Goal: Task Accomplishment & Management: Manage account settings

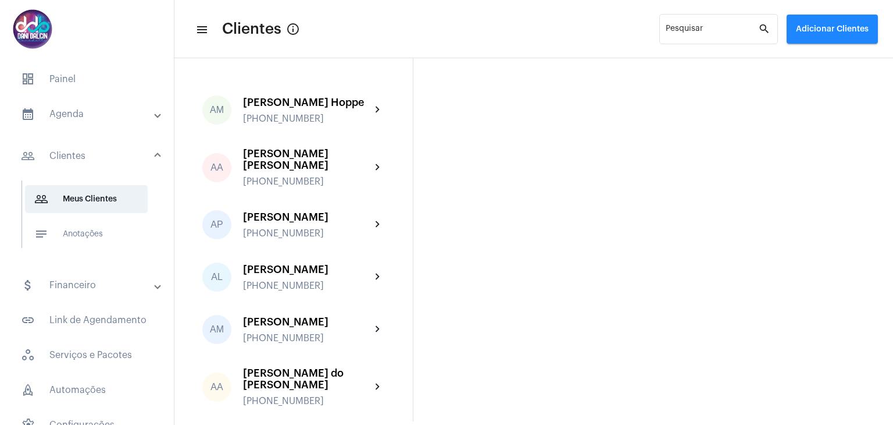
scroll to position [465, 0]
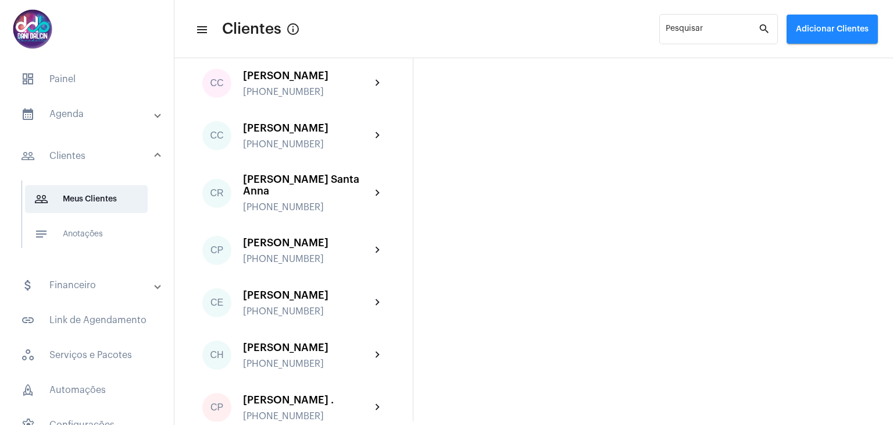
click at [77, 119] on mat-panel-title "calendar_month_outlined Agenda" at bounding box center [88, 114] width 134 height 14
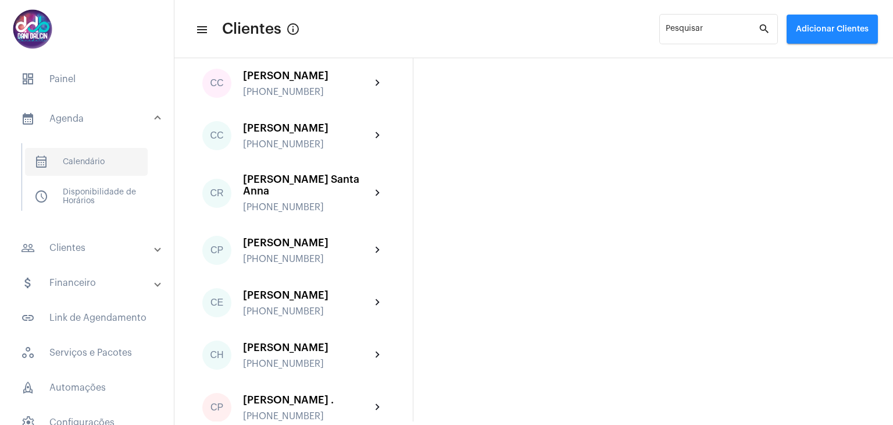
click at [84, 166] on span "calendar_month_outlined Calendário" at bounding box center [86, 162] width 123 height 28
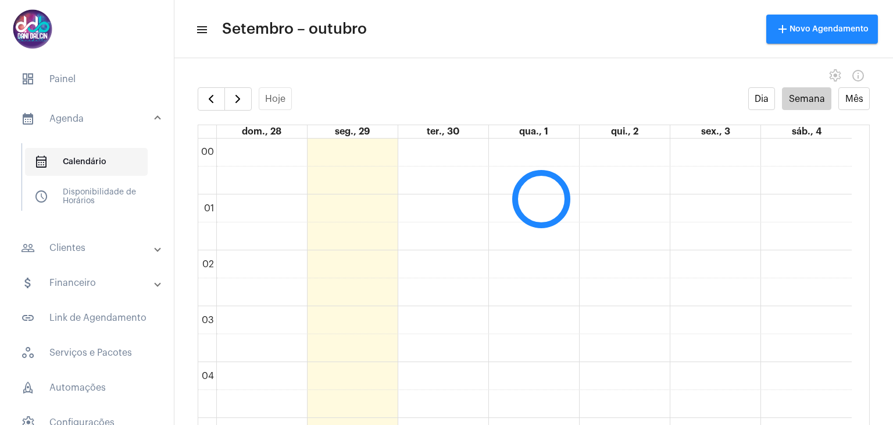
scroll to position [336, 0]
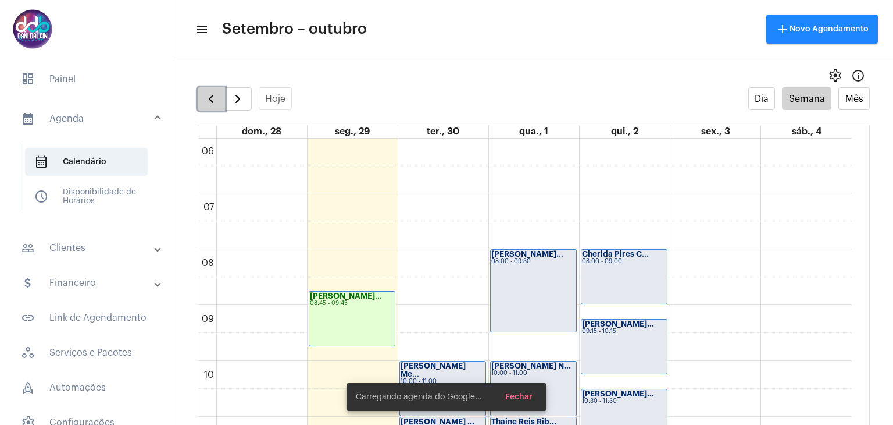
click at [212, 104] on span "button" at bounding box center [211, 99] width 14 height 14
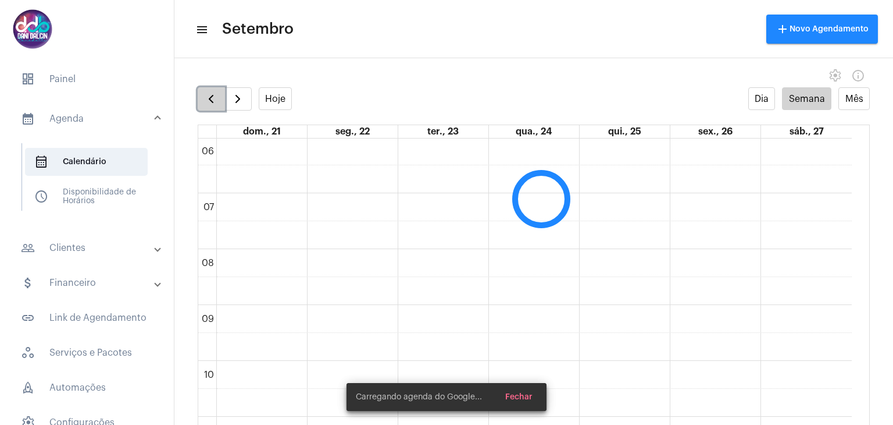
scroll to position [335, 0]
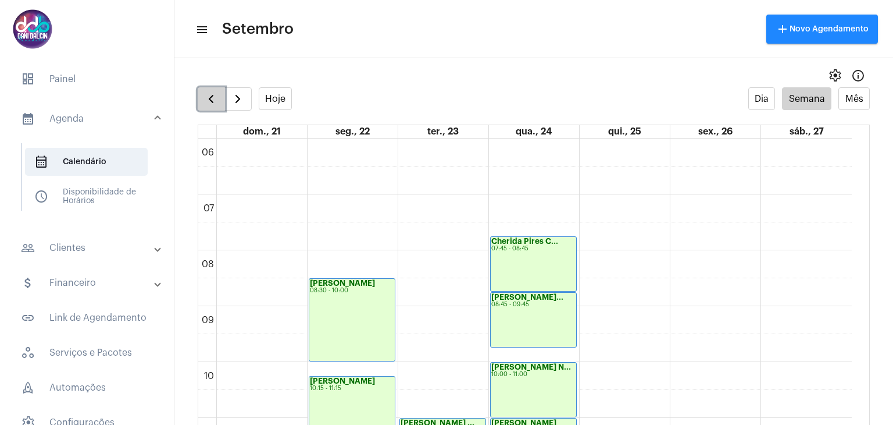
click at [212, 104] on span "button" at bounding box center [211, 99] width 14 height 14
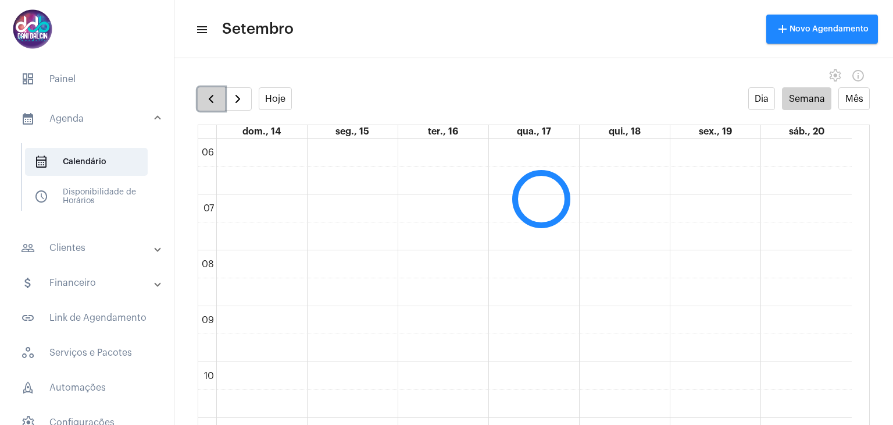
click at [212, 104] on span "button" at bounding box center [211, 99] width 14 height 14
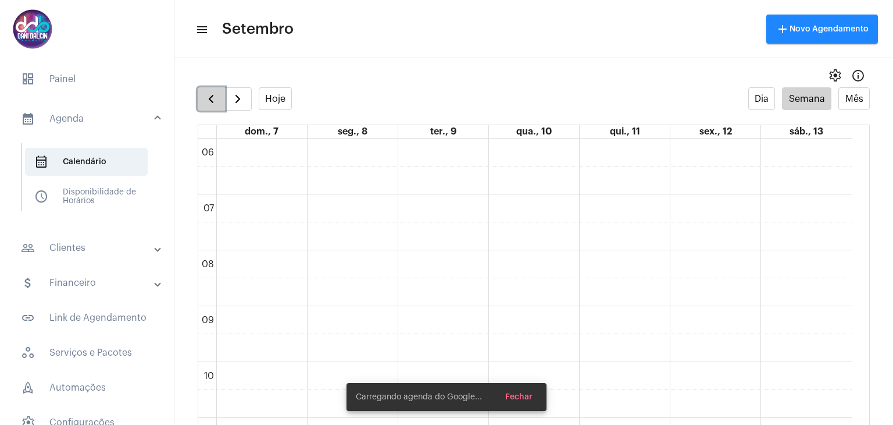
click at [212, 104] on span "button" at bounding box center [211, 99] width 14 height 14
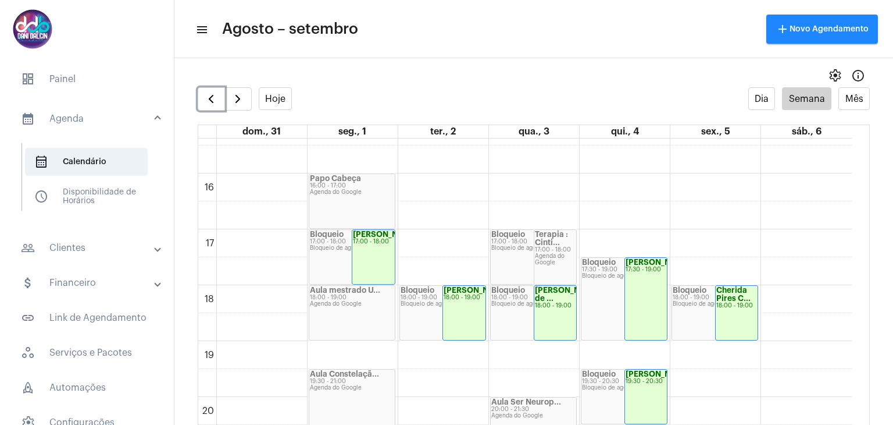
scroll to position [975, 0]
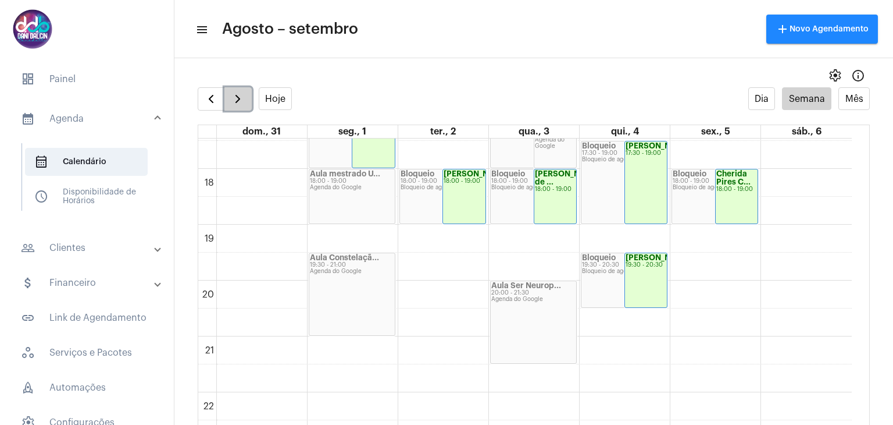
click at [237, 104] on span "button" at bounding box center [238, 99] width 14 height 14
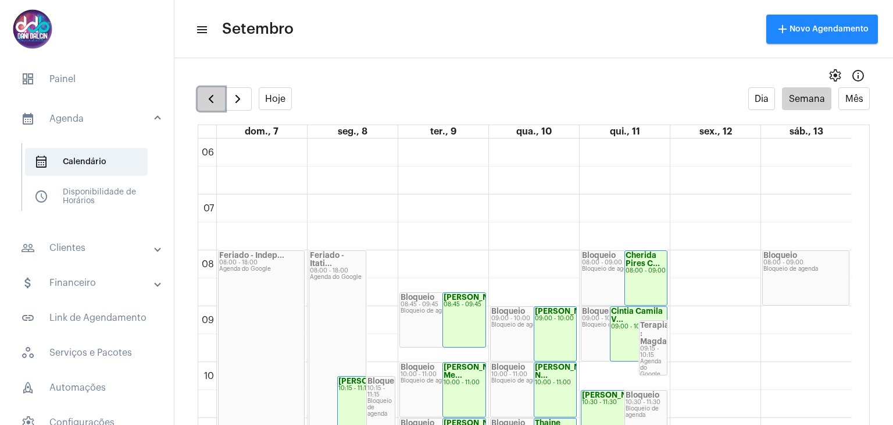
click at [214, 98] on span "button" at bounding box center [211, 99] width 14 height 14
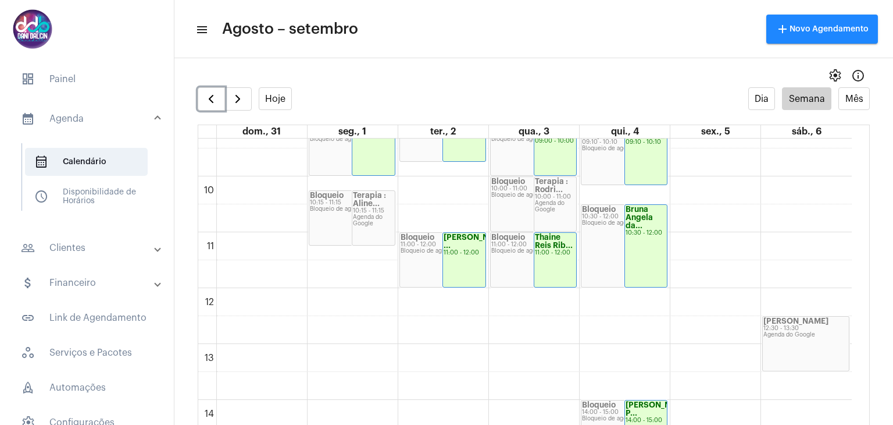
scroll to position [451, 0]
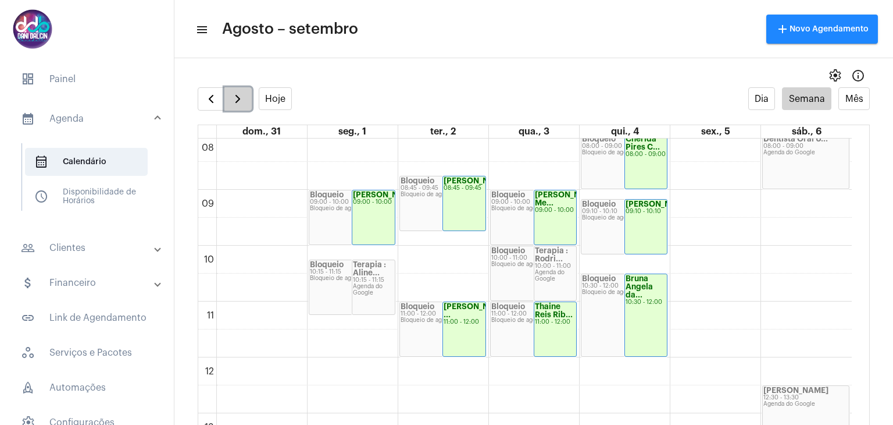
click at [245, 104] on button "button" at bounding box center [237, 98] width 27 height 23
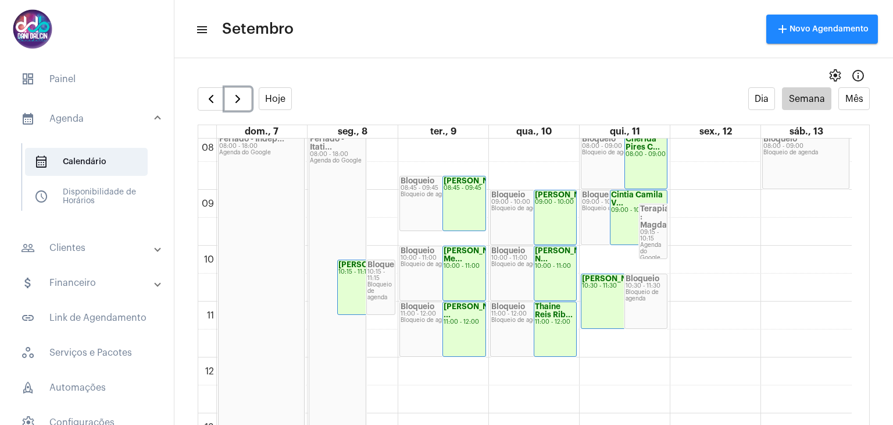
scroll to position [684, 0]
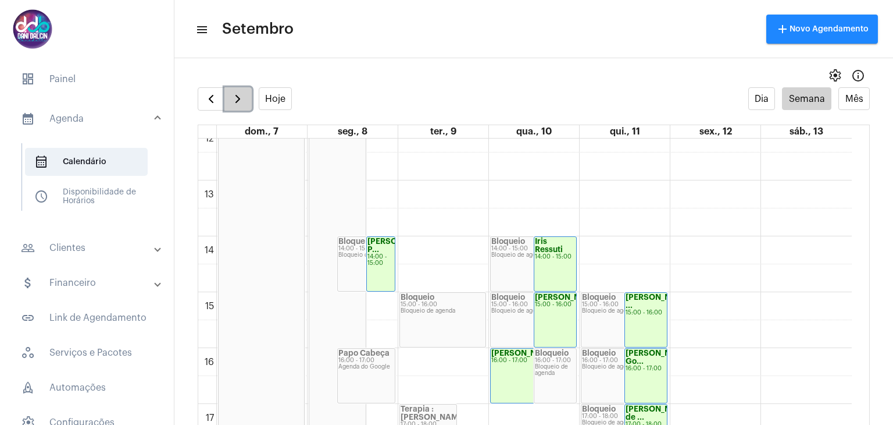
click at [238, 98] on span "button" at bounding box center [238, 99] width 14 height 14
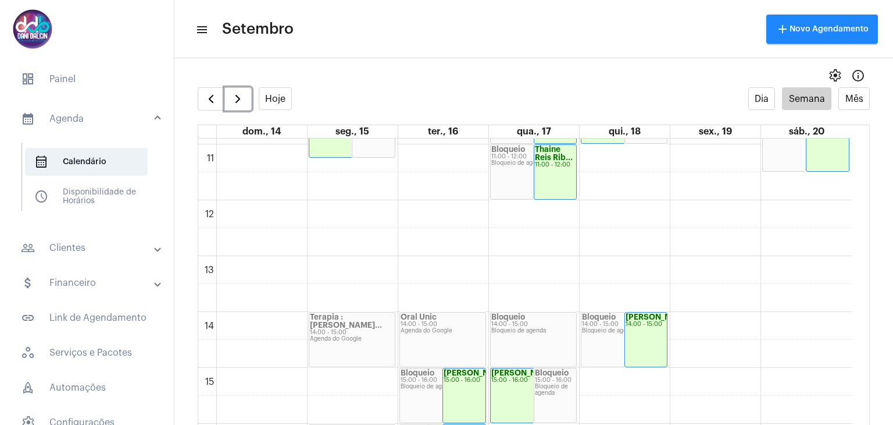
scroll to position [626, 0]
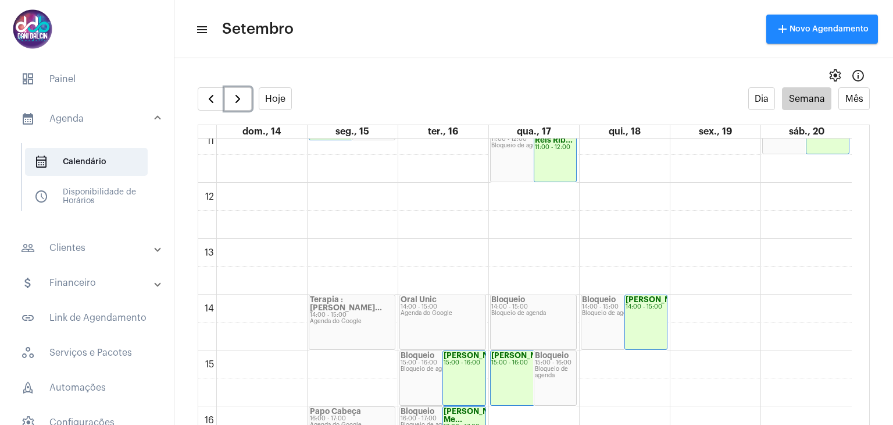
click at [566, 300] on div "Bloqueio" at bounding box center [533, 299] width 84 height 8
click at [548, 245] on div "00 01 02 03 04 05 06 07 08 09 10 11 12 13 14 15 16 17 18 19 20 21 22 23 [PERSON…" at bounding box center [525, 183] width 654 height 1340
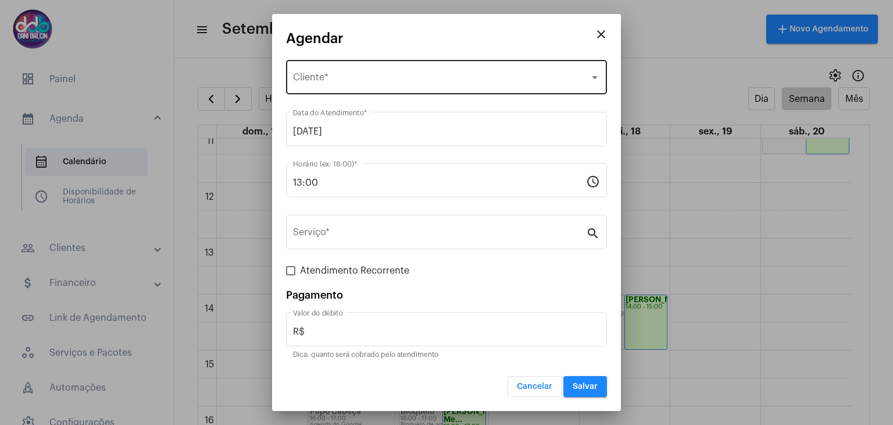
click at [354, 80] on span "Selecione o Cliente" at bounding box center [441, 79] width 297 height 10
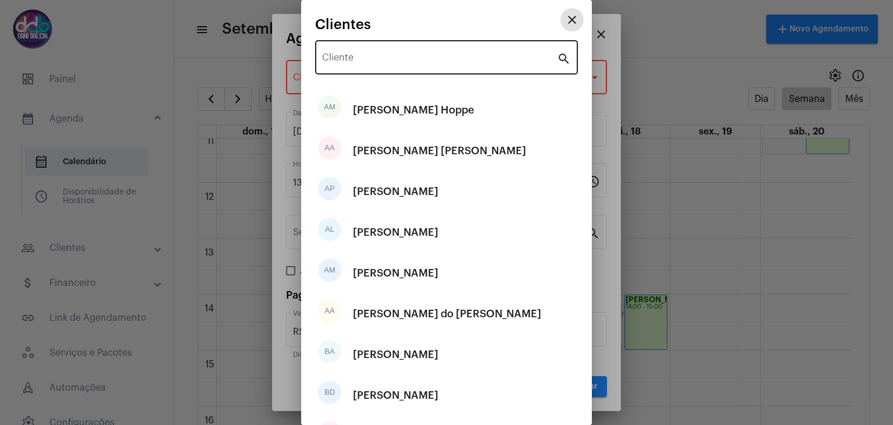
click at [355, 54] on div "Cliente" at bounding box center [439, 56] width 235 height 37
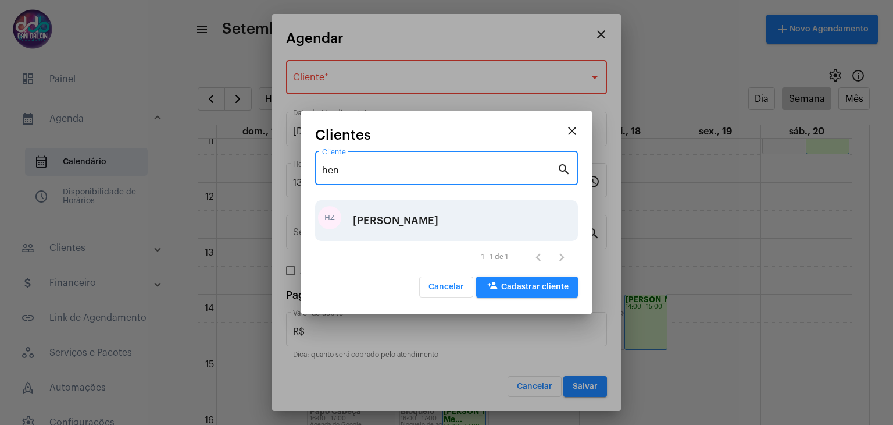
type input "hen"
click at [388, 215] on div "[PERSON_NAME]" at bounding box center [395, 220] width 85 height 35
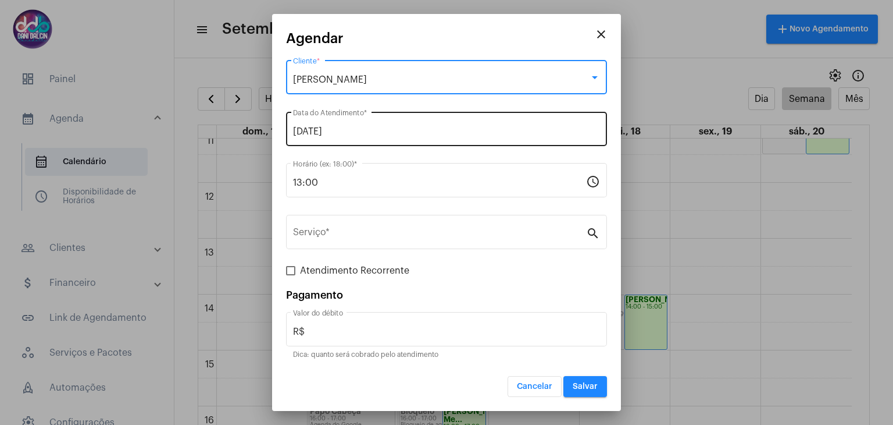
click at [361, 136] on input "[DATE]" at bounding box center [446, 131] width 307 height 10
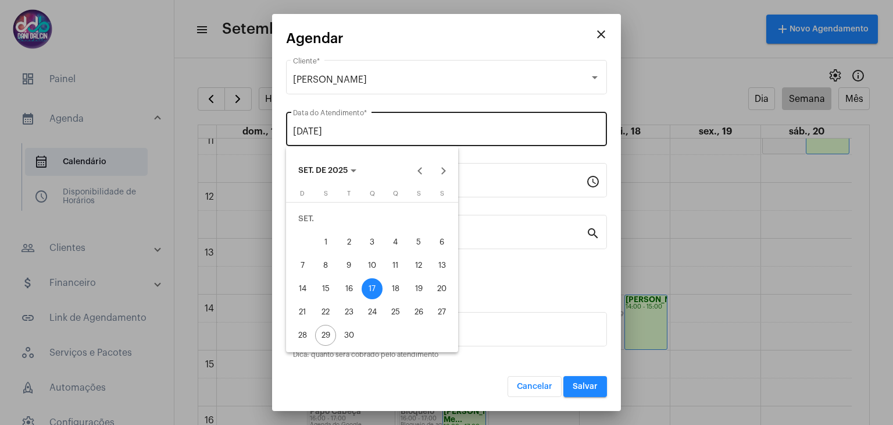
click at [361, 136] on div at bounding box center [446, 212] width 893 height 425
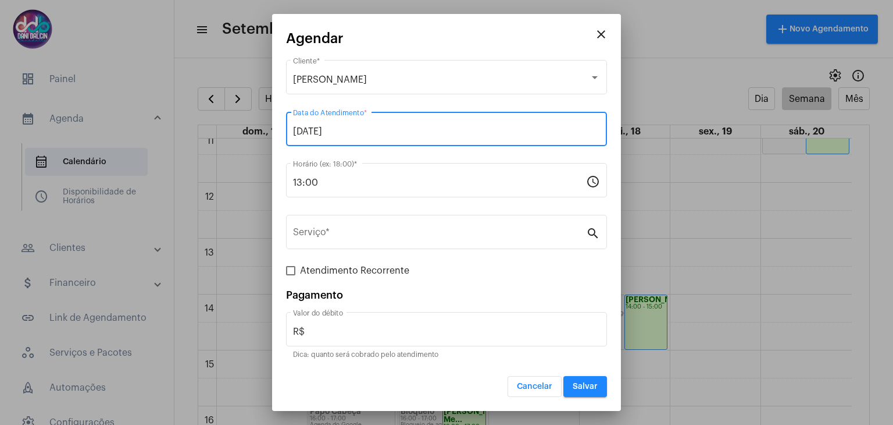
click at [361, 136] on input "[DATE]" at bounding box center [446, 131] width 307 height 10
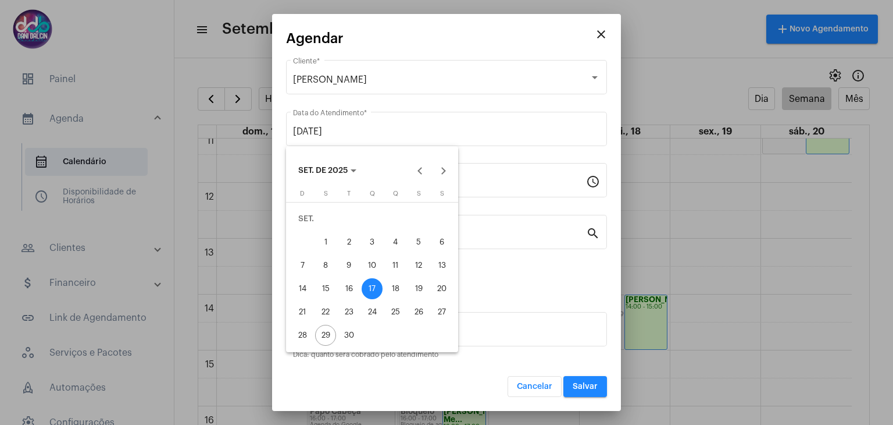
click at [375, 287] on div "17" at bounding box center [372, 288] width 21 height 21
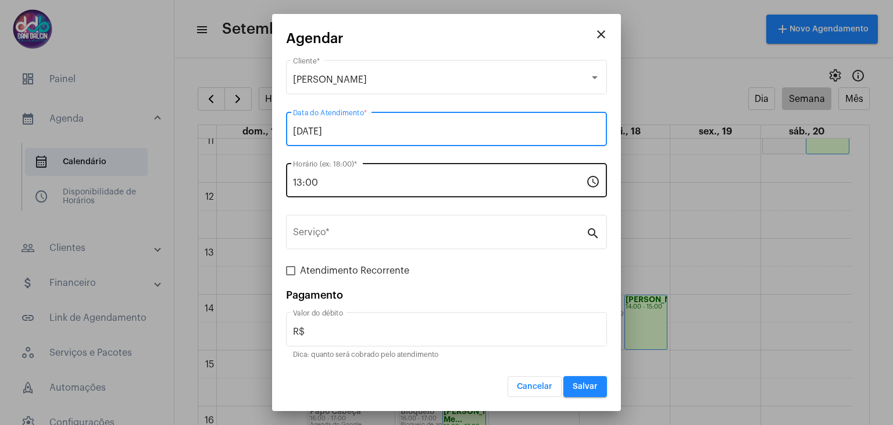
click at [343, 179] on input "13:00" at bounding box center [439, 182] width 293 height 10
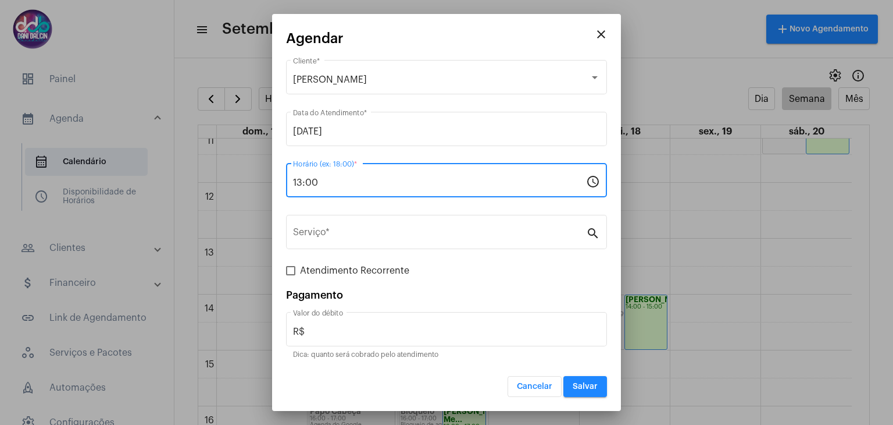
click at [343, 179] on input "13:00" at bounding box center [439, 182] width 293 height 10
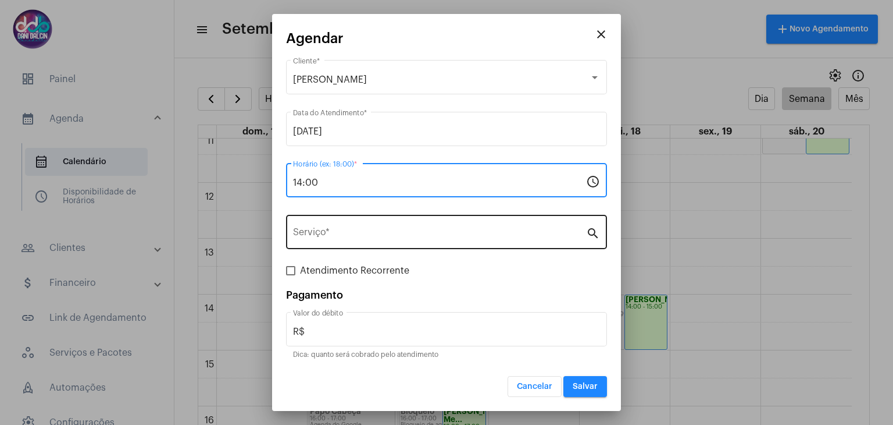
type input "14:00"
click at [350, 236] on input "Serviço *" at bounding box center [439, 234] width 293 height 10
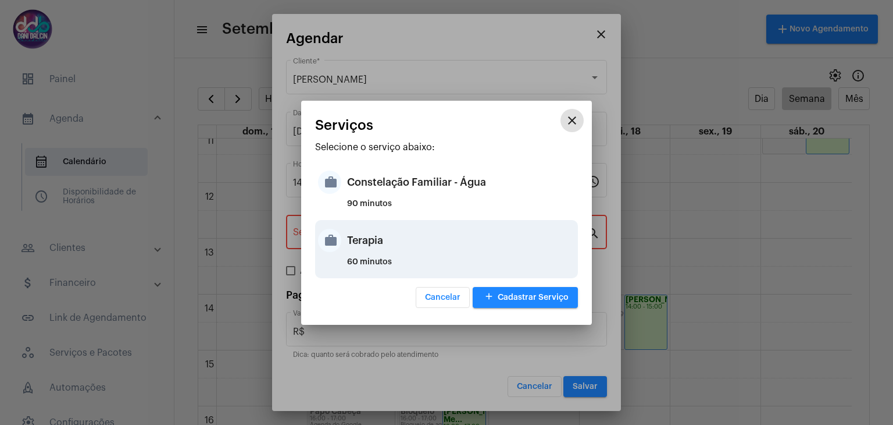
click at [354, 240] on div "Terapia" at bounding box center [461, 240] width 228 height 35
type input "Terapia"
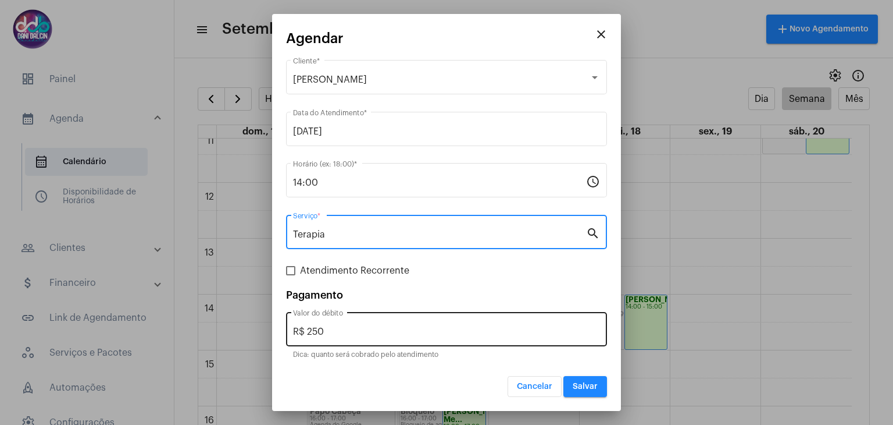
click at [361, 330] on input "R$ 250" at bounding box center [446, 331] width 307 height 10
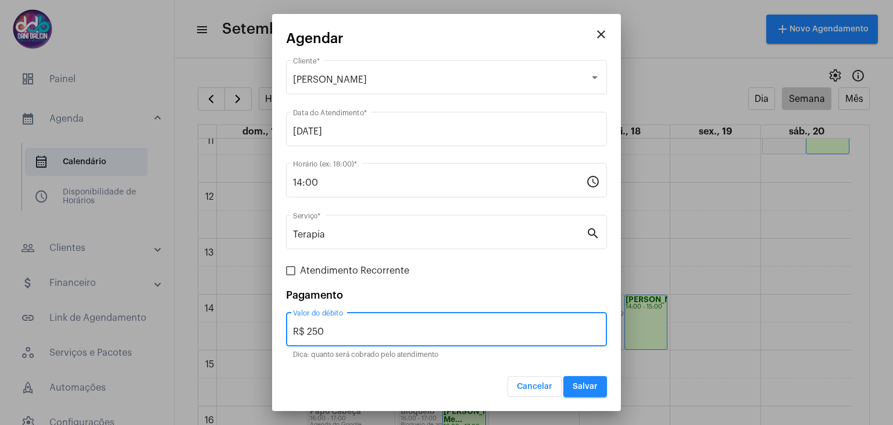
click at [361, 330] on input "R$ 250" at bounding box center [446, 331] width 307 height 10
type input "R$ 150"
click at [577, 386] on span "Salvar" at bounding box center [585, 386] width 25 height 8
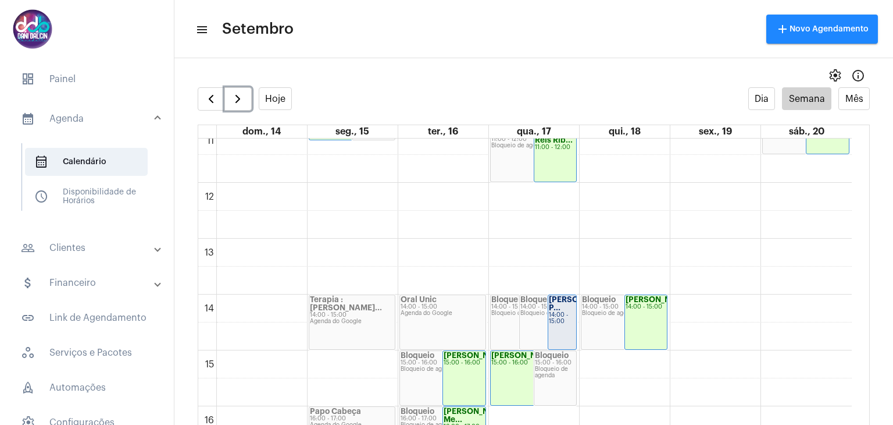
click at [562, 301] on strong "[PERSON_NAME] P..." at bounding box center [581, 303] width 65 height 16
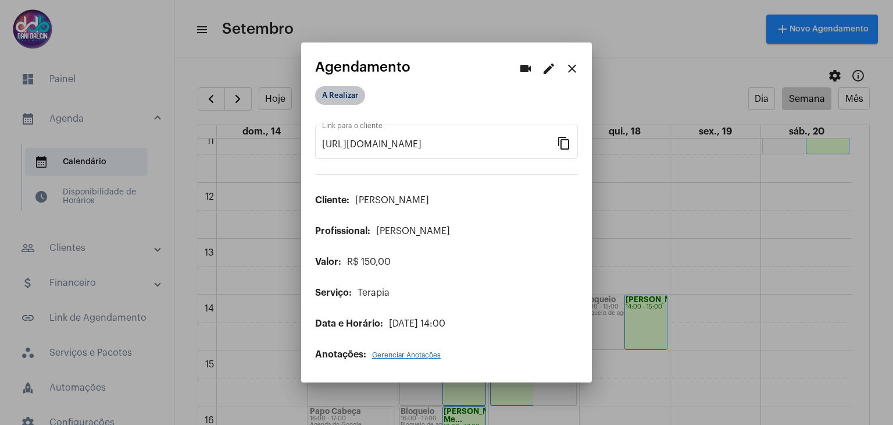
click at [333, 98] on mat-chip "A Realizar" at bounding box center [340, 95] width 50 height 19
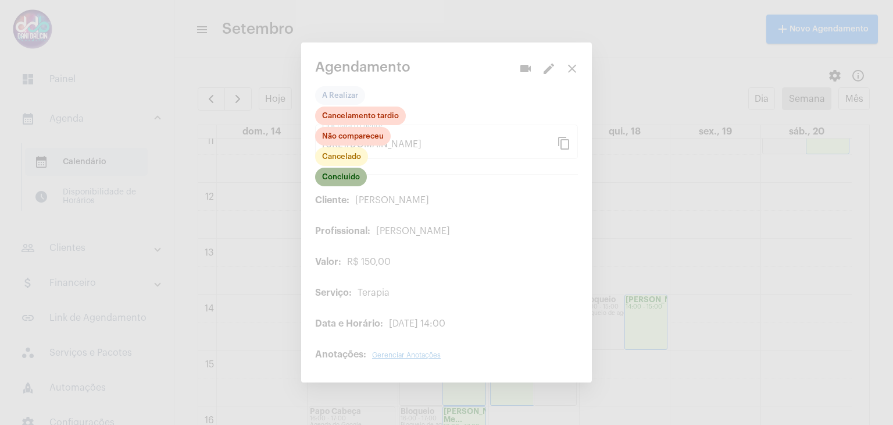
click at [340, 177] on mat-chip "Concluído" at bounding box center [341, 177] width 52 height 19
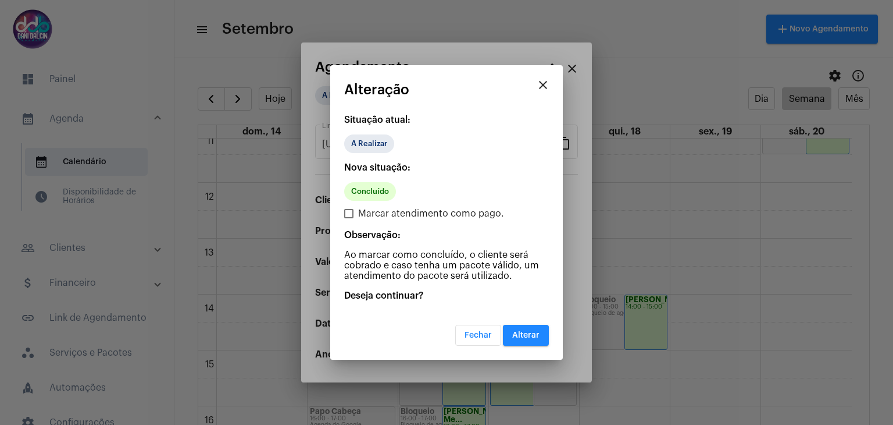
click at [507, 329] on button "Alterar" at bounding box center [526, 335] width 46 height 21
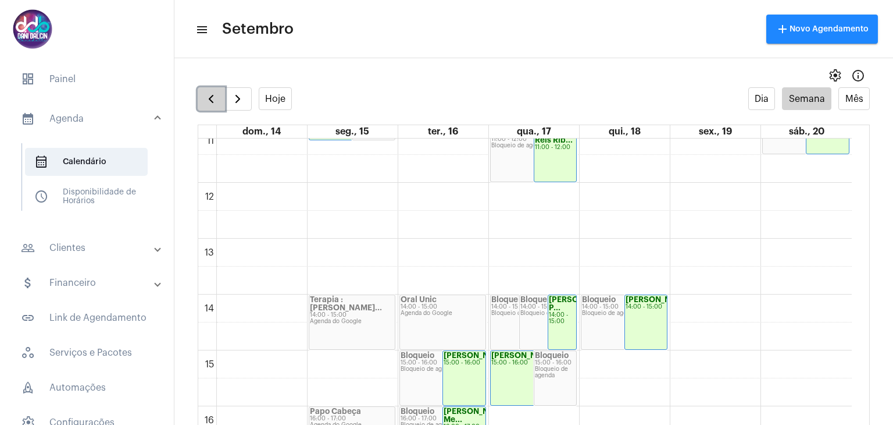
click at [213, 98] on span "button" at bounding box center [211, 99] width 14 height 14
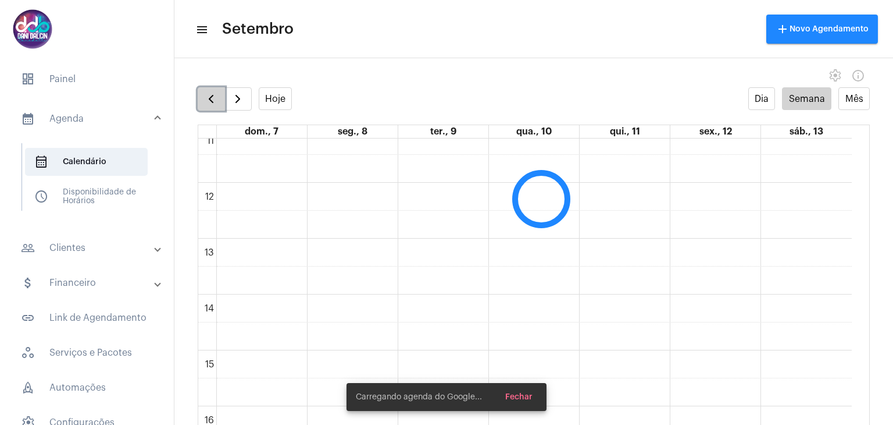
scroll to position [336, 0]
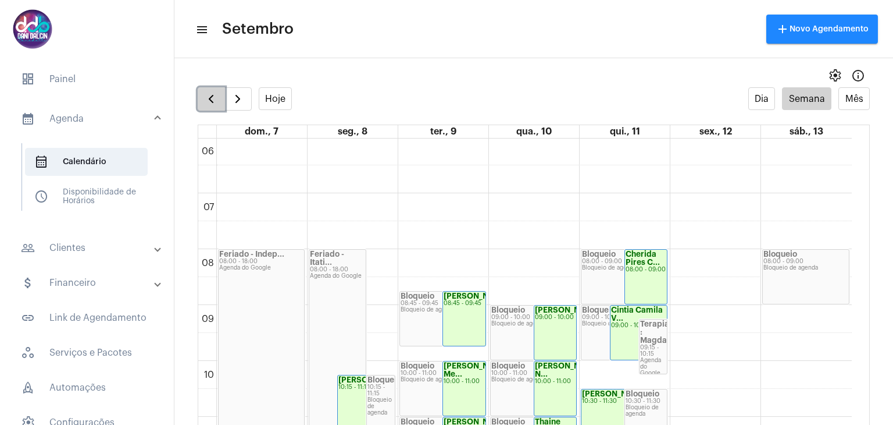
click at [213, 98] on span "button" at bounding box center [211, 99] width 14 height 14
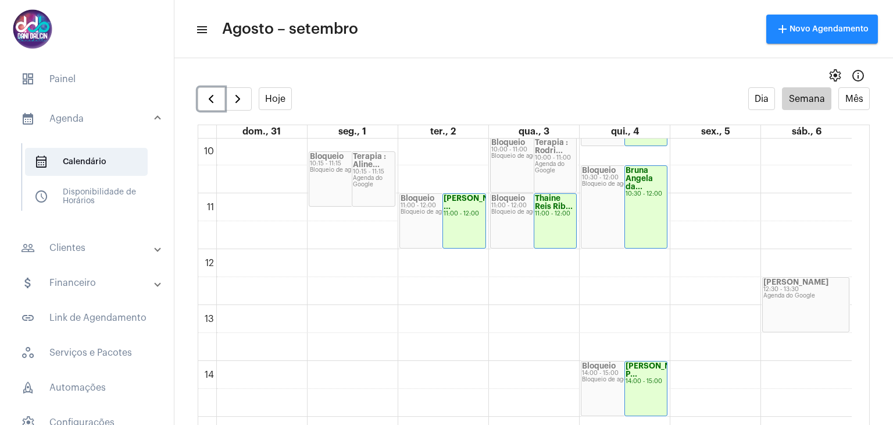
scroll to position [626, 0]
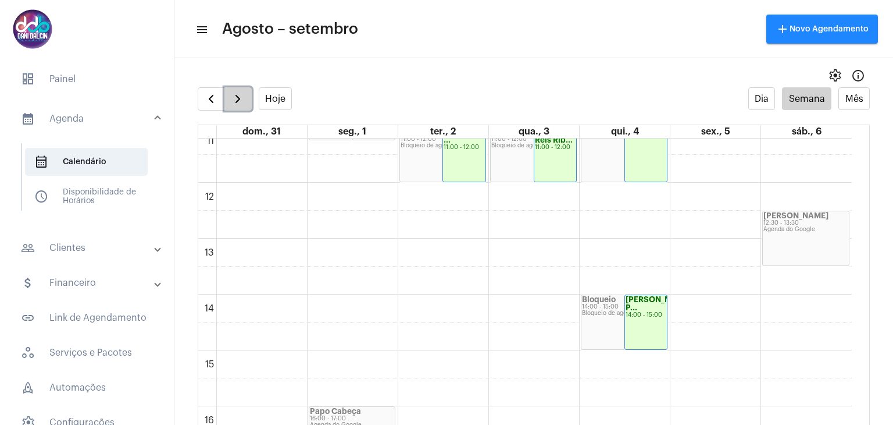
click at [240, 89] on button "button" at bounding box center [237, 98] width 27 height 23
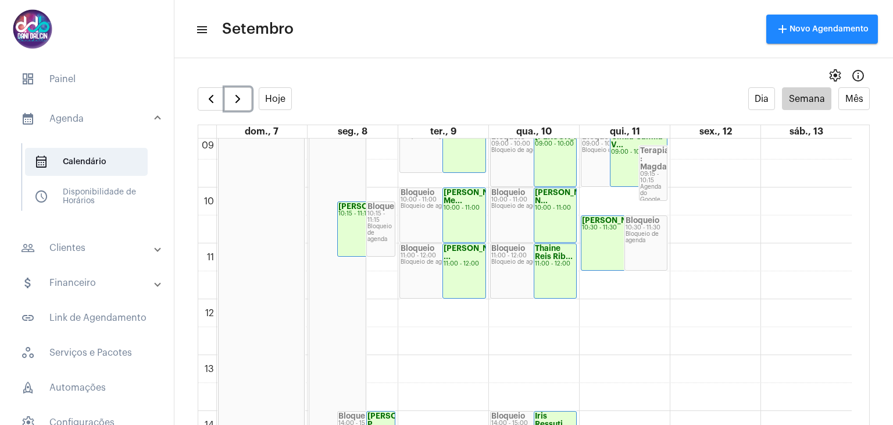
scroll to position [684, 0]
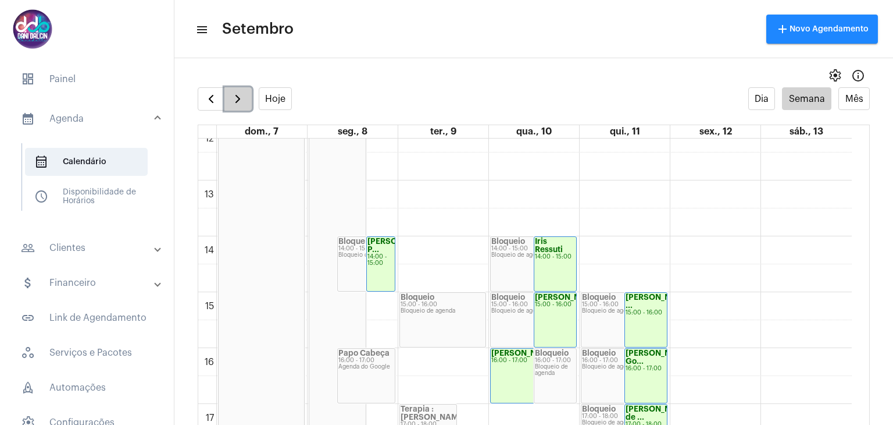
click at [242, 97] on span "button" at bounding box center [238, 99] width 14 height 14
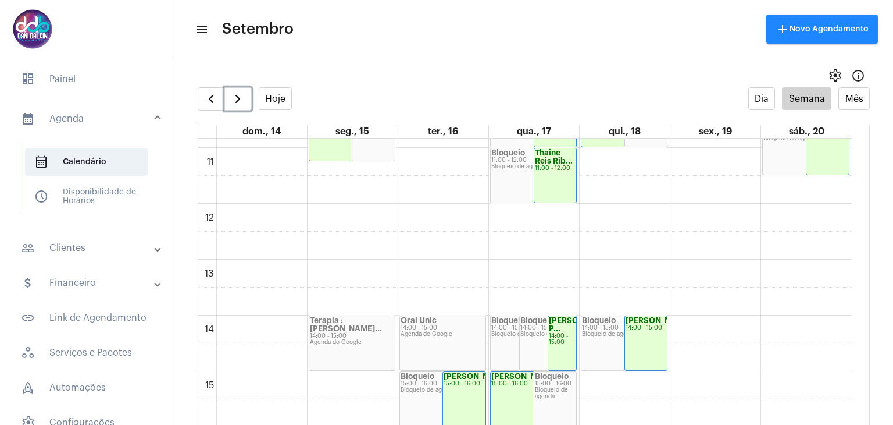
scroll to position [626, 0]
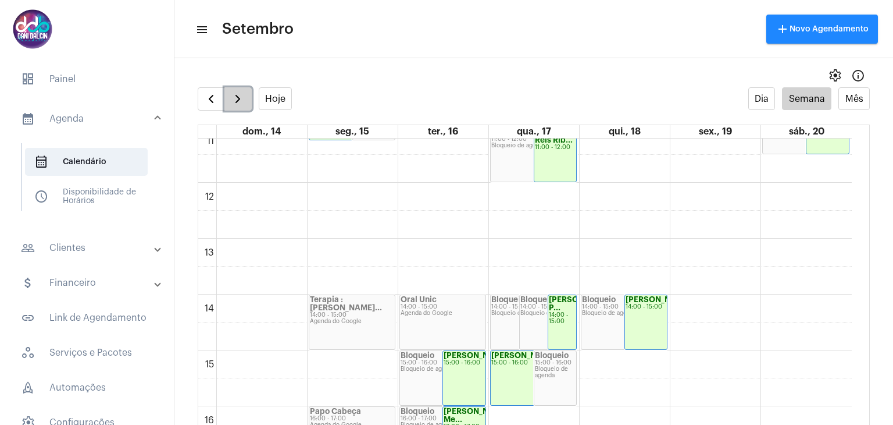
click at [241, 103] on span "button" at bounding box center [238, 99] width 14 height 14
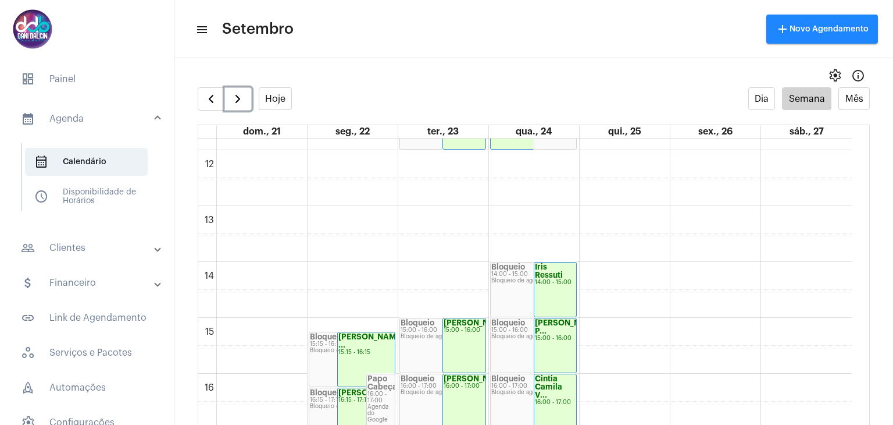
scroll to position [684, 0]
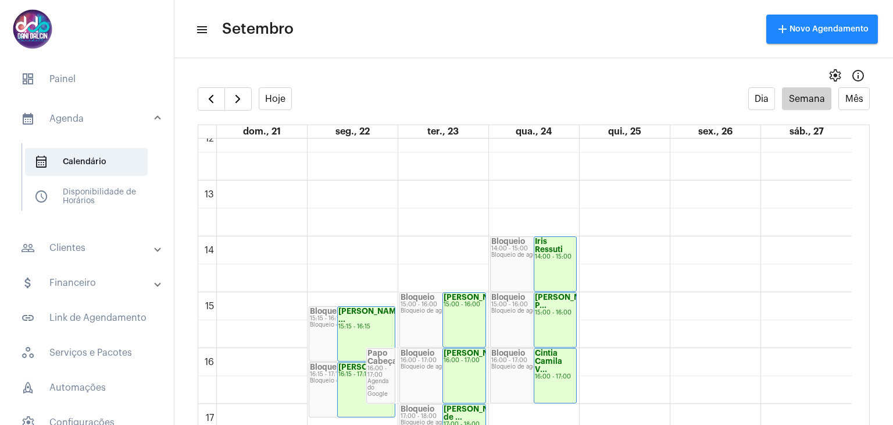
click at [81, 249] on mat-panel-title "people_outline Clientes" at bounding box center [88, 248] width 134 height 14
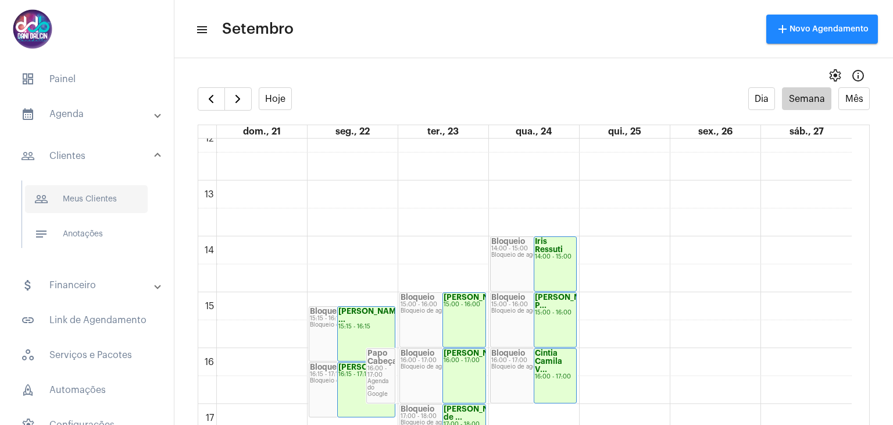
click at [91, 201] on span "people_outline Meus Clientes" at bounding box center [86, 199] width 123 height 28
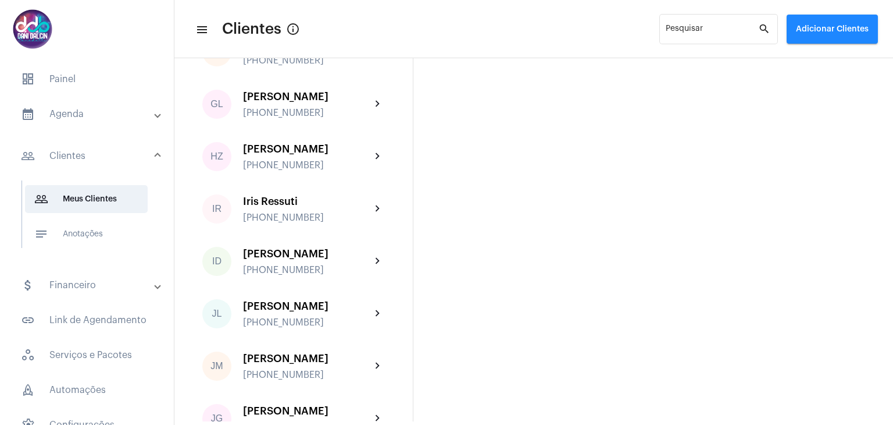
scroll to position [1400, 0]
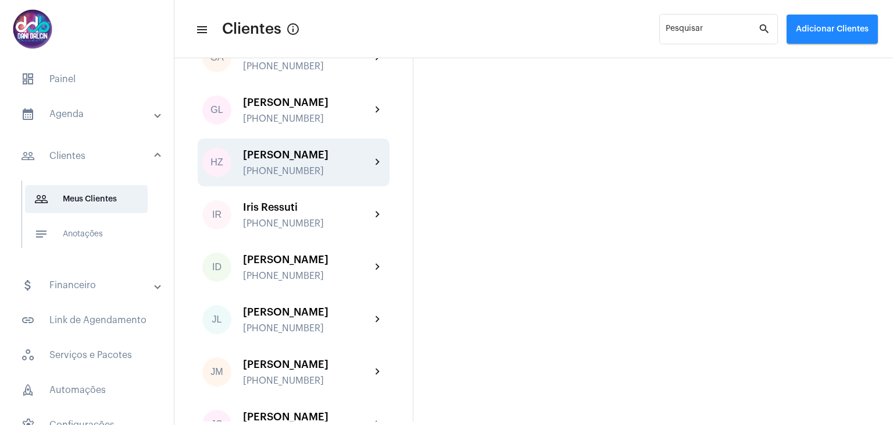
click at [295, 161] on div "[PERSON_NAME]" at bounding box center [307, 155] width 128 height 12
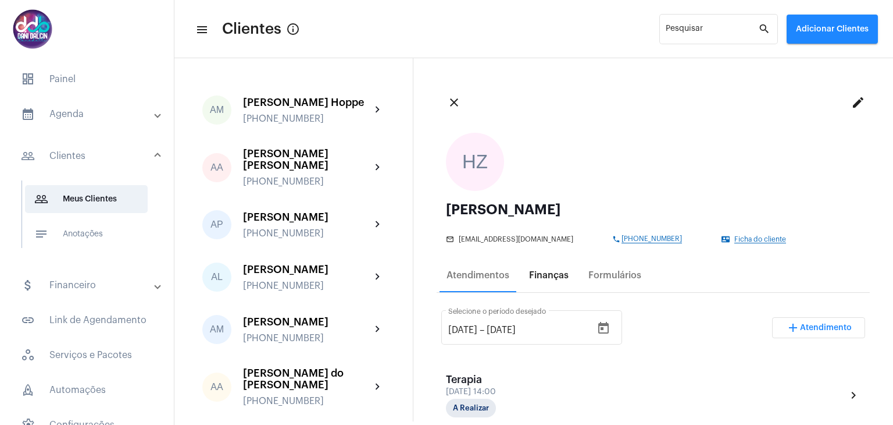
click at [540, 278] on div "Finanças" at bounding box center [549, 275] width 40 height 10
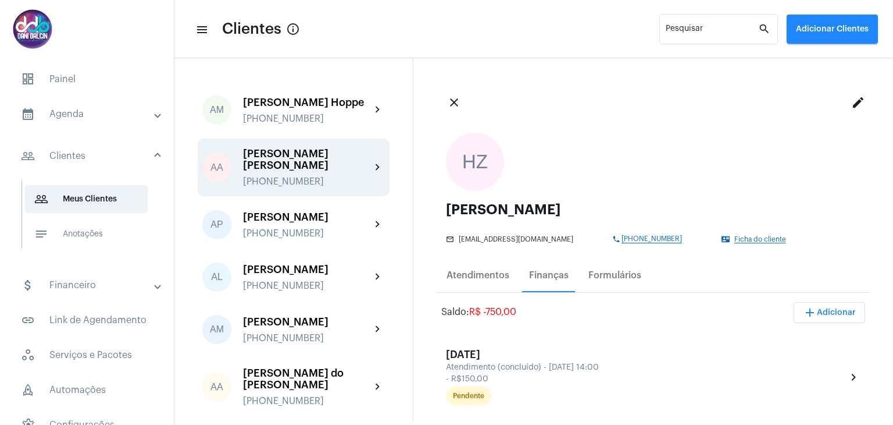
click at [298, 168] on div "[PERSON_NAME] [PERSON_NAME]" at bounding box center [307, 159] width 128 height 23
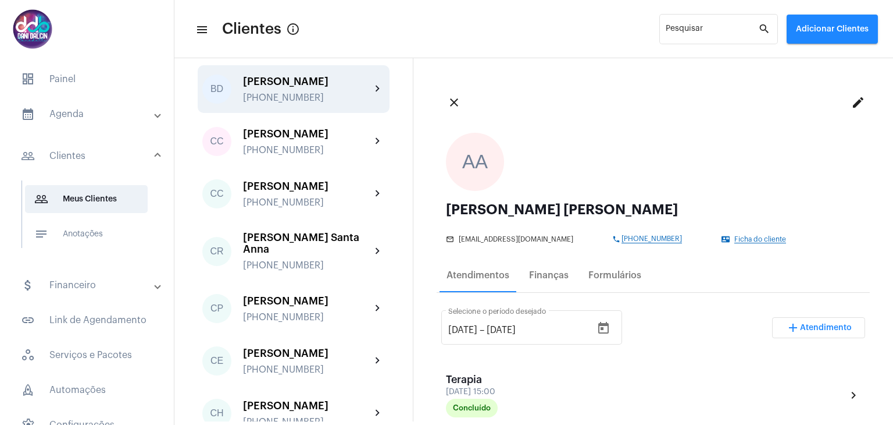
scroll to position [465, 0]
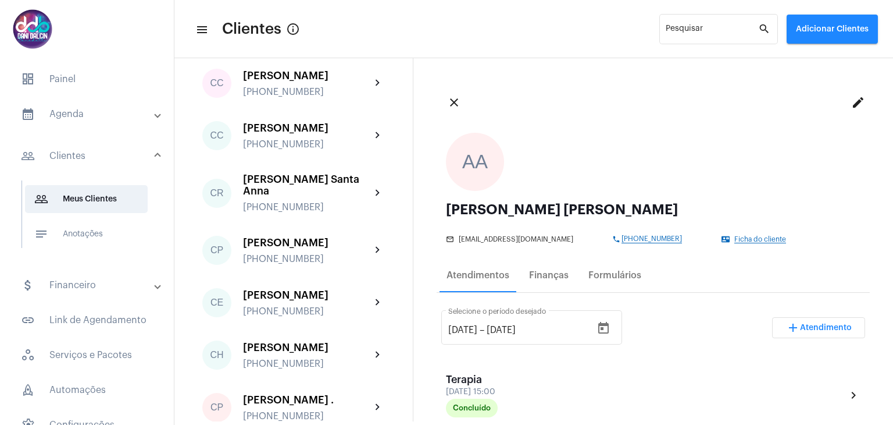
click at [297, 248] on div "[PERSON_NAME]" at bounding box center [307, 243] width 128 height 12
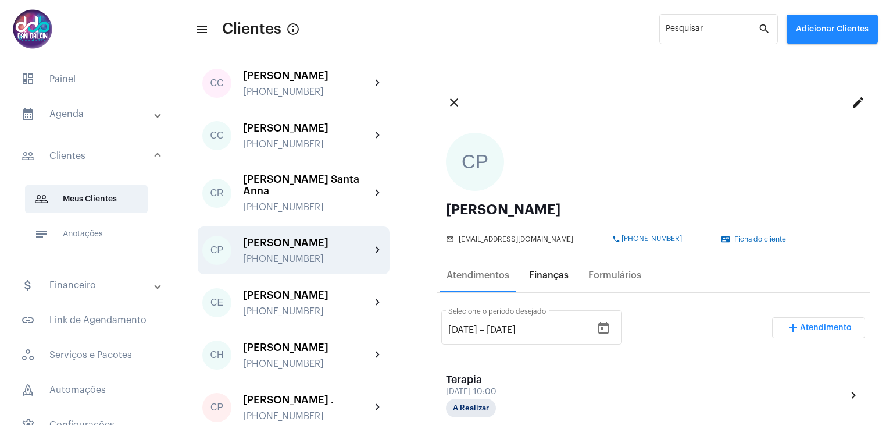
click at [550, 274] on div "Finanças" at bounding box center [549, 275] width 40 height 10
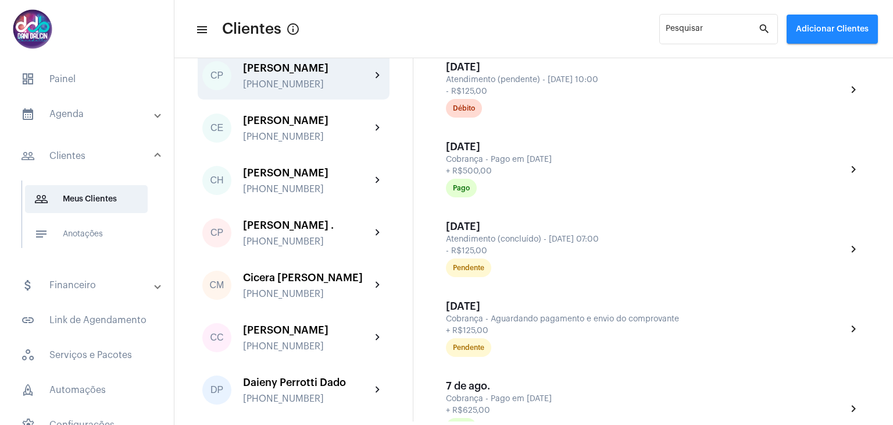
scroll to position [1105, 0]
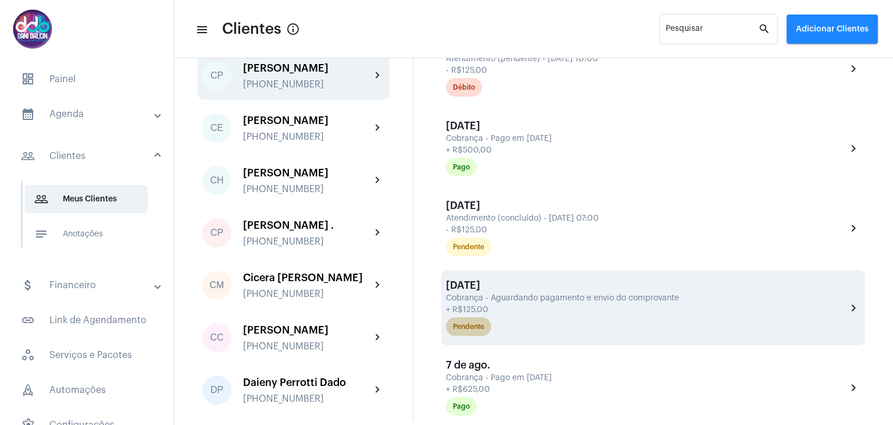
click at [838, 315] on div "Pendente" at bounding box center [646, 326] width 405 height 23
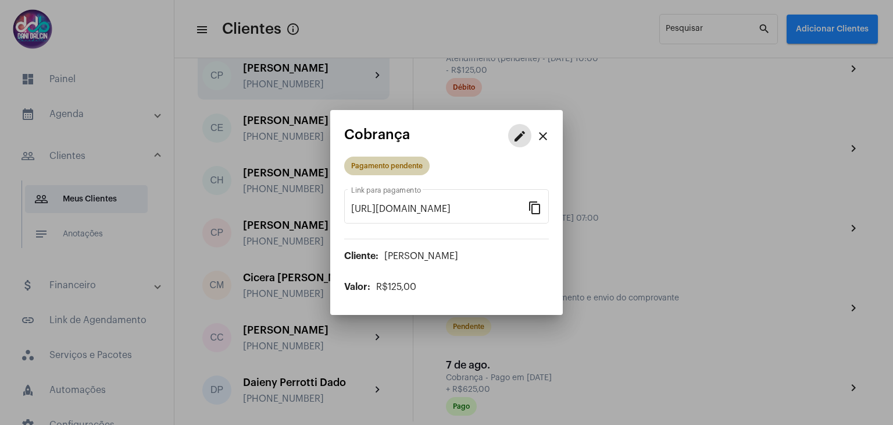
click at [360, 166] on div "Pagamento pendente" at bounding box center [387, 166] width 72 height 8
click at [525, 135] on mat-icon "edit" at bounding box center [520, 136] width 14 height 14
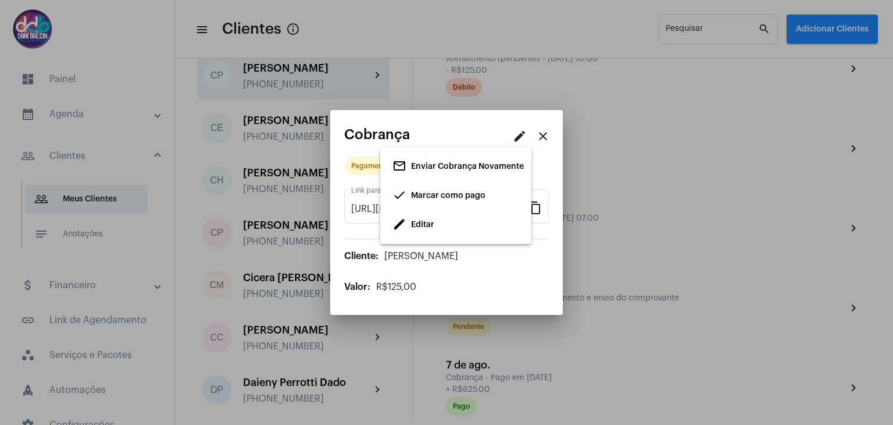
click at [468, 196] on span "Marcar como pago" at bounding box center [448, 196] width 74 height 8
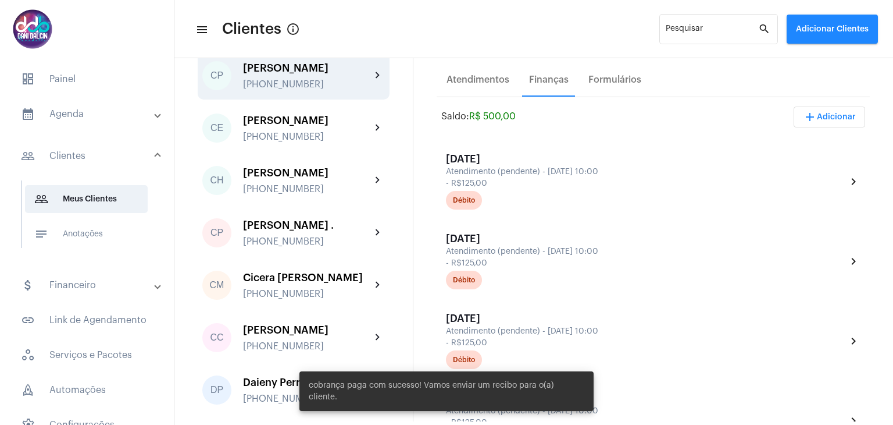
scroll to position [58, 0]
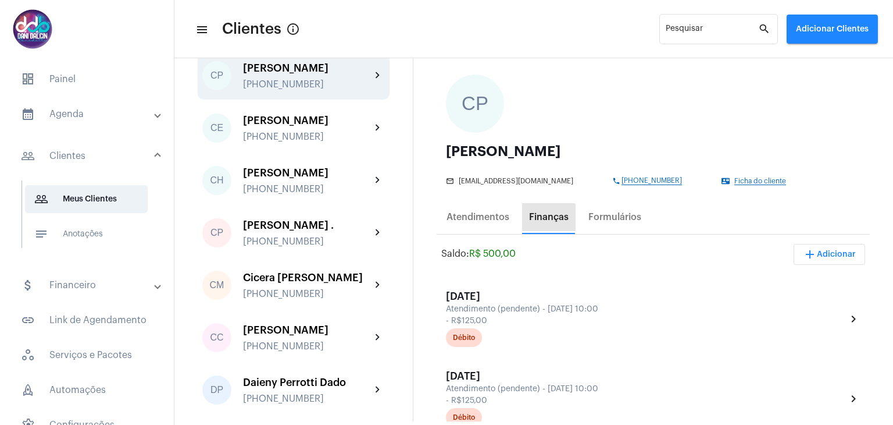
click at [541, 224] on div "Finanças" at bounding box center [549, 217] width 54 height 28
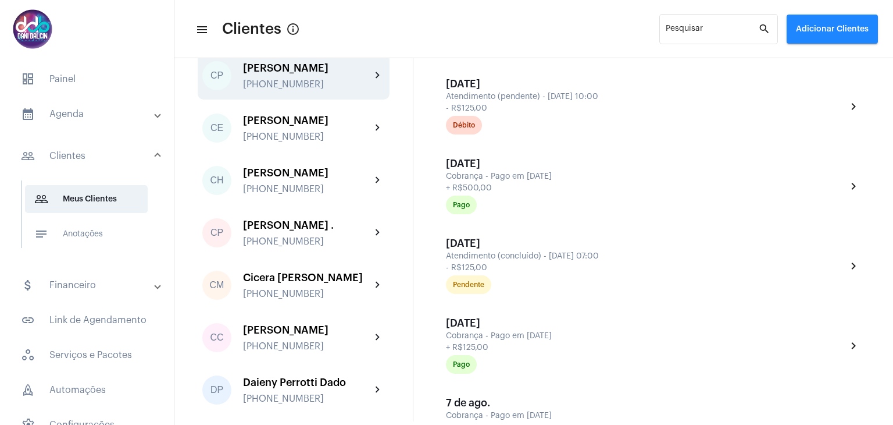
scroll to position [1163, 0]
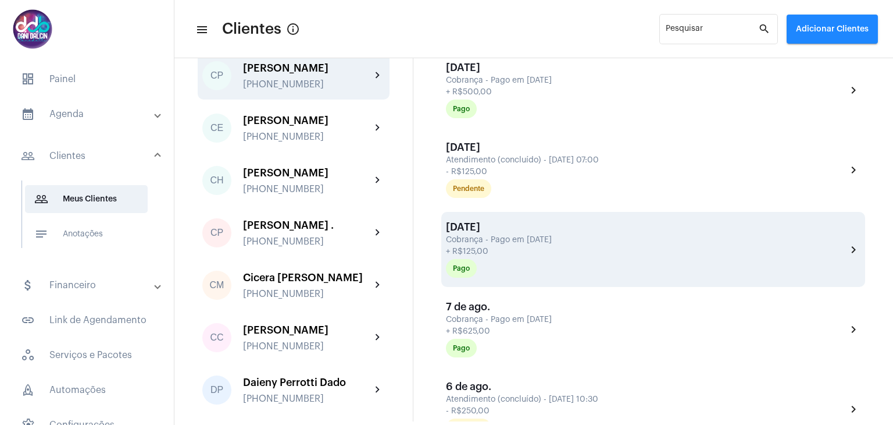
click at [834, 236] on div "Cobrança - Pago em [DATE]" at bounding box center [645, 240] width 398 height 9
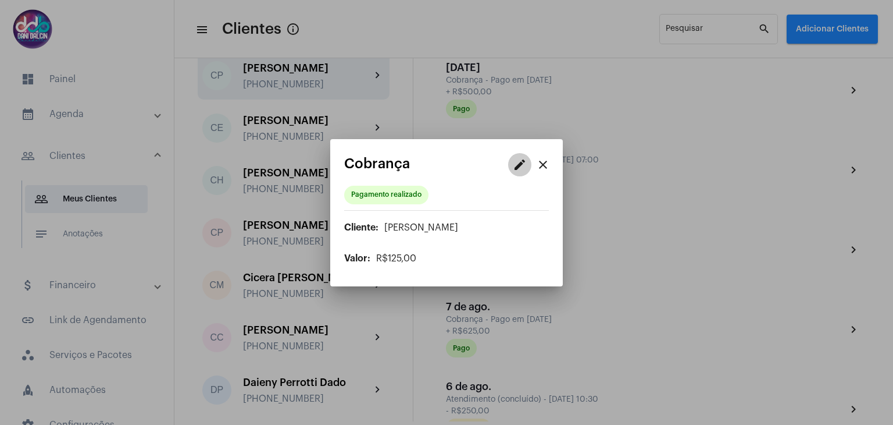
click at [523, 166] on mat-icon "edit" at bounding box center [520, 165] width 14 height 14
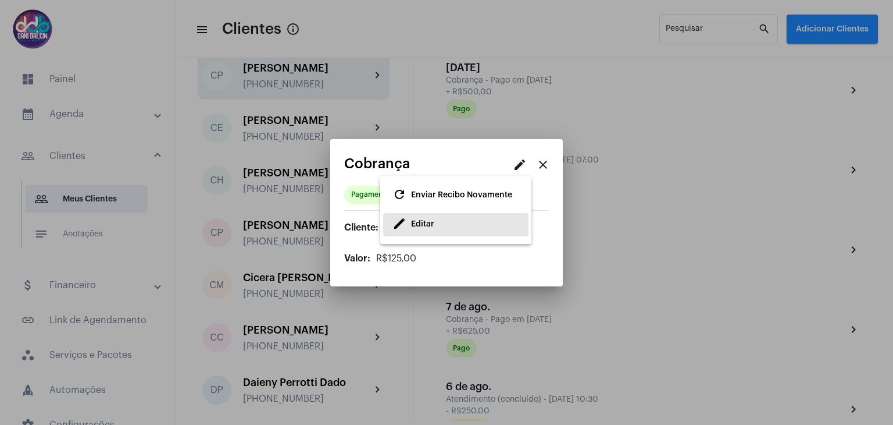
click at [427, 226] on span "Editar" at bounding box center [422, 224] width 23 height 8
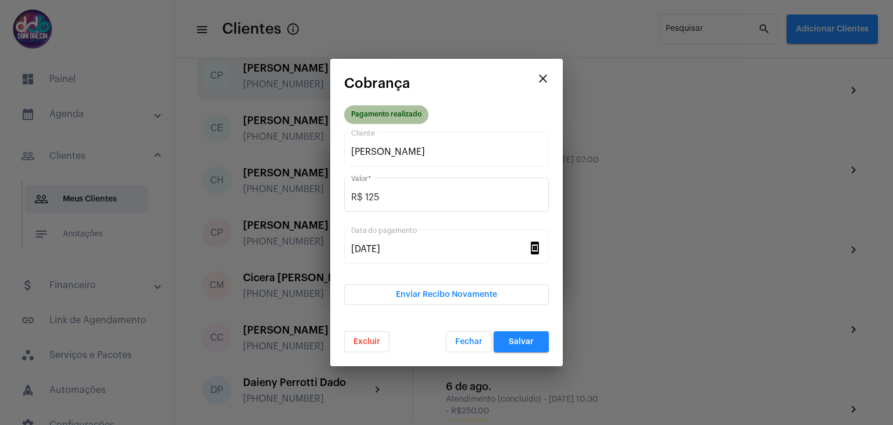
click at [383, 112] on div "Pagamento realizado" at bounding box center [386, 115] width 70 height 8
click at [365, 119] on mat-chip "Pagamento realizado" at bounding box center [386, 114] width 84 height 19
click at [372, 336] on button "Excluir" at bounding box center [366, 341] width 45 height 21
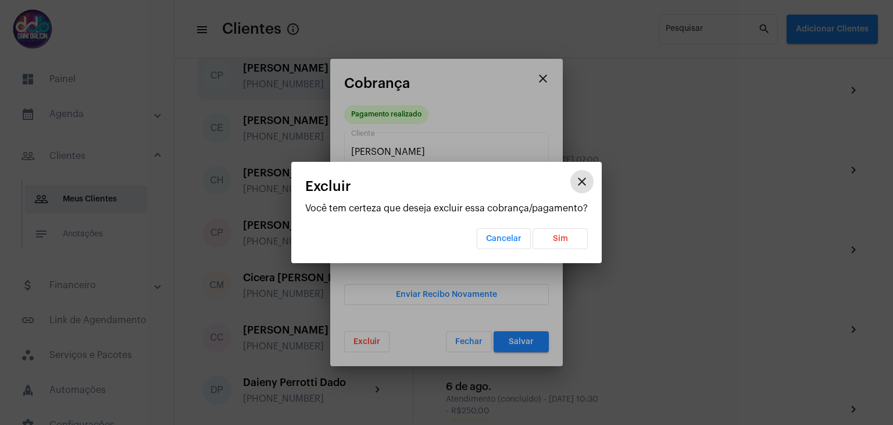
click at [556, 234] on span "Sim" at bounding box center [560, 238] width 15 height 8
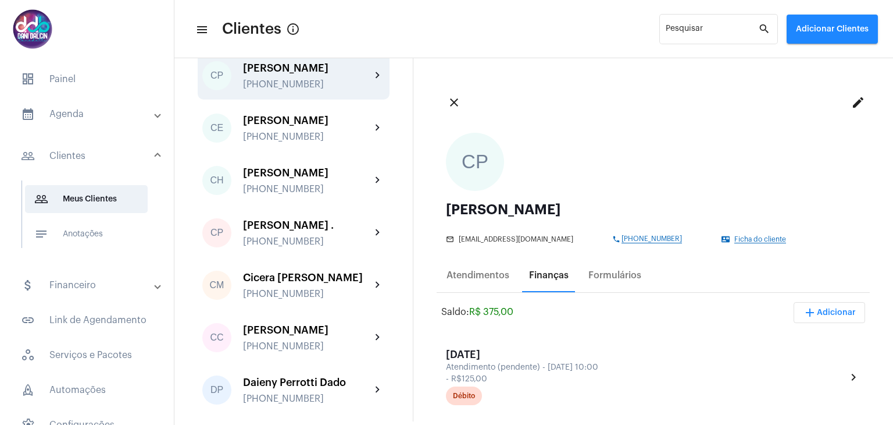
click at [535, 280] on div "Finanças" at bounding box center [549, 275] width 40 height 10
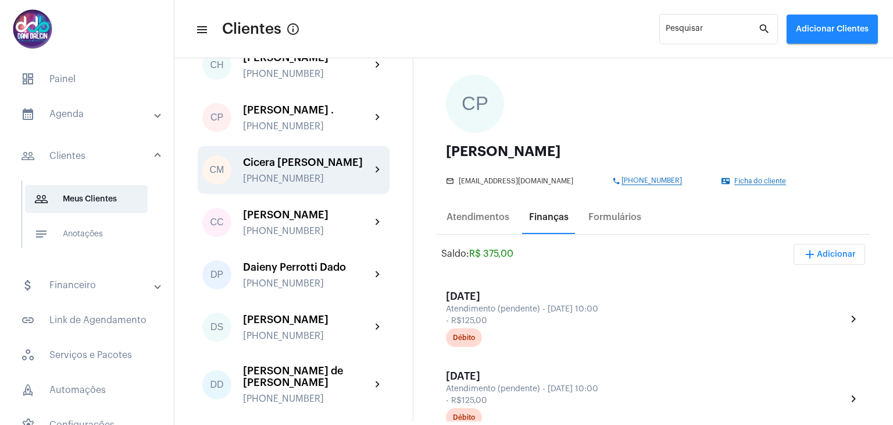
scroll to position [756, 0]
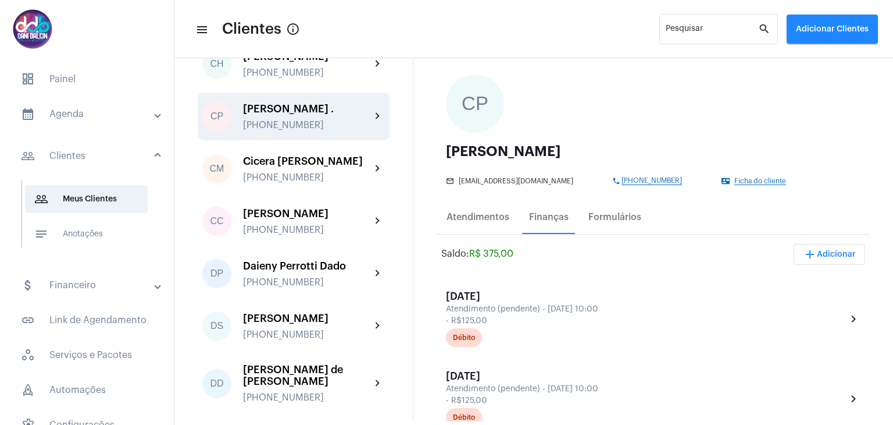
click at [291, 115] on div "[PERSON_NAME] ." at bounding box center [307, 109] width 128 height 12
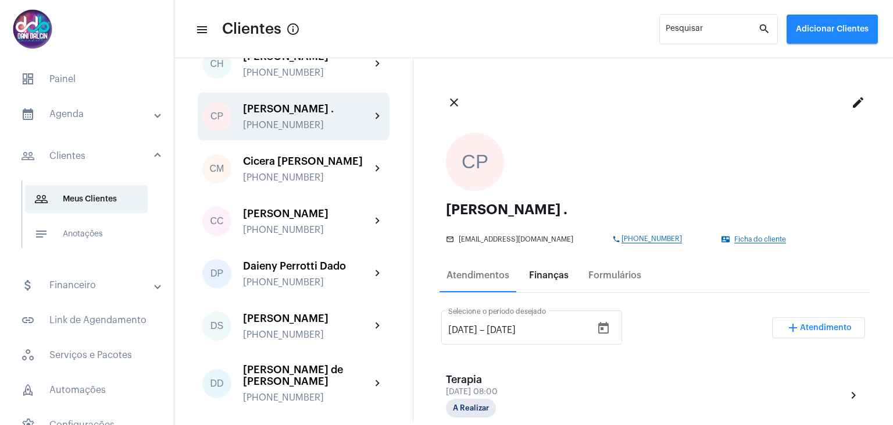
click at [541, 272] on div "Finanças" at bounding box center [549, 275] width 40 height 10
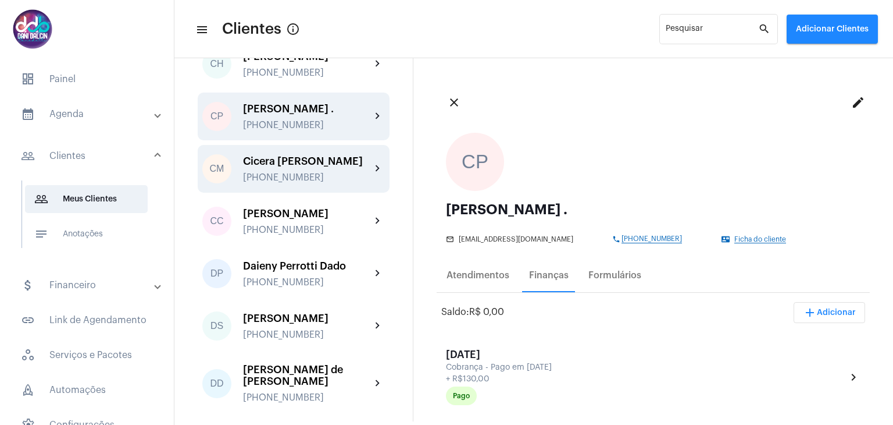
click at [287, 183] on div "Cicera [PERSON_NAME] [PHONE_NUMBER]" at bounding box center [307, 168] width 128 height 27
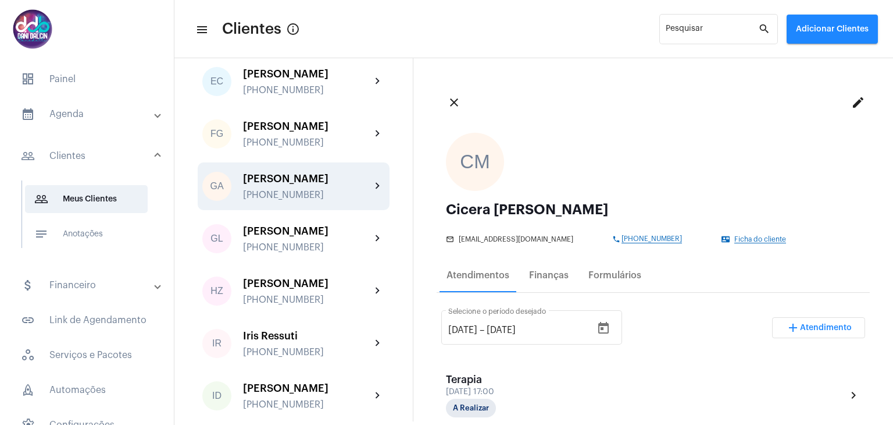
scroll to position [1280, 0]
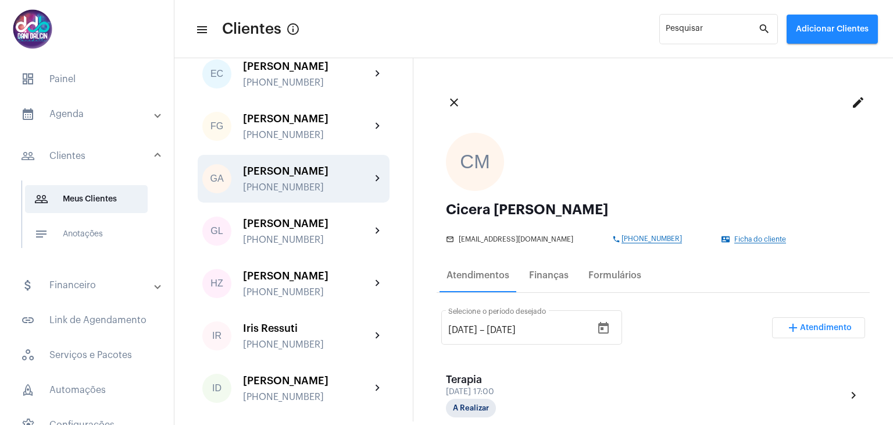
click at [302, 177] on div "[PERSON_NAME]" at bounding box center [307, 171] width 128 height 12
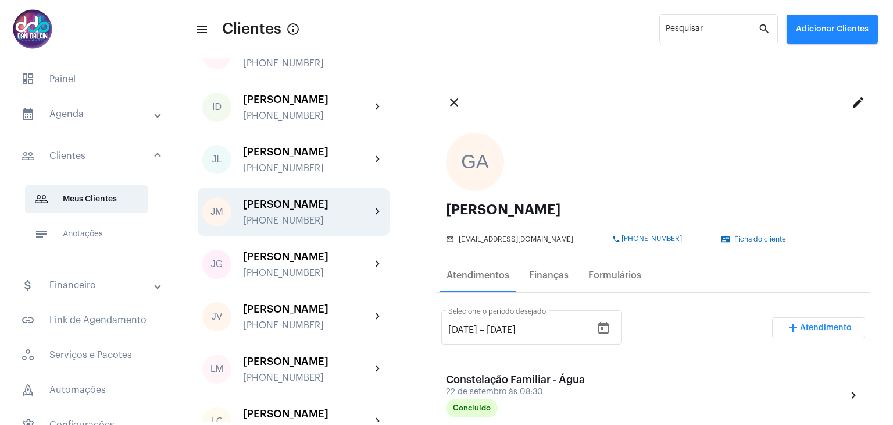
scroll to position [1570, 0]
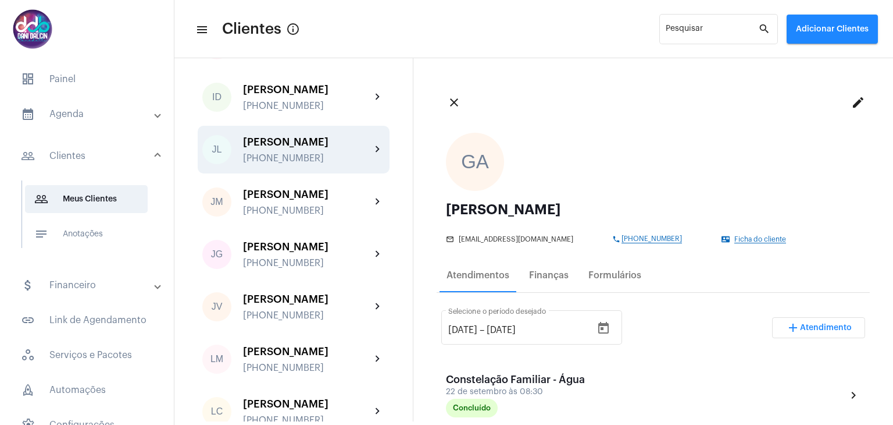
click at [317, 148] on div "[PERSON_NAME]" at bounding box center [307, 142] width 128 height 12
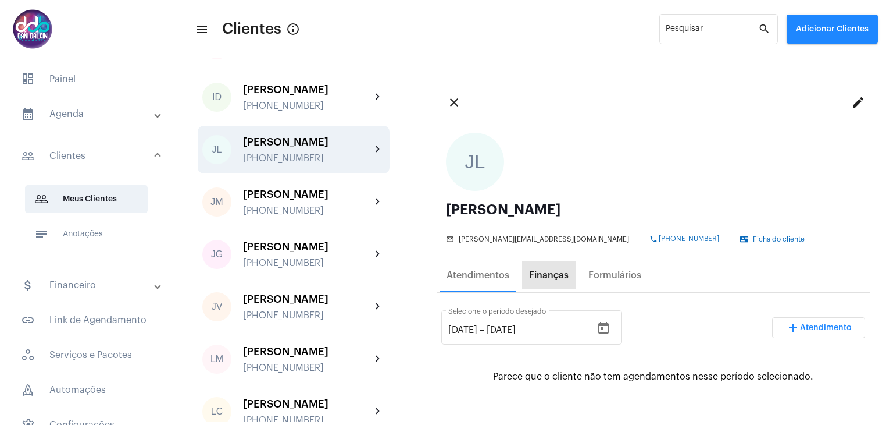
click at [549, 275] on div "Finanças" at bounding box center [549, 275] width 40 height 10
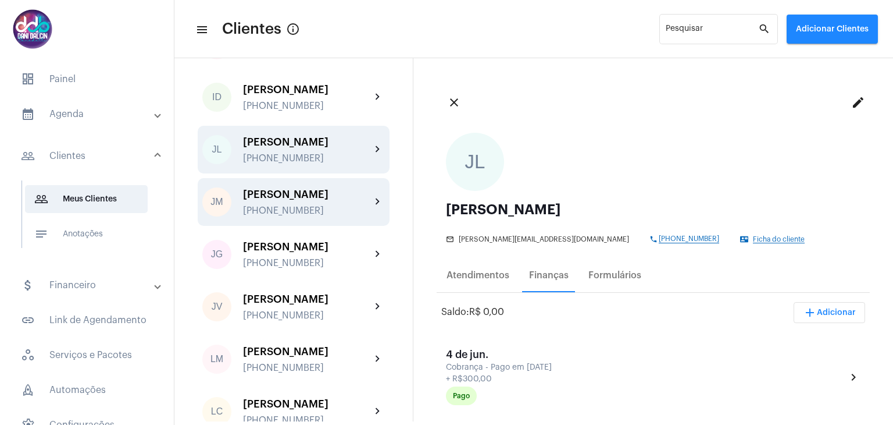
click at [316, 200] on div "[PERSON_NAME]" at bounding box center [307, 194] width 128 height 12
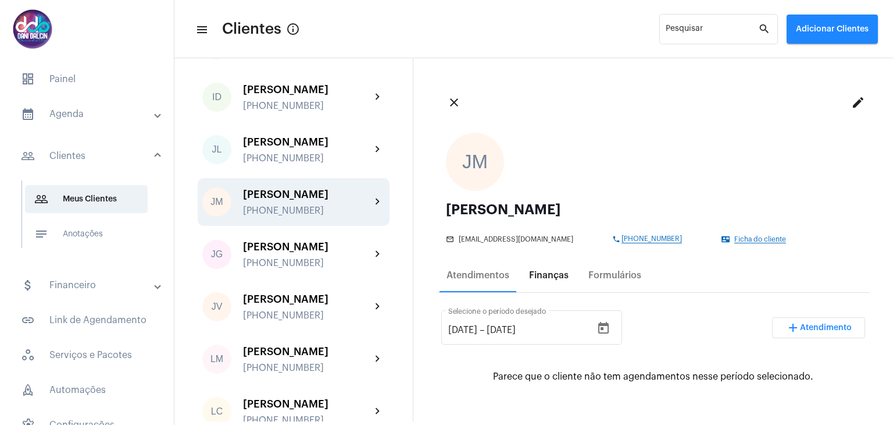
click at [550, 277] on div "Finanças" at bounding box center [549, 275] width 40 height 10
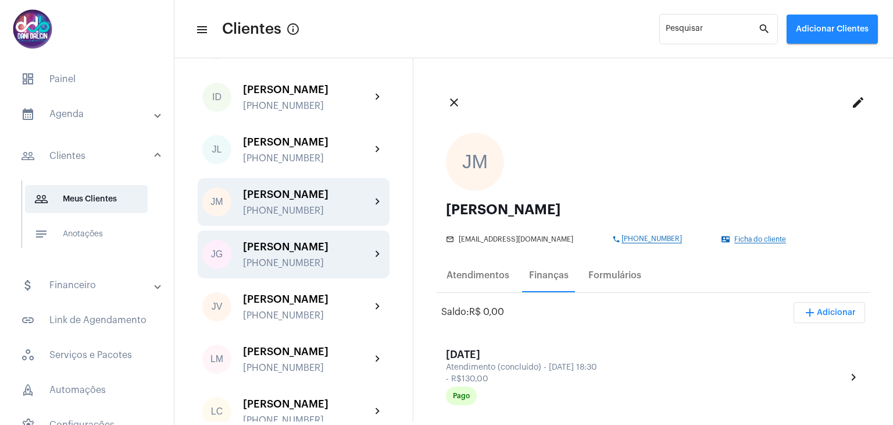
click at [307, 252] on div "[PERSON_NAME]" at bounding box center [307, 247] width 128 height 12
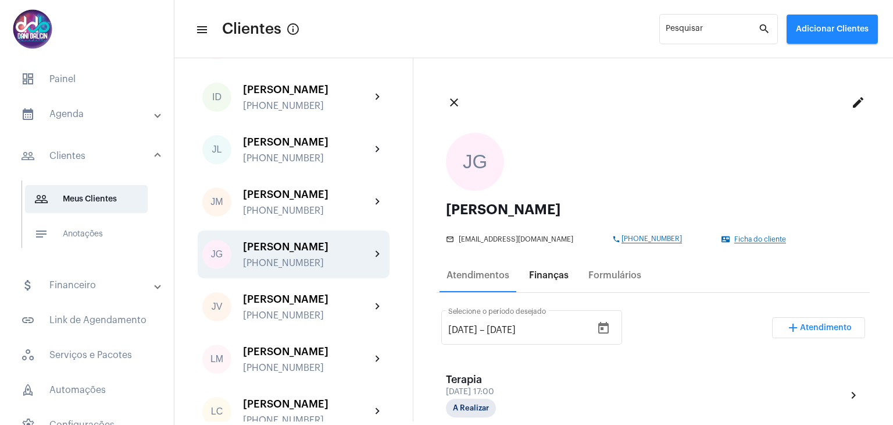
click at [554, 276] on div "Finanças" at bounding box center [549, 275] width 40 height 10
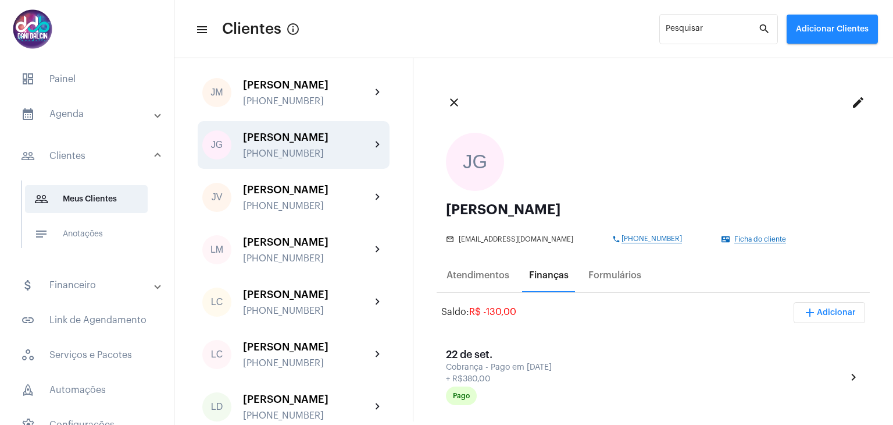
scroll to position [1687, 0]
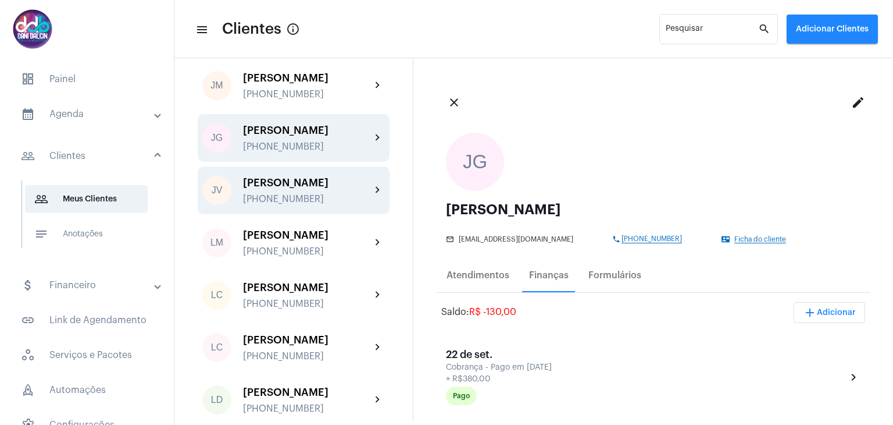
click at [314, 204] on div "[PERSON_NAME] [PHONE_NUMBER]" at bounding box center [307, 190] width 128 height 27
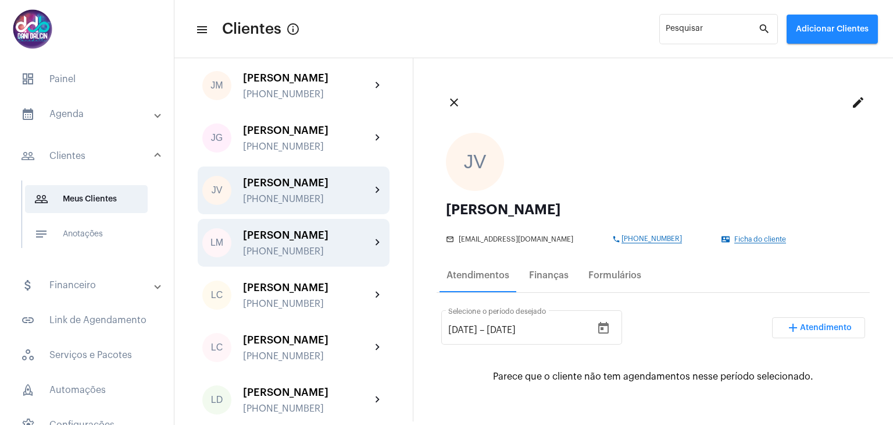
click at [311, 241] on div "[PERSON_NAME]" at bounding box center [307, 235] width 128 height 12
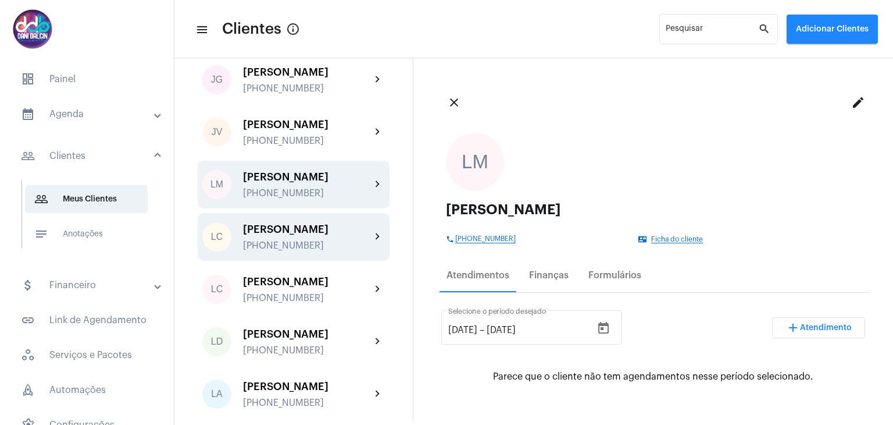
click at [300, 235] on div "[PERSON_NAME]" at bounding box center [307, 229] width 128 height 12
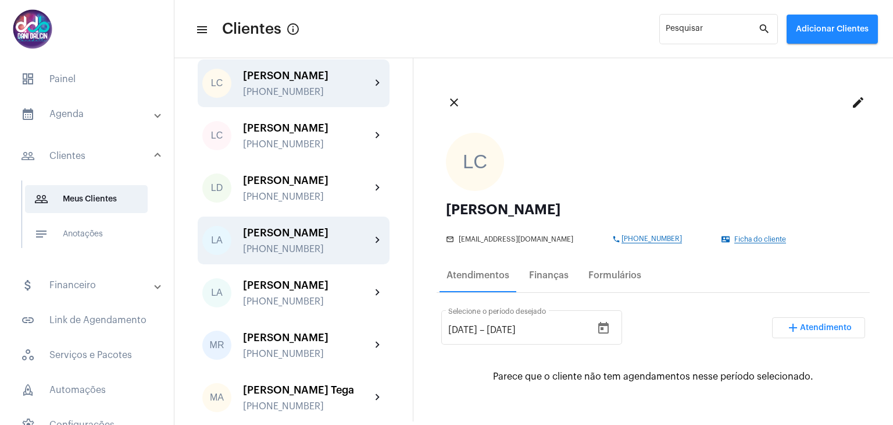
scroll to position [1919, 0]
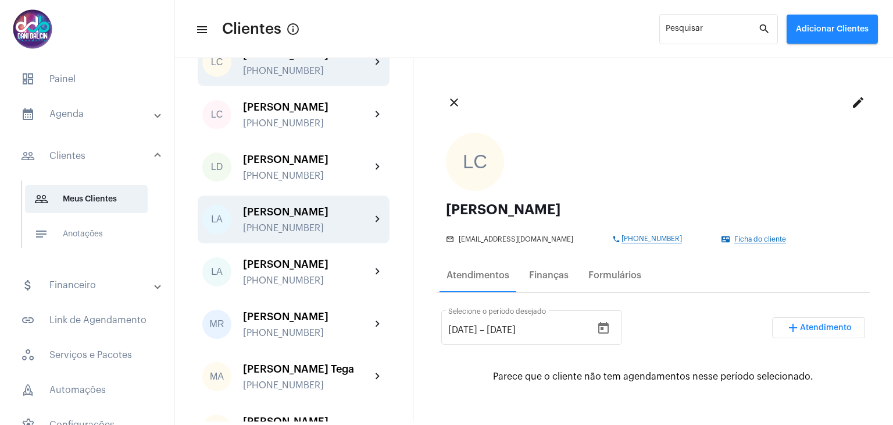
click at [299, 218] on div "[PERSON_NAME]" at bounding box center [307, 212] width 128 height 12
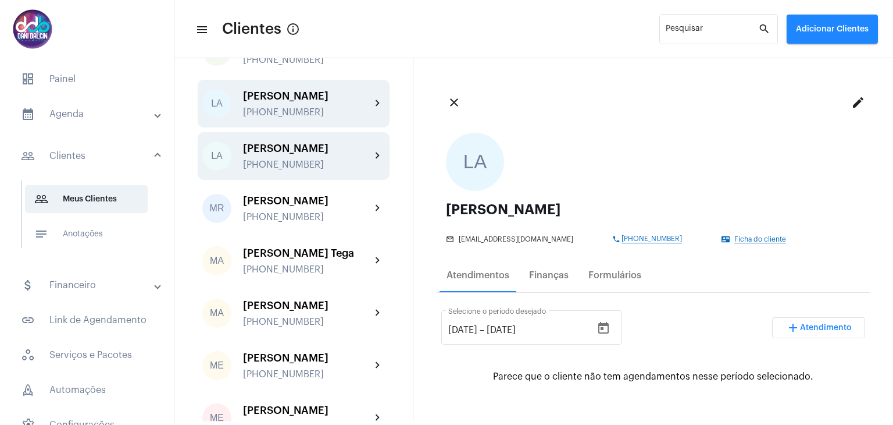
scroll to position [2036, 0]
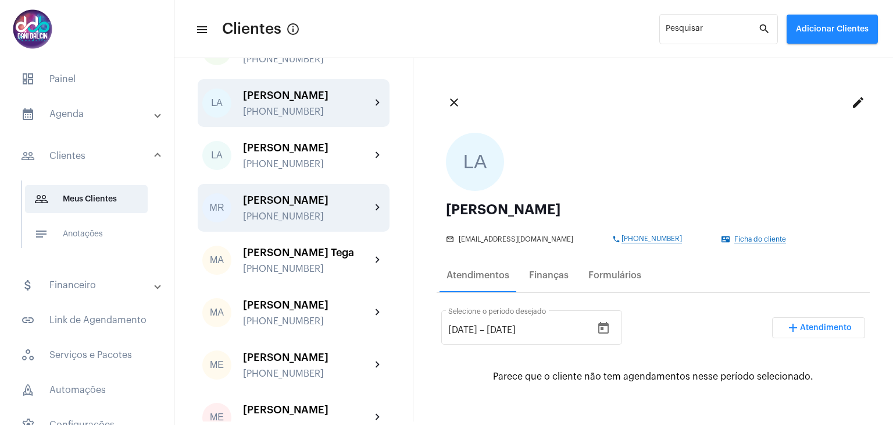
click at [309, 206] on div "[PERSON_NAME]" at bounding box center [307, 200] width 128 height 12
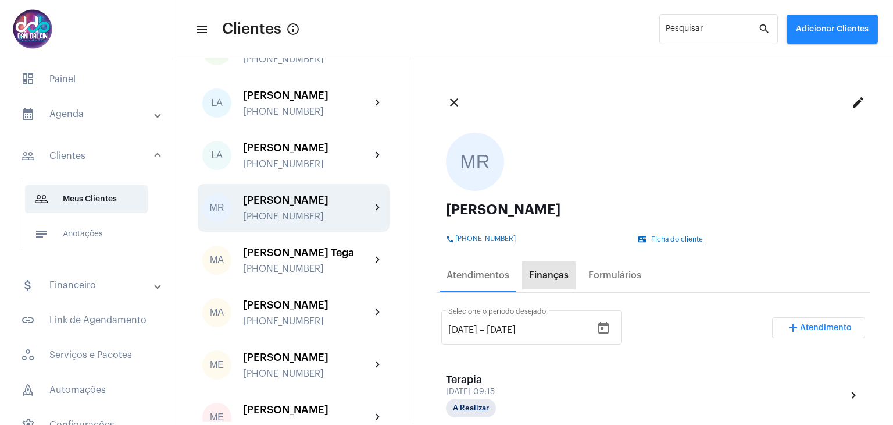
click at [546, 277] on div "Finanças" at bounding box center [549, 275] width 40 height 10
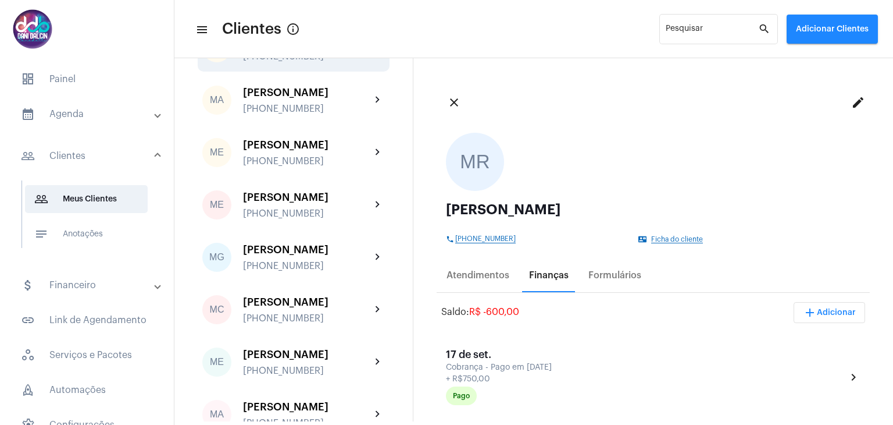
scroll to position [2268, 0]
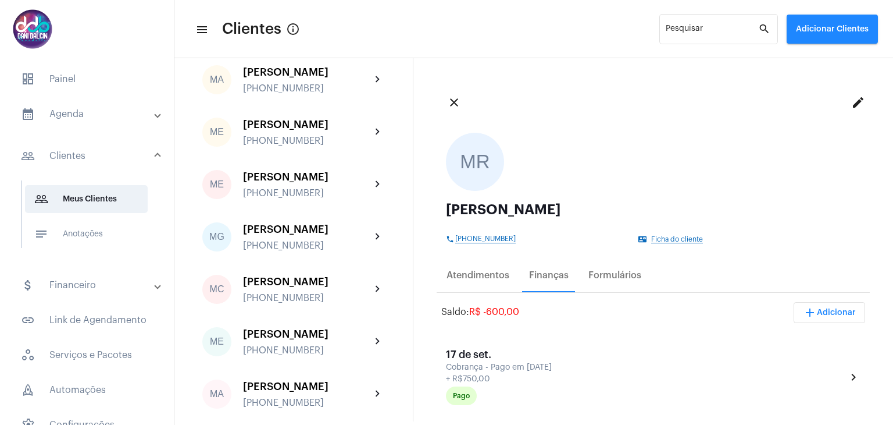
click at [306, 41] on div "[PERSON_NAME] Tega [PHONE_NUMBER]" at bounding box center [307, 27] width 128 height 27
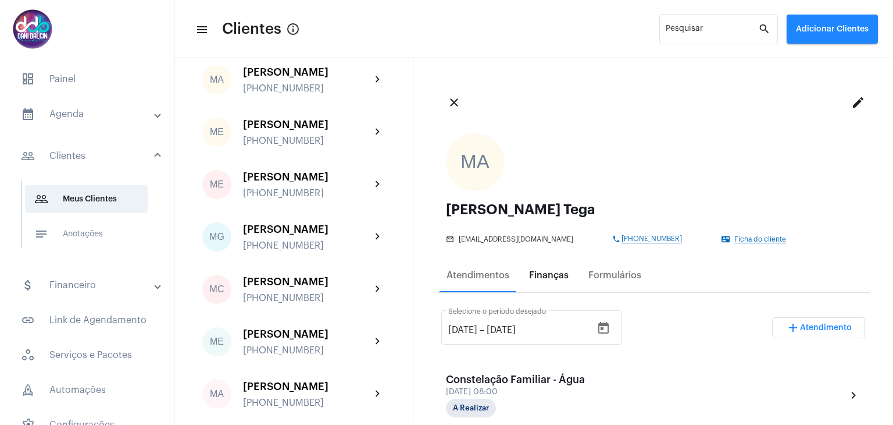
click at [539, 268] on div "Finanças" at bounding box center [549, 275] width 54 height 28
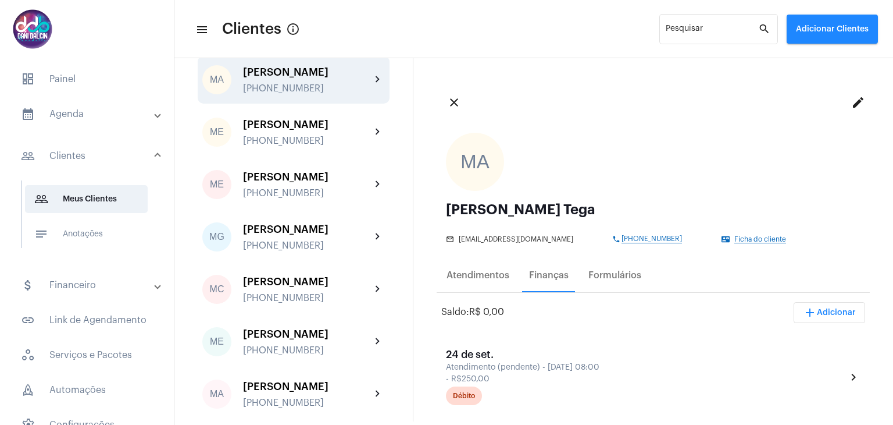
click at [309, 78] on div "[PERSON_NAME]" at bounding box center [307, 72] width 128 height 12
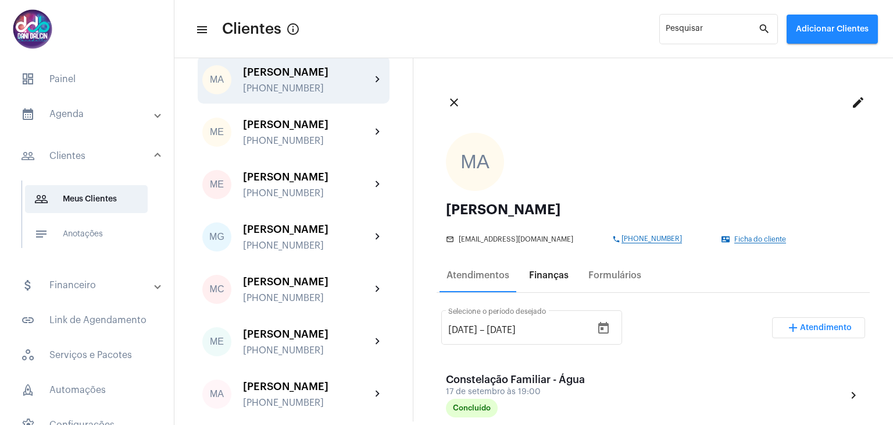
click at [550, 273] on div "Finanças" at bounding box center [549, 275] width 40 height 10
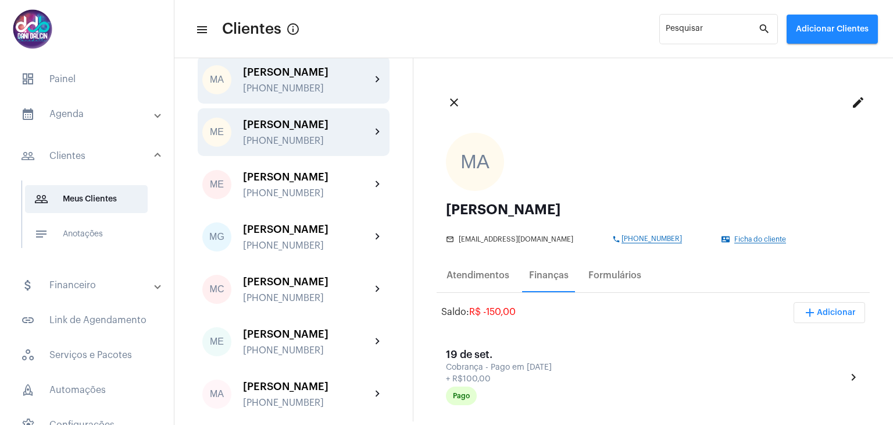
click at [295, 130] on div "[PERSON_NAME]" at bounding box center [307, 125] width 128 height 12
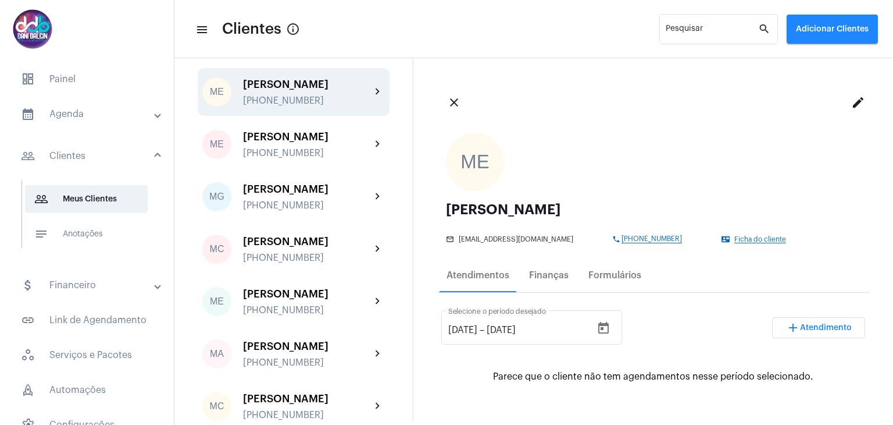
scroll to position [2385, 0]
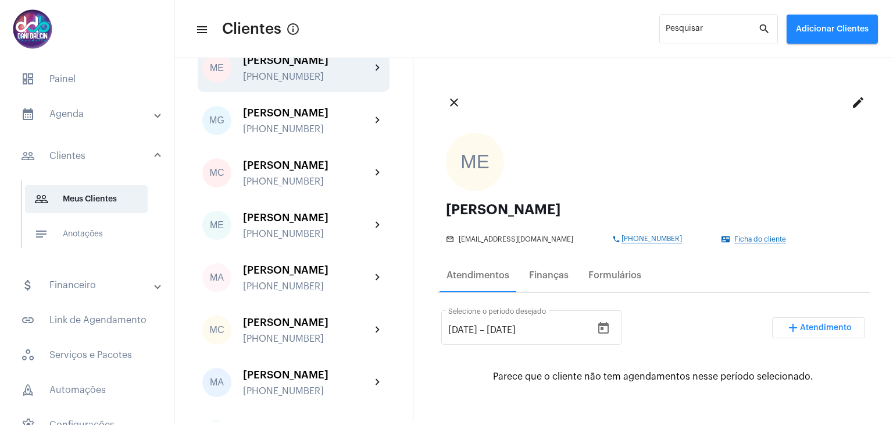
click at [323, 82] on div "[PERSON_NAME] [PHONE_NUMBER]" at bounding box center [307, 68] width 128 height 27
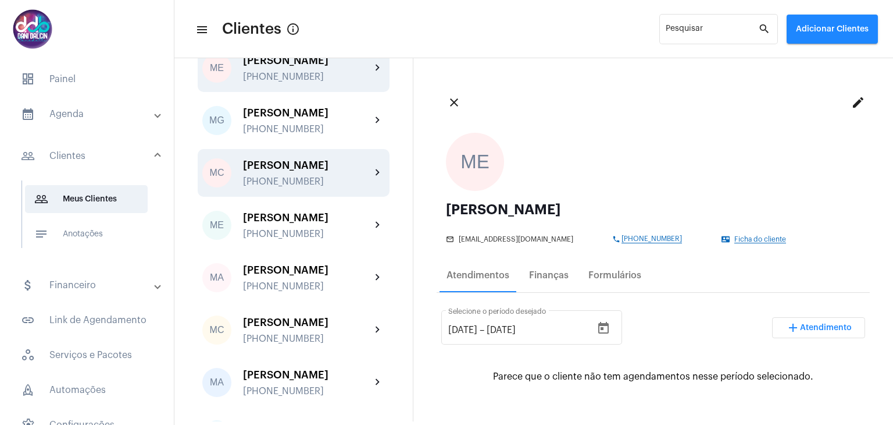
click at [309, 171] on div "[PERSON_NAME]" at bounding box center [307, 165] width 128 height 12
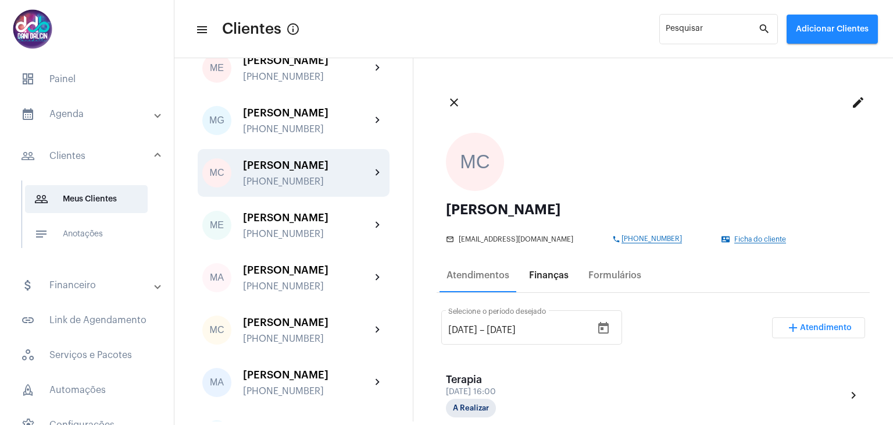
click at [536, 276] on div "Finanças" at bounding box center [549, 275] width 40 height 10
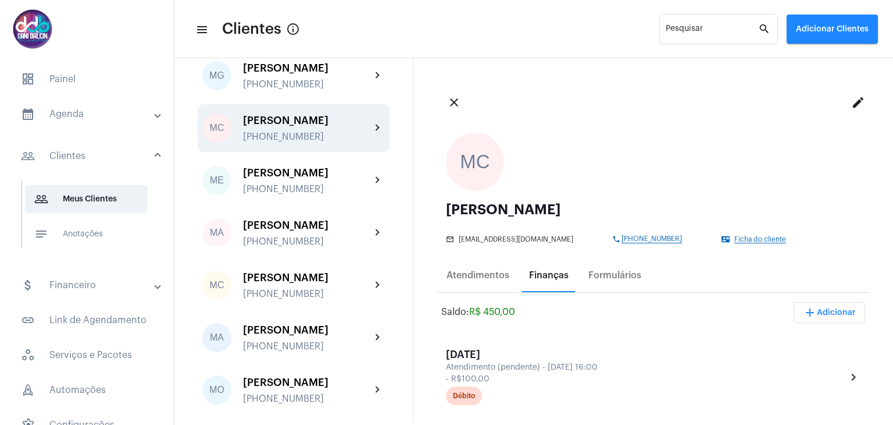
scroll to position [2443, 0]
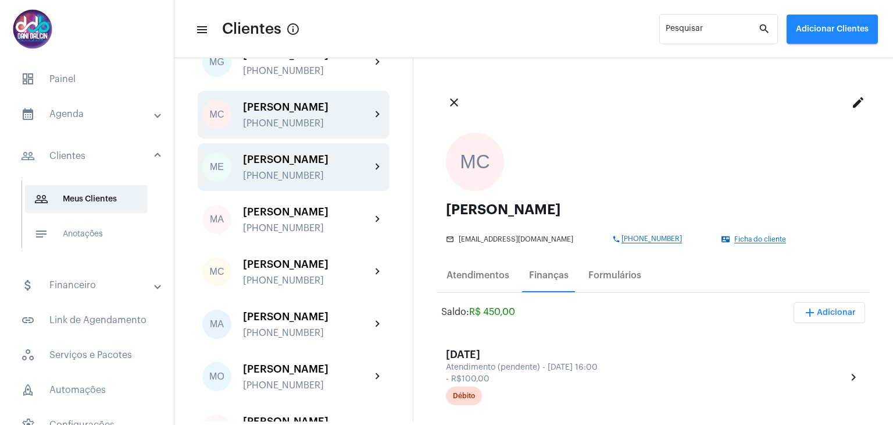
click at [312, 165] on div "[PERSON_NAME]" at bounding box center [307, 160] width 128 height 12
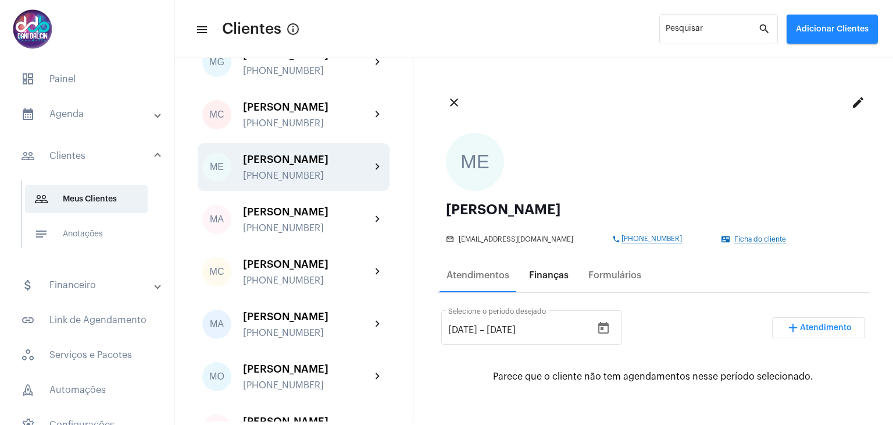
click at [550, 273] on div "Finanças" at bounding box center [549, 275] width 40 height 10
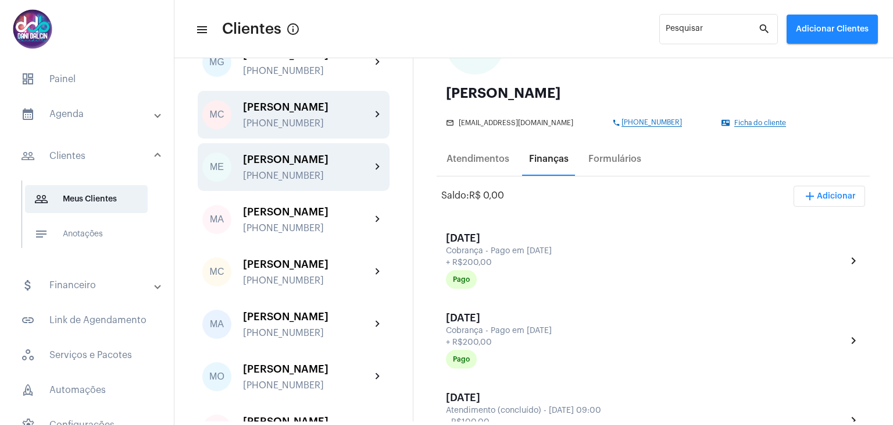
scroll to position [2501, 0]
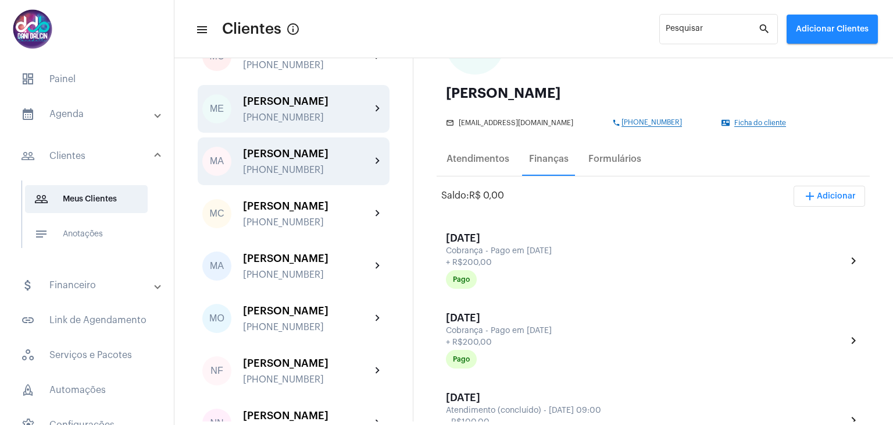
click at [331, 159] on div "[PERSON_NAME]" at bounding box center [307, 154] width 128 height 12
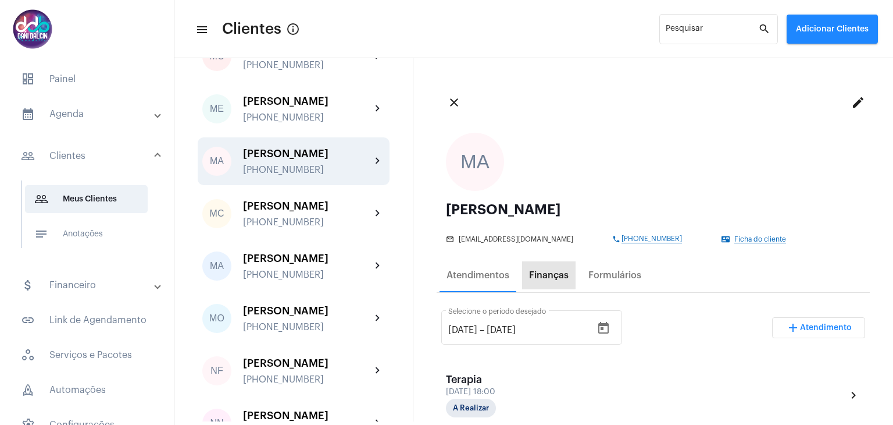
click at [544, 268] on div "Finanças" at bounding box center [549, 275] width 54 height 28
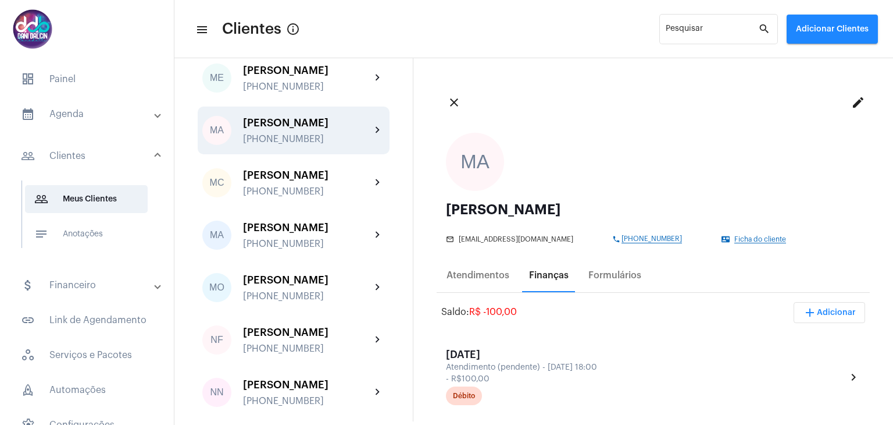
scroll to position [2559, 0]
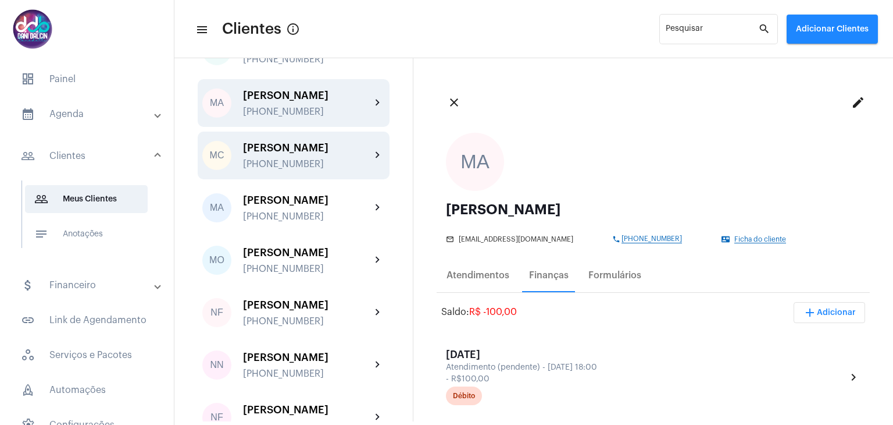
click at [304, 154] on div "[PERSON_NAME]" at bounding box center [307, 148] width 128 height 12
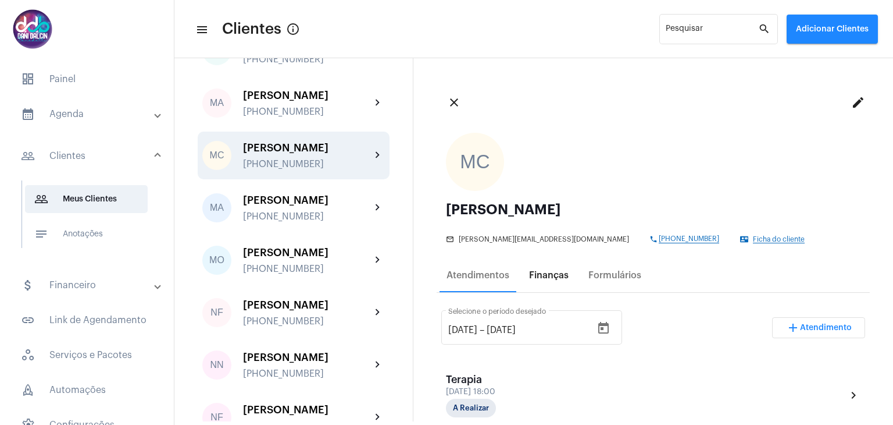
click at [556, 278] on div "Finanças" at bounding box center [549, 275] width 40 height 10
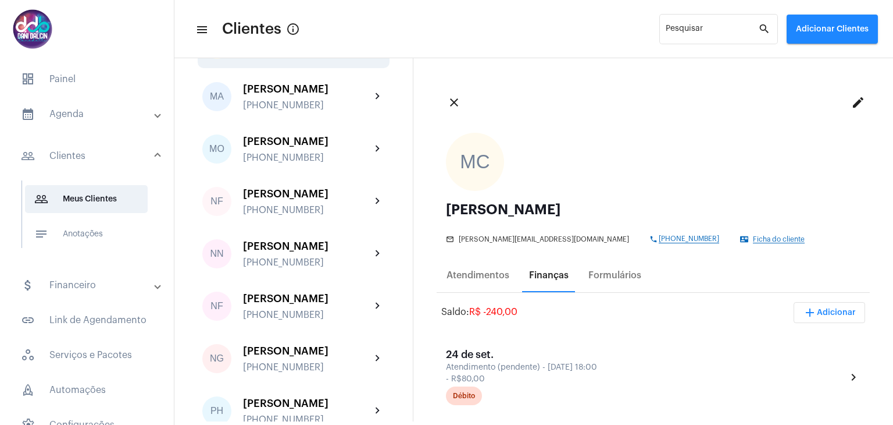
scroll to position [2675, 0]
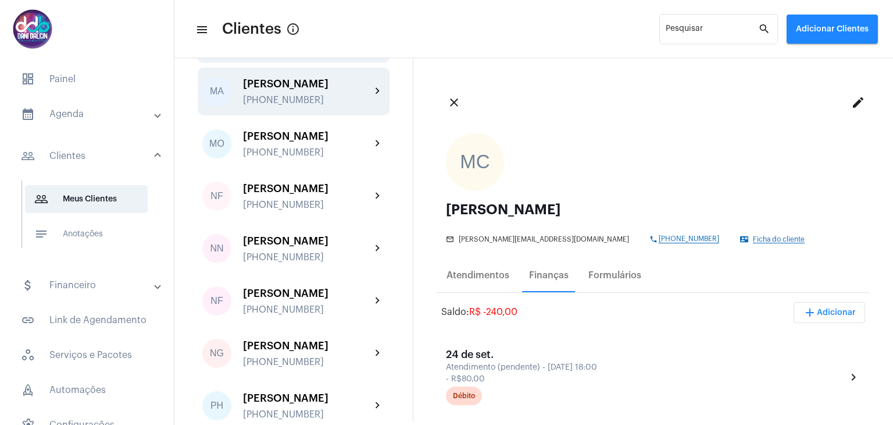
click at [323, 90] on div "[PERSON_NAME]" at bounding box center [307, 84] width 128 height 12
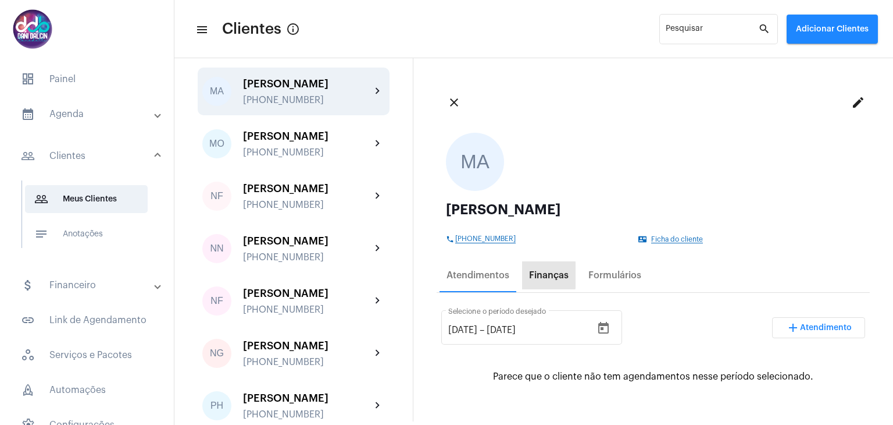
click at [546, 275] on div "Finanças" at bounding box center [549, 275] width 40 height 10
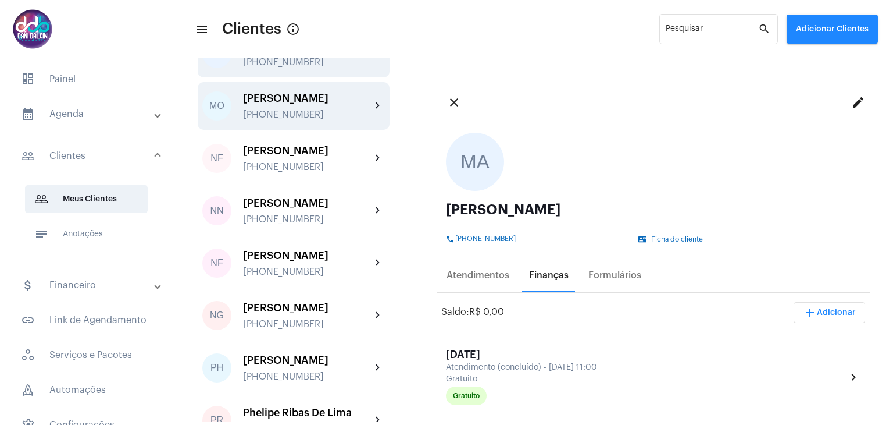
scroll to position [2734, 0]
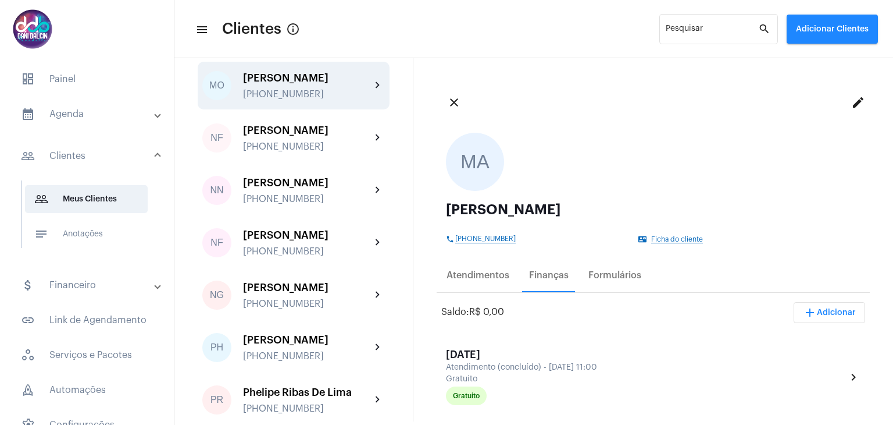
click at [284, 84] on div "[PERSON_NAME]" at bounding box center [307, 78] width 128 height 12
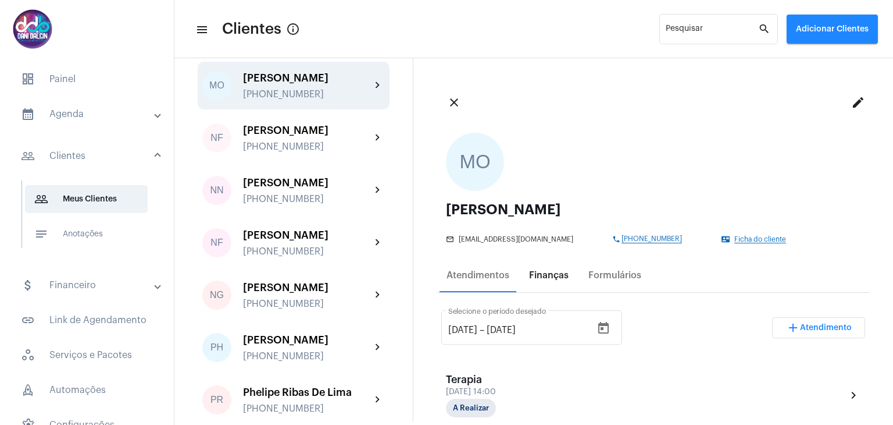
click at [535, 272] on div "Finanças" at bounding box center [549, 275] width 40 height 10
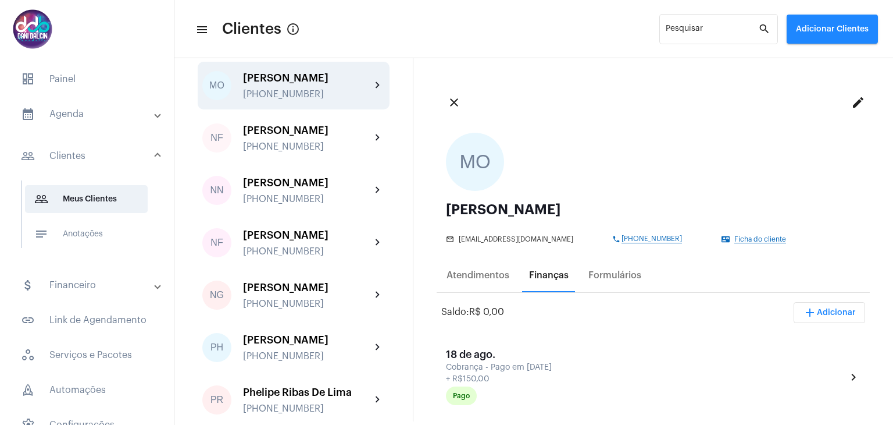
scroll to position [2792, 0]
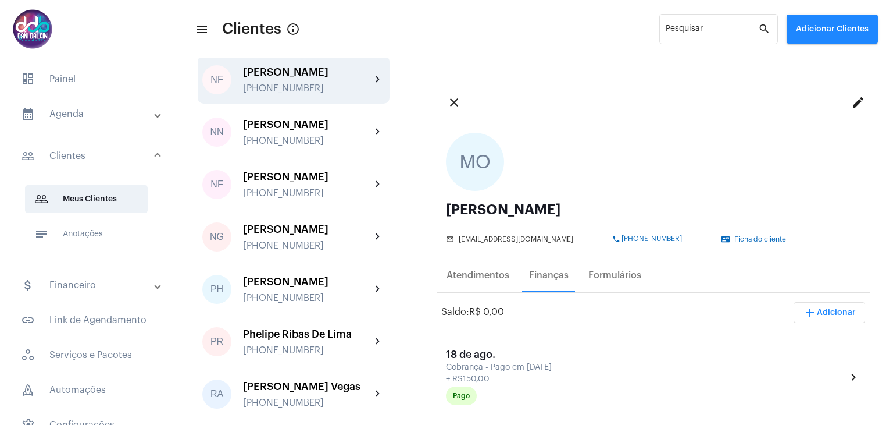
click at [284, 78] on div "[PERSON_NAME]" at bounding box center [307, 72] width 128 height 12
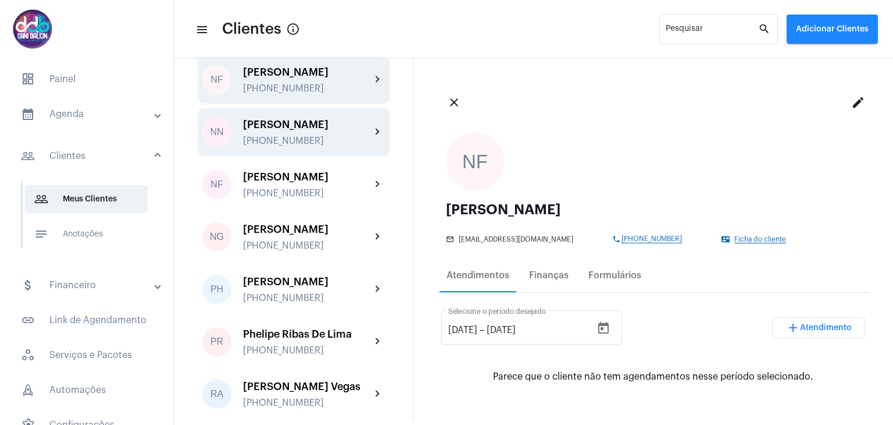
click at [287, 130] on div "[PERSON_NAME]" at bounding box center [307, 125] width 128 height 12
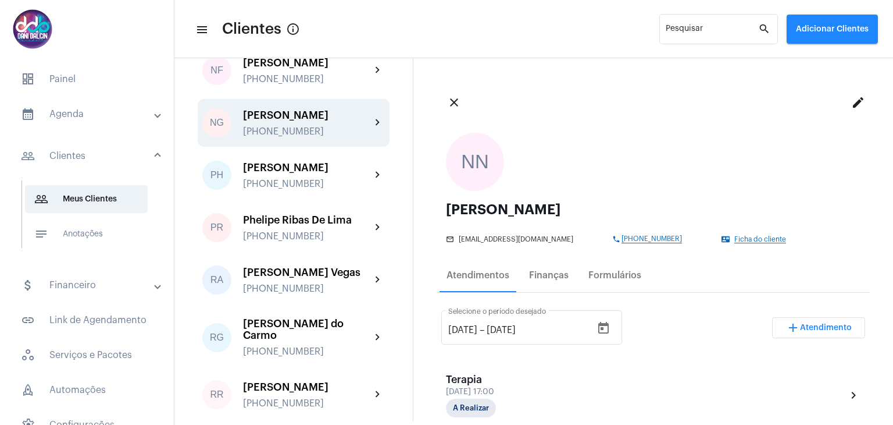
scroll to position [2908, 0]
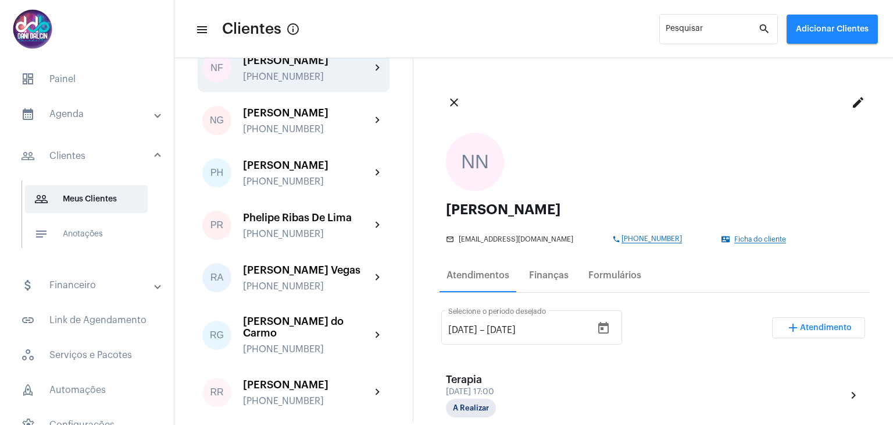
click at [286, 66] on div "[PERSON_NAME]" at bounding box center [307, 61] width 128 height 12
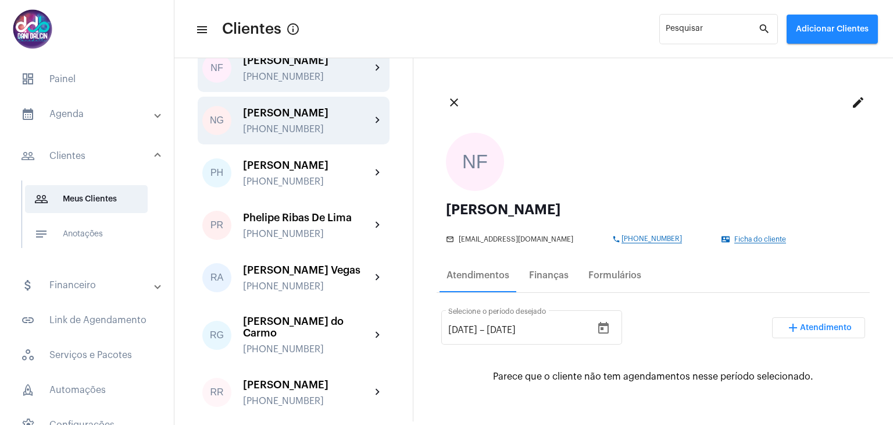
click at [319, 119] on div "[PERSON_NAME]" at bounding box center [307, 113] width 128 height 12
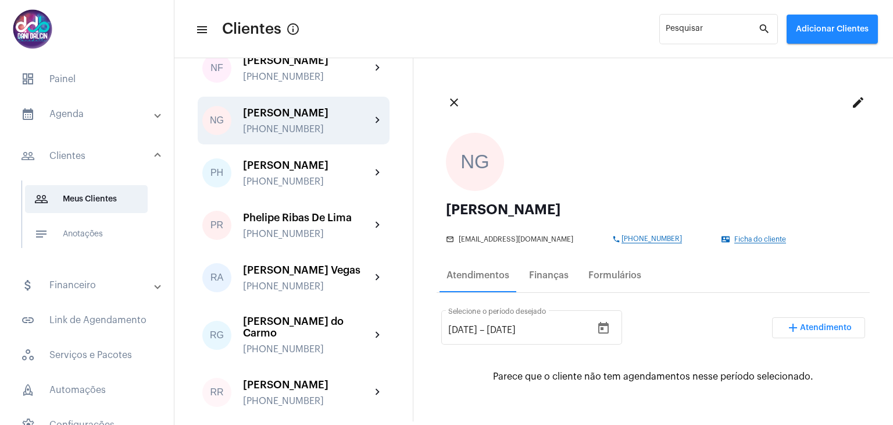
scroll to position [2966, 0]
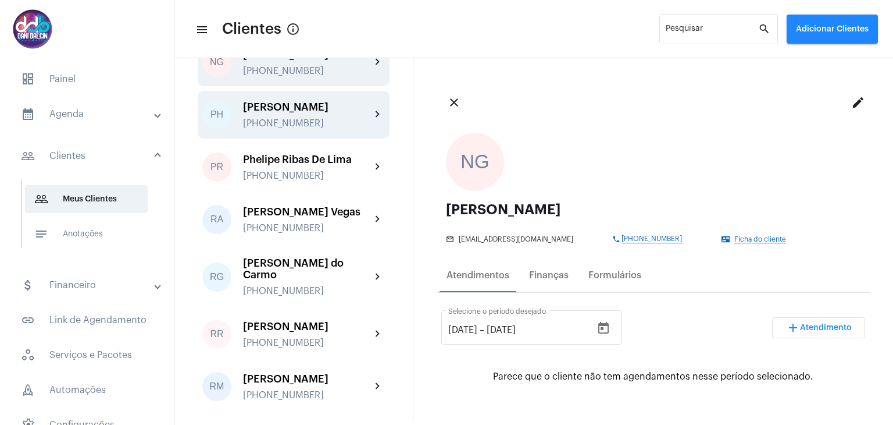
click at [301, 113] on div "[PERSON_NAME]" at bounding box center [307, 107] width 128 height 12
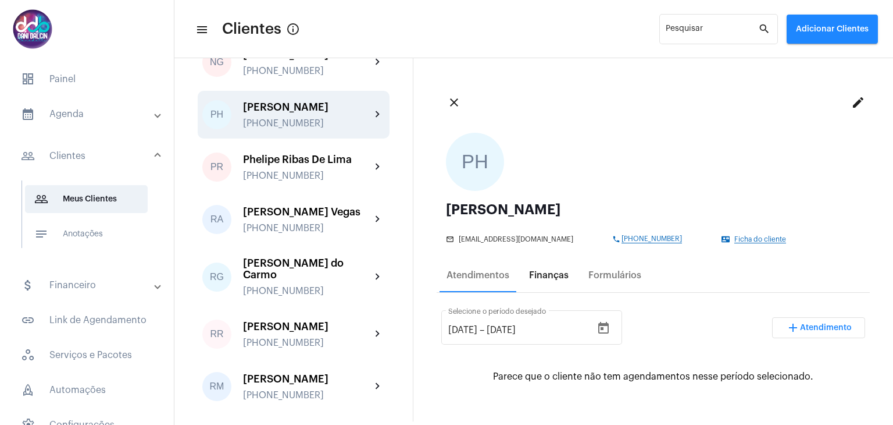
click at [535, 273] on div "Finanças" at bounding box center [549, 275] width 40 height 10
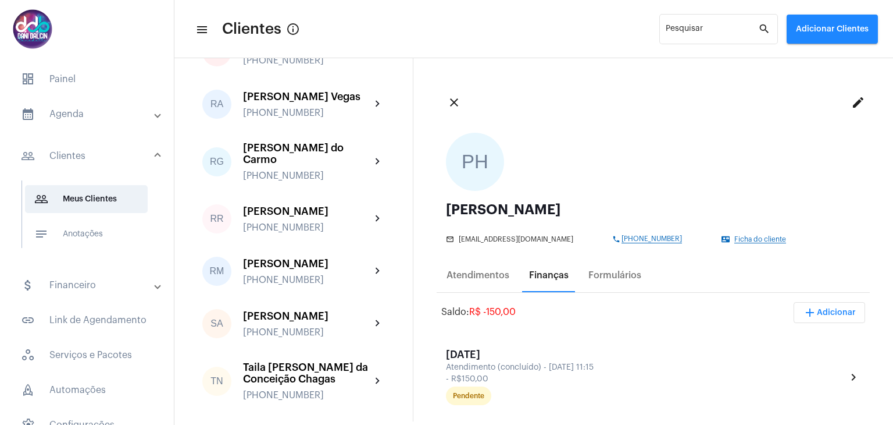
scroll to position [3082, 0]
click at [300, 65] on div "Phelipe [PERSON_NAME] [PHONE_NUMBER]" at bounding box center [307, 50] width 128 height 27
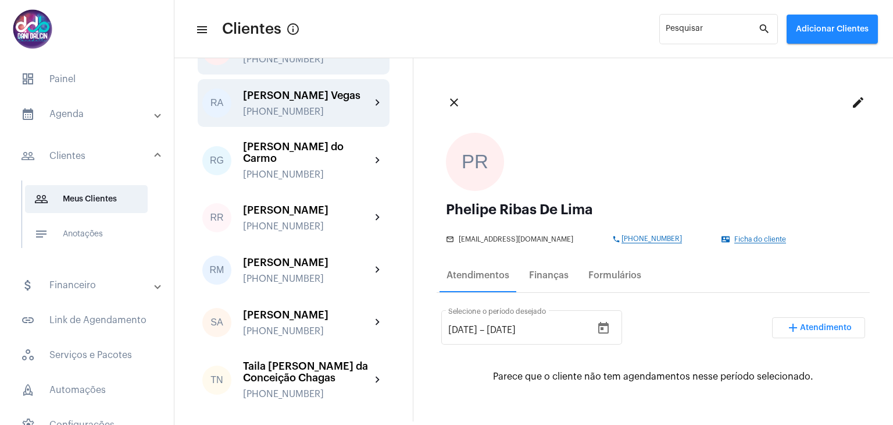
click at [280, 101] on div "[PERSON_NAME] Vegas" at bounding box center [307, 96] width 128 height 12
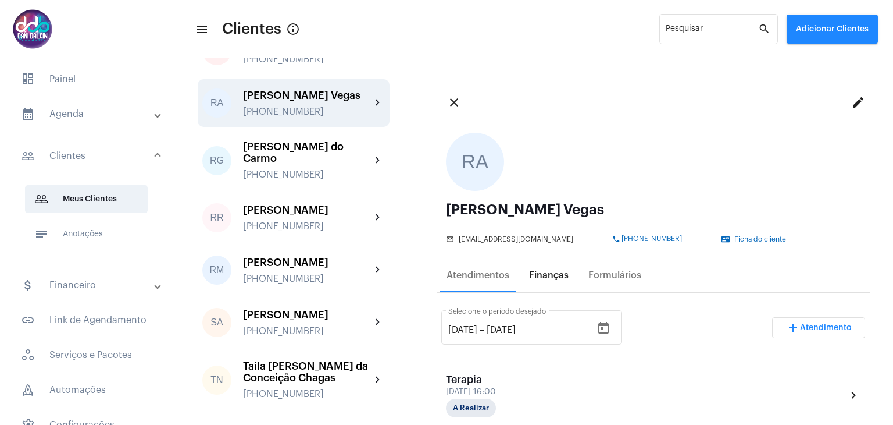
click at [540, 272] on div "Finanças" at bounding box center [549, 275] width 40 height 10
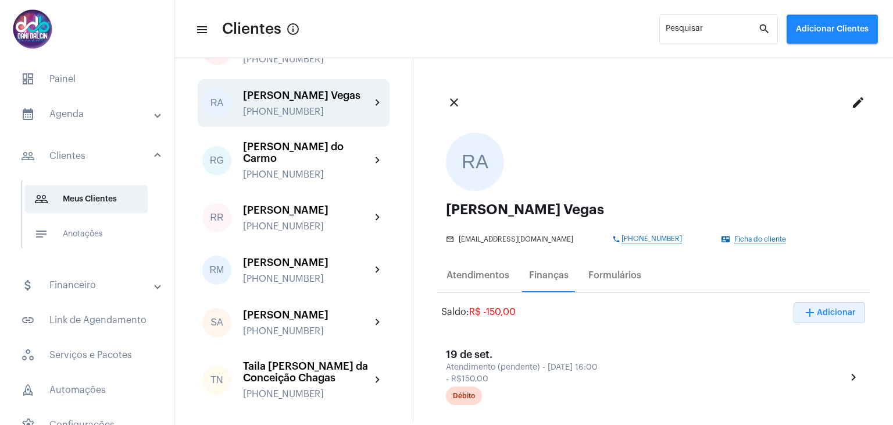
click at [823, 310] on span "add Adicionar" at bounding box center [829, 312] width 53 height 8
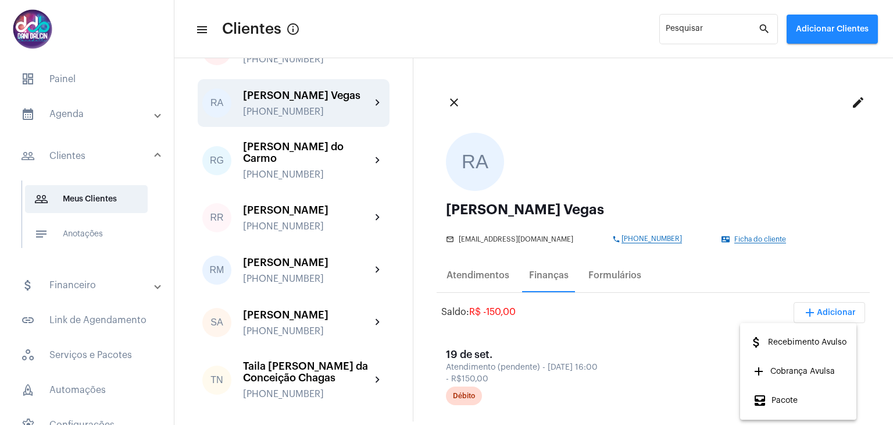
click at [664, 312] on div at bounding box center [446, 212] width 893 height 425
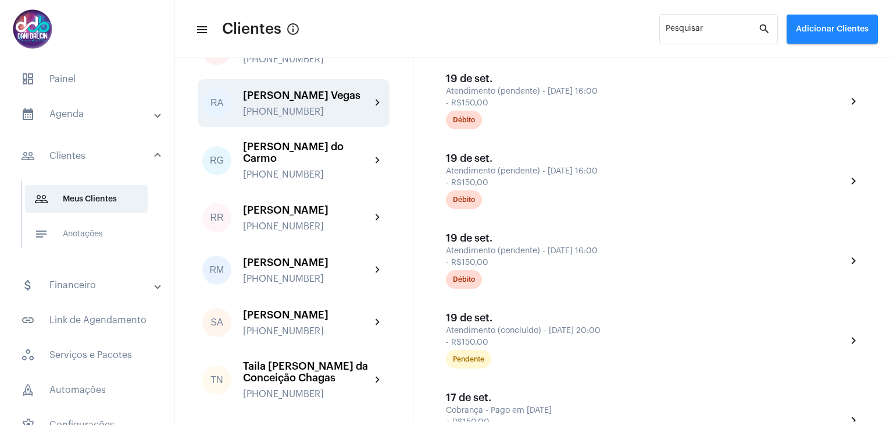
scroll to position [931, 0]
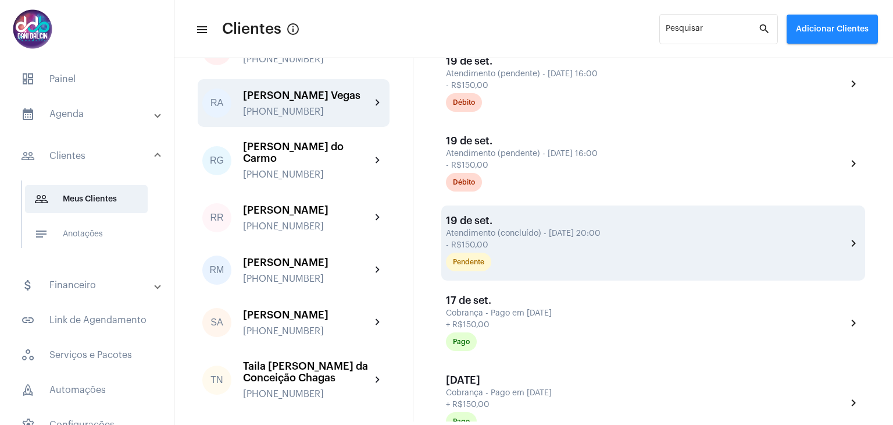
click at [543, 231] on div "Atendimento (concluído) - [DATE] 20:00" at bounding box center [645, 233] width 398 height 9
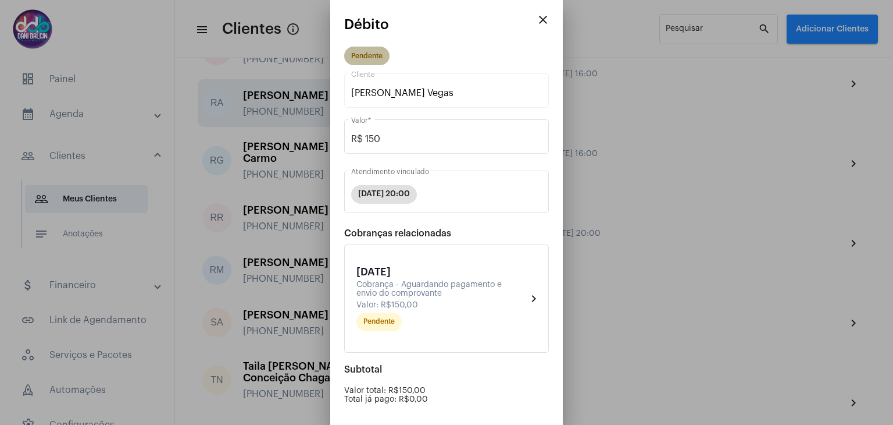
click at [378, 56] on mat-chip "Pendente" at bounding box center [366, 56] width 45 height 19
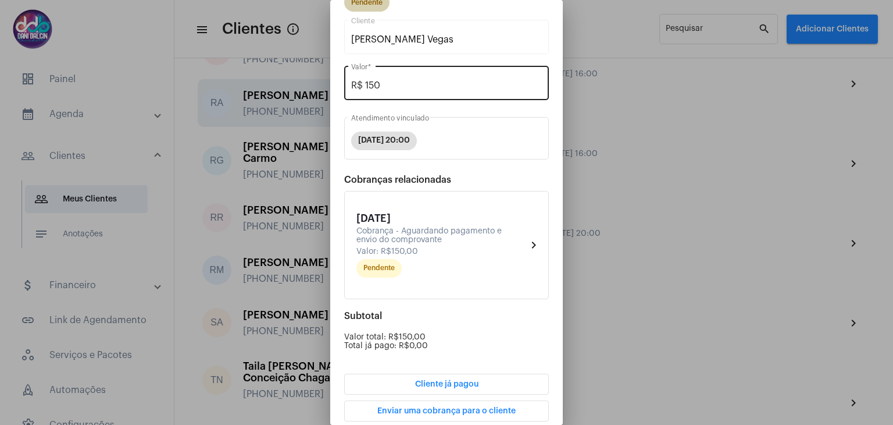
scroll to position [110, 0]
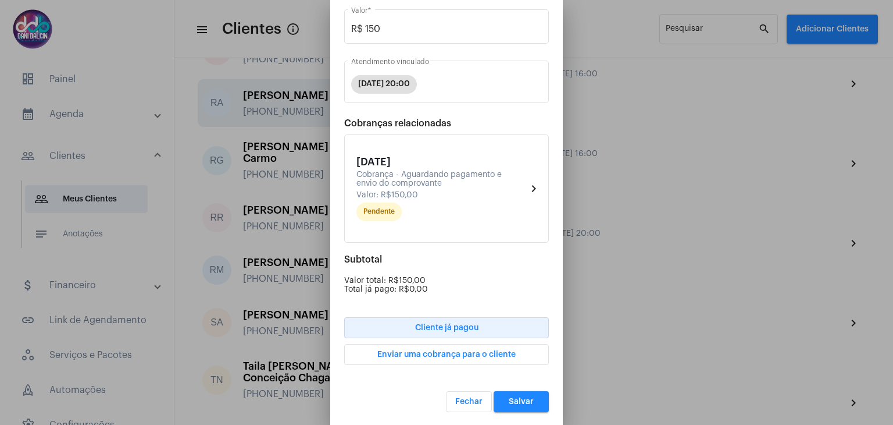
click at [472, 326] on span "Cliente já pagou" at bounding box center [446, 327] width 63 height 8
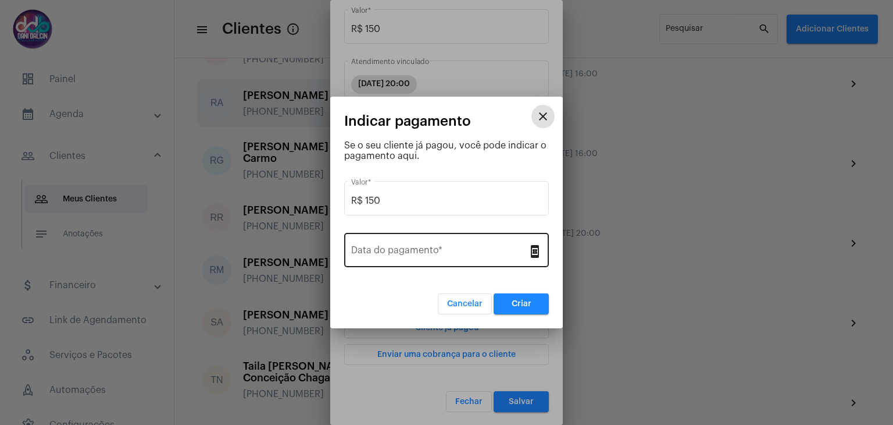
click at [420, 254] on input "Data do pagamento *" at bounding box center [439, 252] width 177 height 10
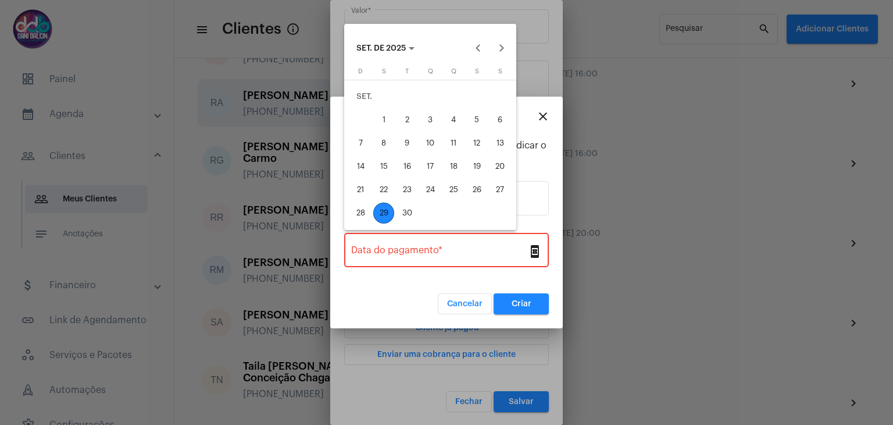
click at [435, 191] on div "24" at bounding box center [430, 189] width 21 height 21
type input "[DATE]"
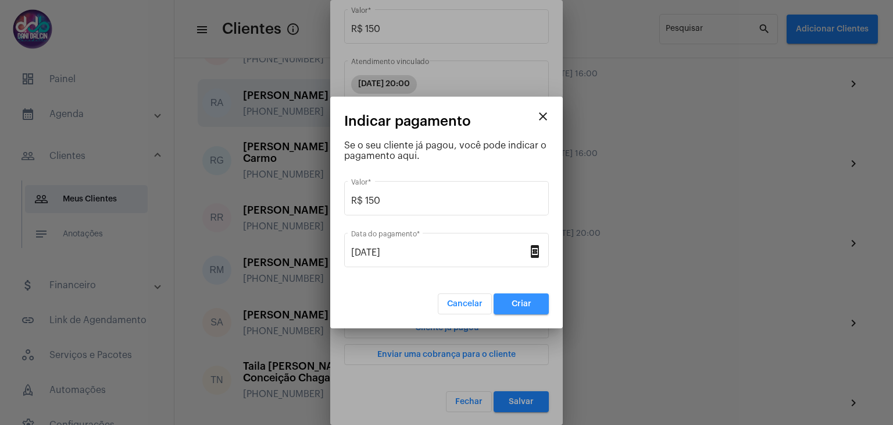
click at [512, 297] on button "Criar" at bounding box center [521, 303] width 55 height 21
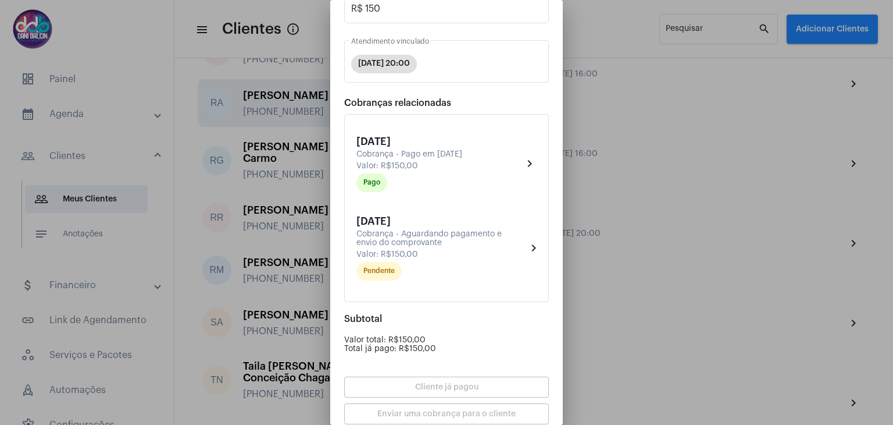
scroll to position [189, 0]
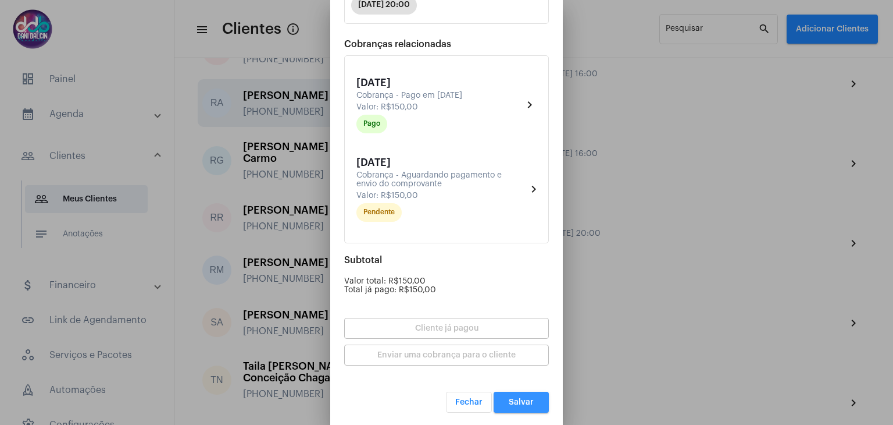
click at [522, 407] on button "Salvar" at bounding box center [521, 401] width 55 height 21
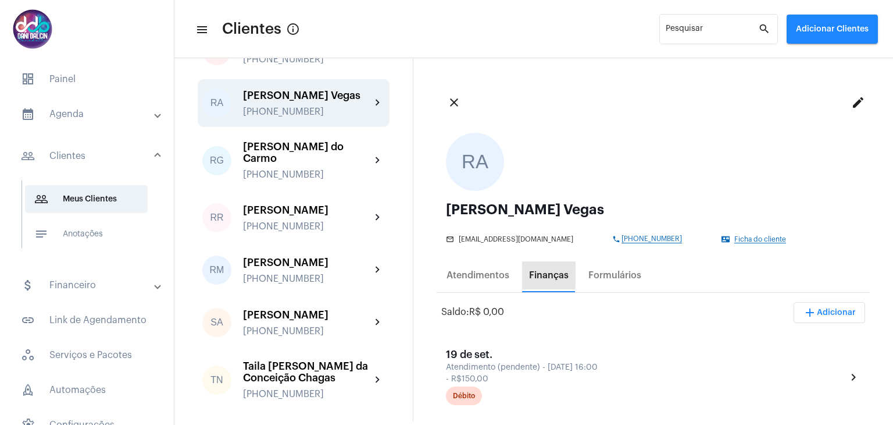
click at [538, 275] on div "Finanças" at bounding box center [549, 275] width 40 height 10
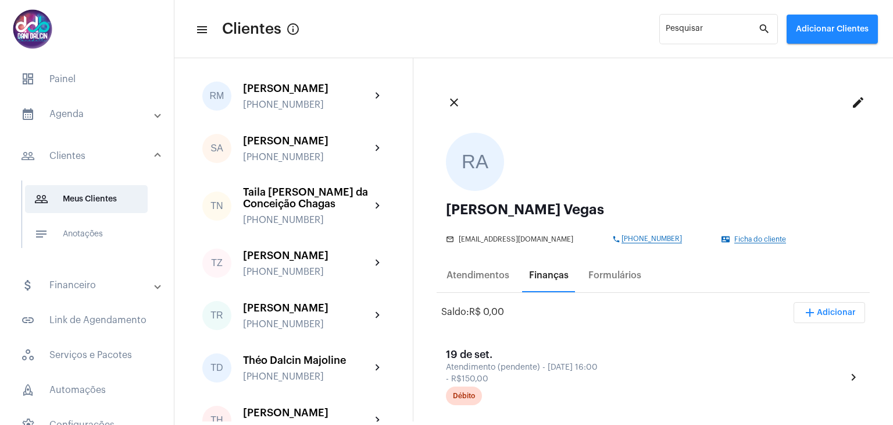
scroll to position [3257, 0]
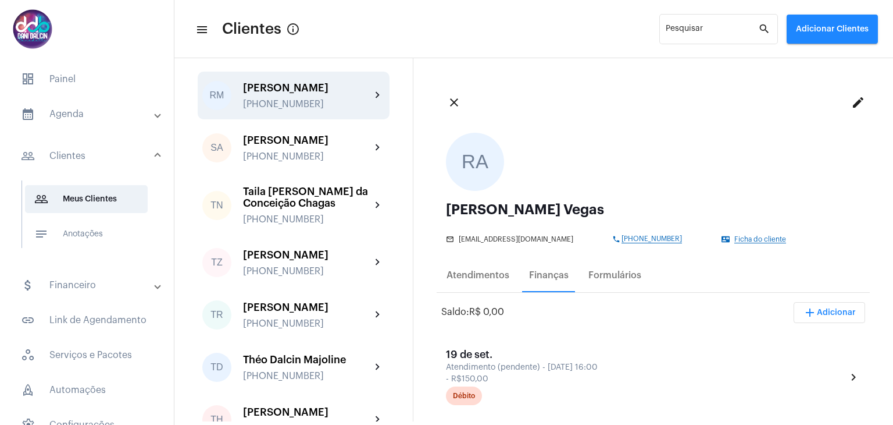
click at [321, 94] on div "[PERSON_NAME]" at bounding box center [307, 88] width 128 height 12
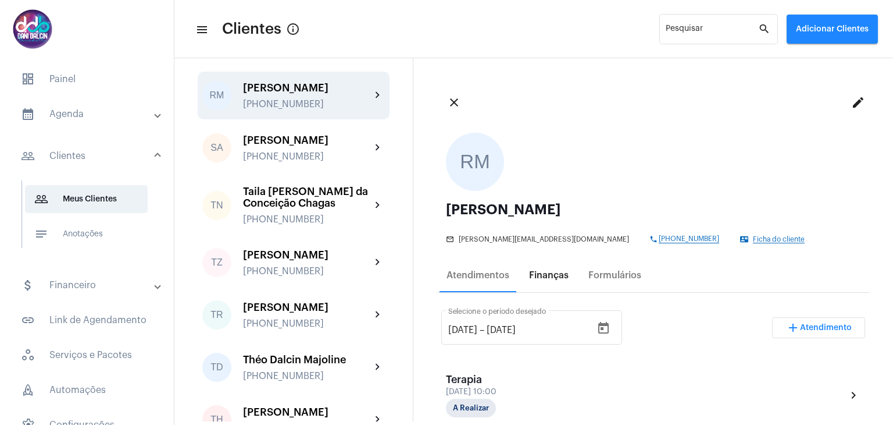
click at [553, 273] on div "Finanças" at bounding box center [549, 275] width 40 height 10
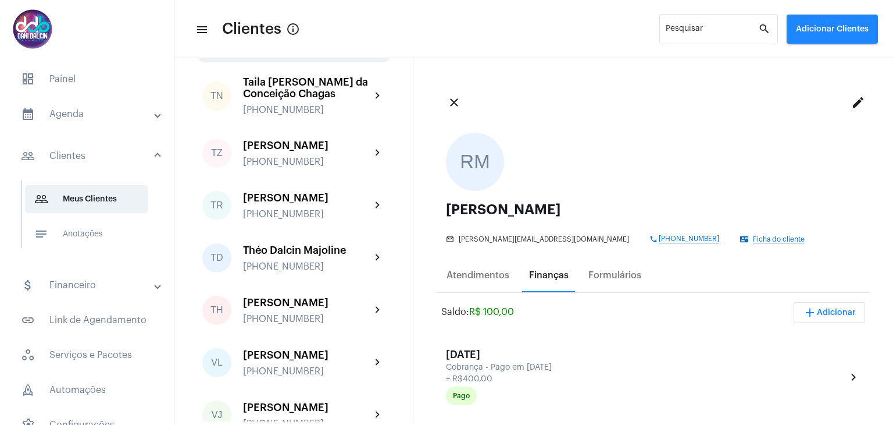
scroll to position [3373, 0]
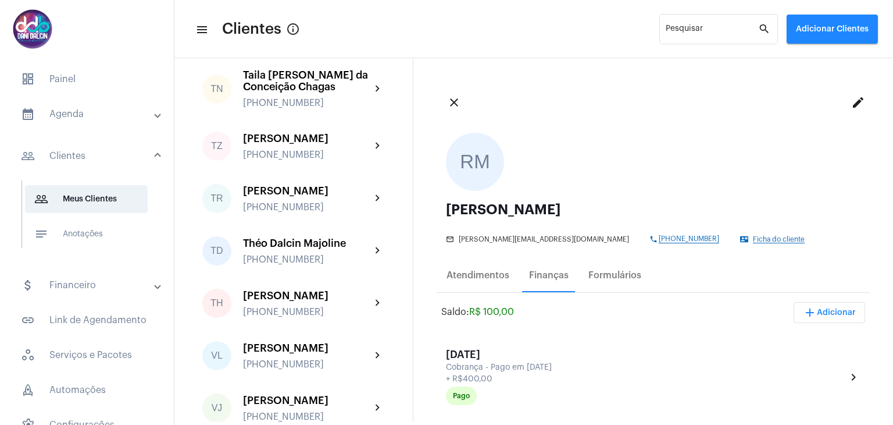
click at [314, 30] on div "[PERSON_NAME]" at bounding box center [307, 24] width 128 height 12
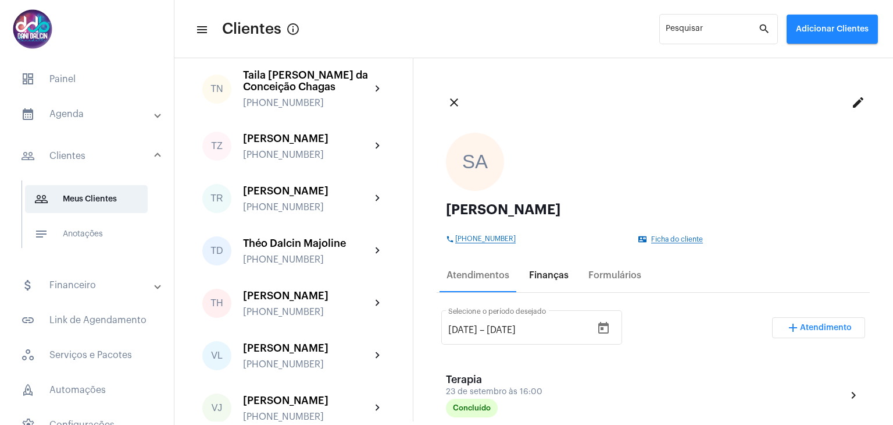
click at [542, 273] on div "Finanças" at bounding box center [549, 275] width 40 height 10
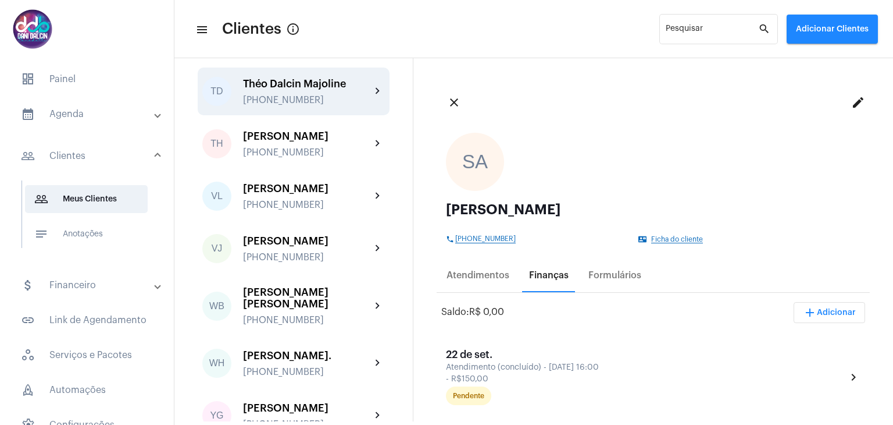
scroll to position [3548, 0]
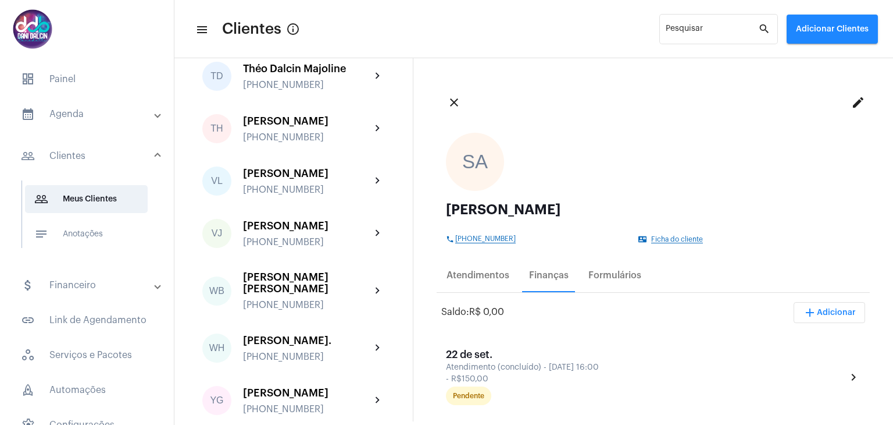
click at [292, 38] on div "[PHONE_NUMBER]" at bounding box center [307, 32] width 128 height 10
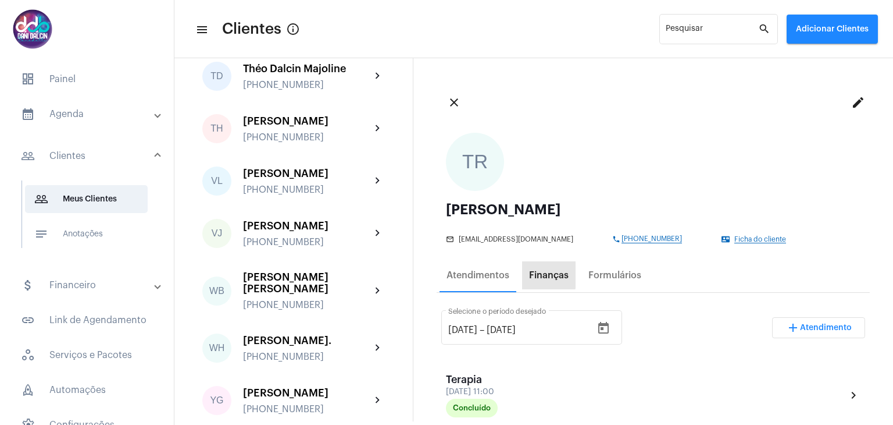
click at [541, 272] on div "Finanças" at bounding box center [549, 275] width 40 height 10
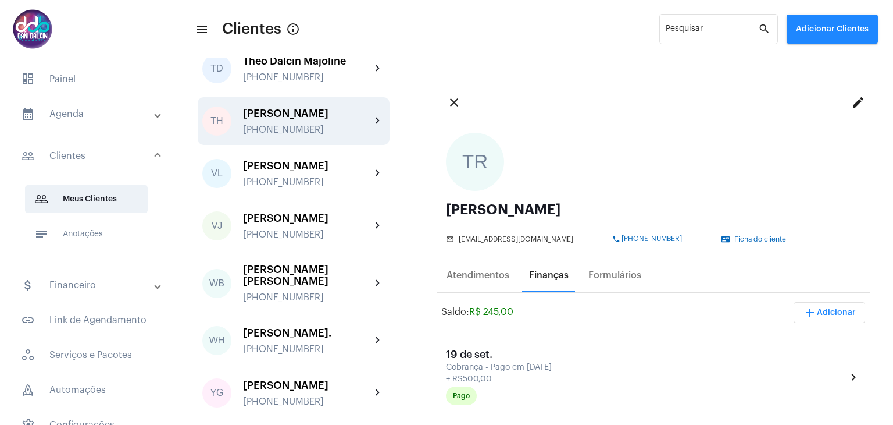
scroll to position [3722, 0]
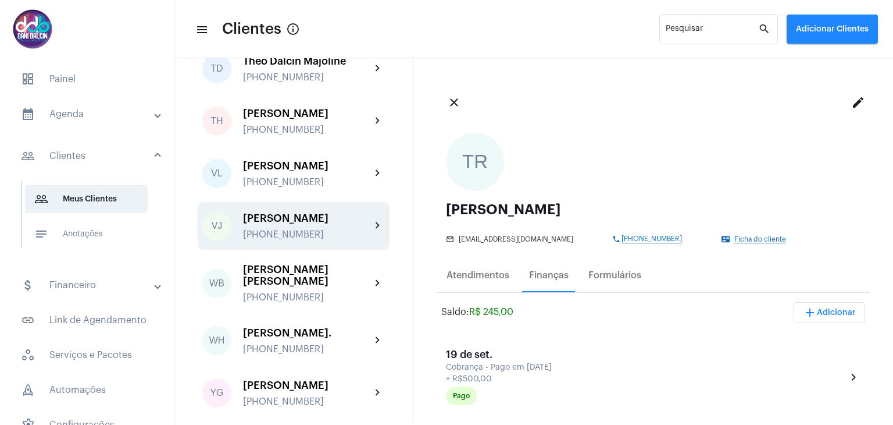
click at [293, 224] on div "[PERSON_NAME]" at bounding box center [307, 218] width 128 height 12
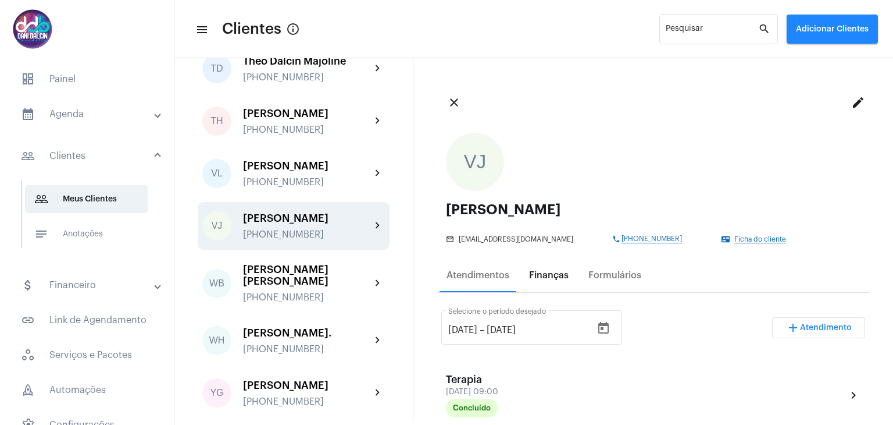
click at [549, 280] on div "Finanças" at bounding box center [549, 275] width 54 height 28
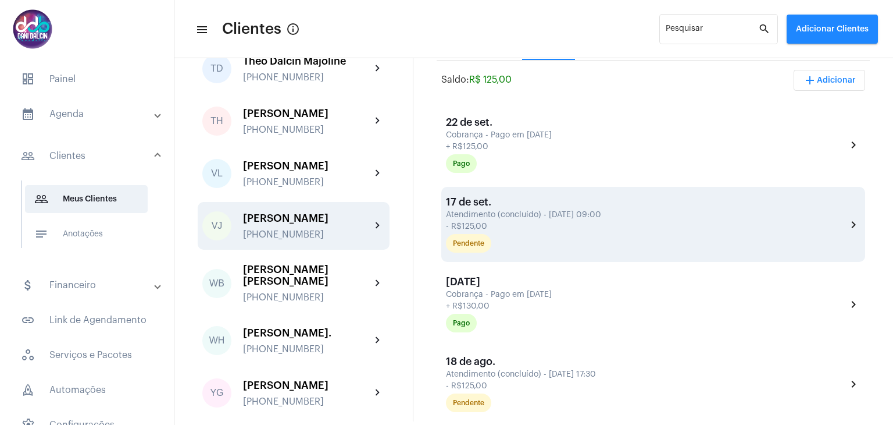
scroll to position [233, 0]
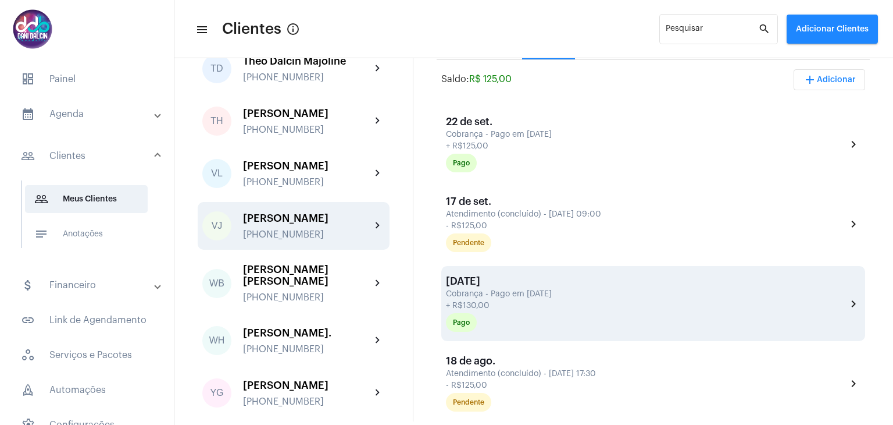
click at [833, 306] on div "+ R$130,00" at bounding box center [645, 305] width 398 height 9
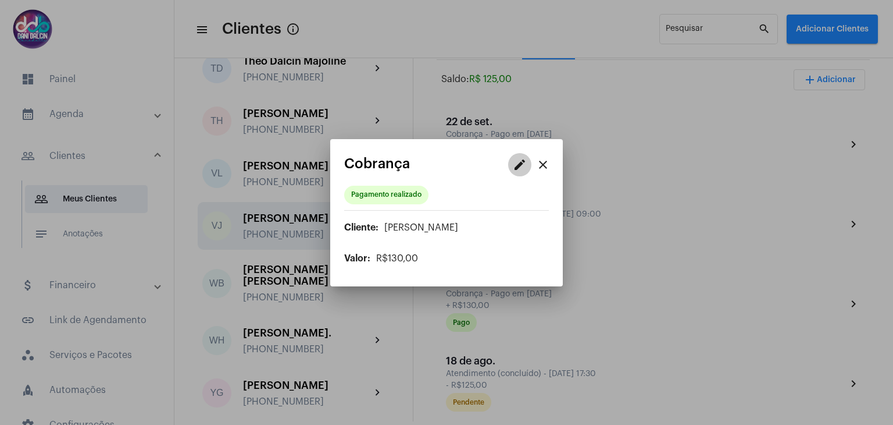
click at [518, 168] on mat-icon "edit" at bounding box center [520, 165] width 14 height 14
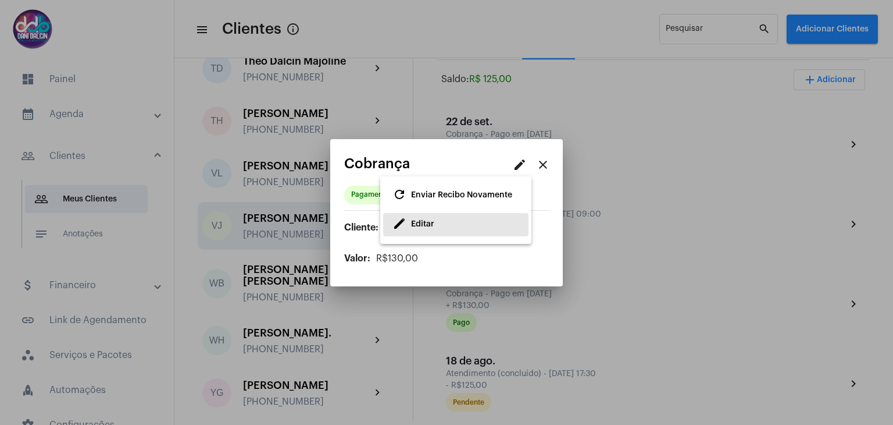
click at [457, 227] on button "edit Editar" at bounding box center [455, 224] width 145 height 23
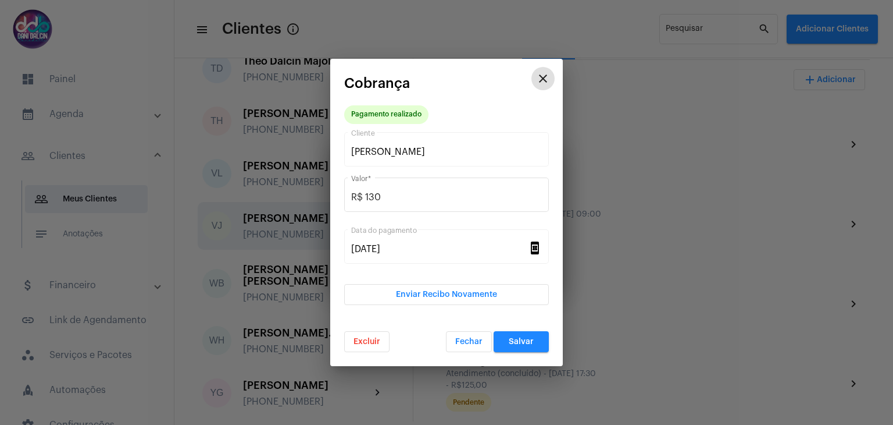
click at [370, 343] on span "Excluir" at bounding box center [367, 341] width 27 height 8
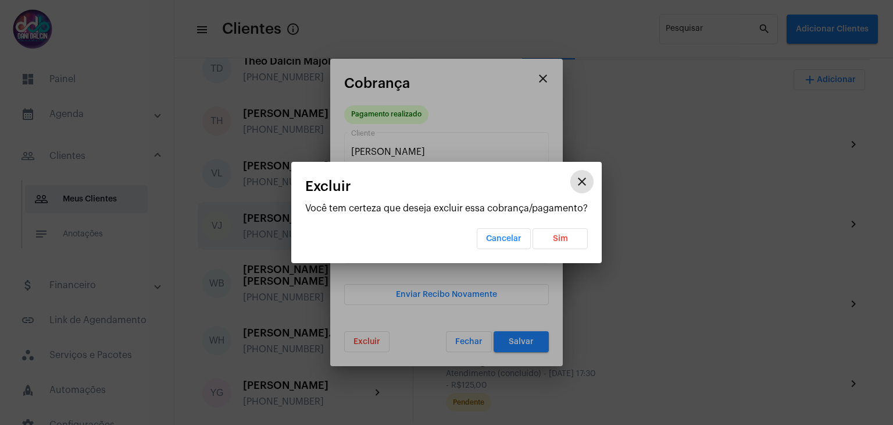
click at [553, 238] on span "Sim" at bounding box center [560, 238] width 15 height 8
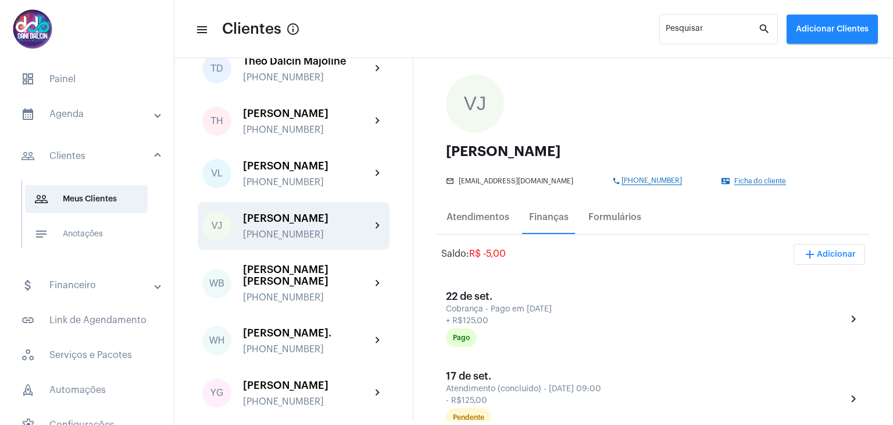
scroll to position [3780, 0]
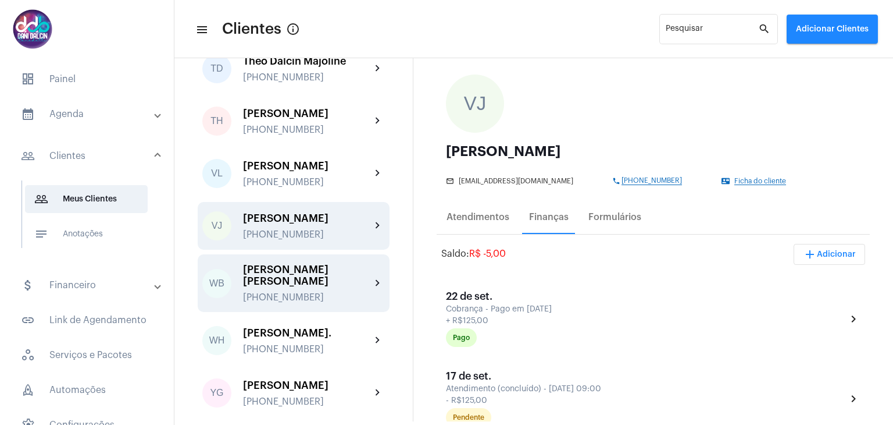
click at [293, 287] on div "[PERSON_NAME] [PERSON_NAME]" at bounding box center [307, 274] width 128 height 23
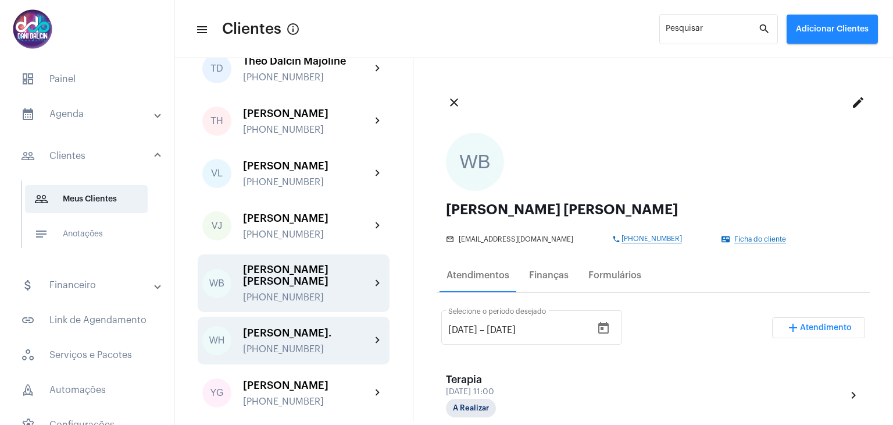
scroll to position [3843, 0]
click at [298, 327] on div "[PERSON_NAME]." at bounding box center [307, 333] width 128 height 12
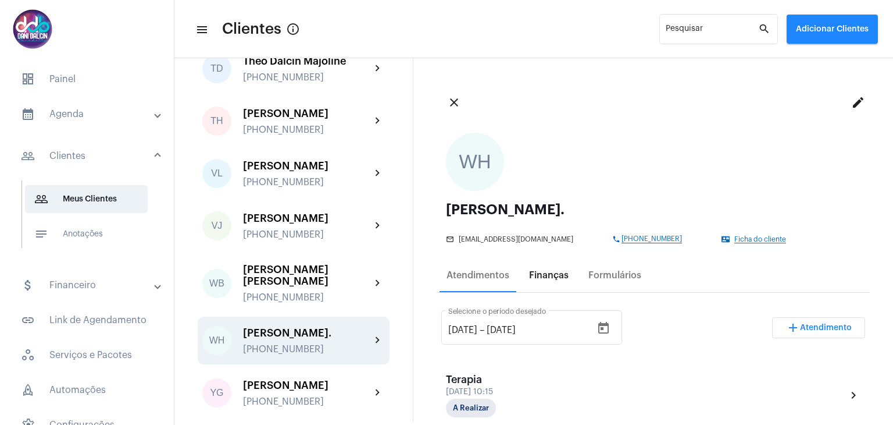
click at [554, 272] on div "Finanças" at bounding box center [549, 275] width 40 height 10
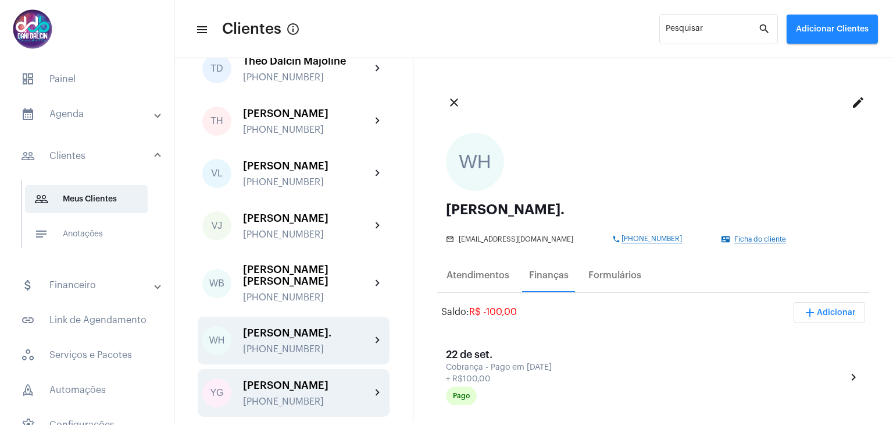
click at [275, 379] on div "[PERSON_NAME]" at bounding box center [307, 385] width 128 height 12
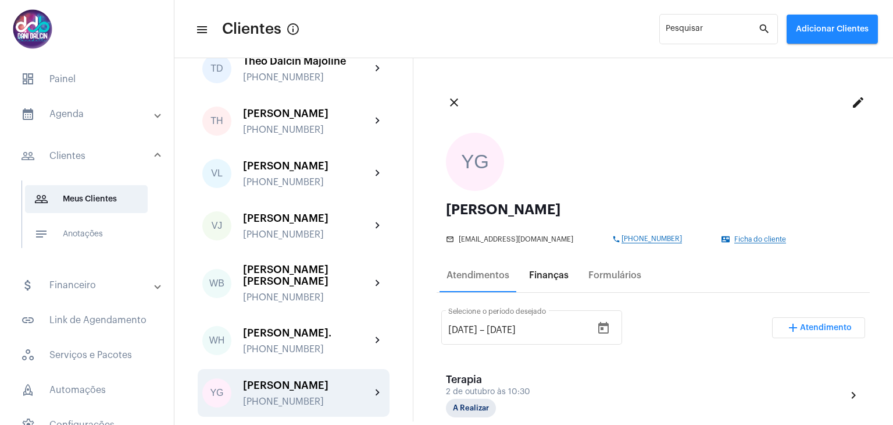
click at [557, 275] on div "Finanças" at bounding box center [549, 275] width 40 height 10
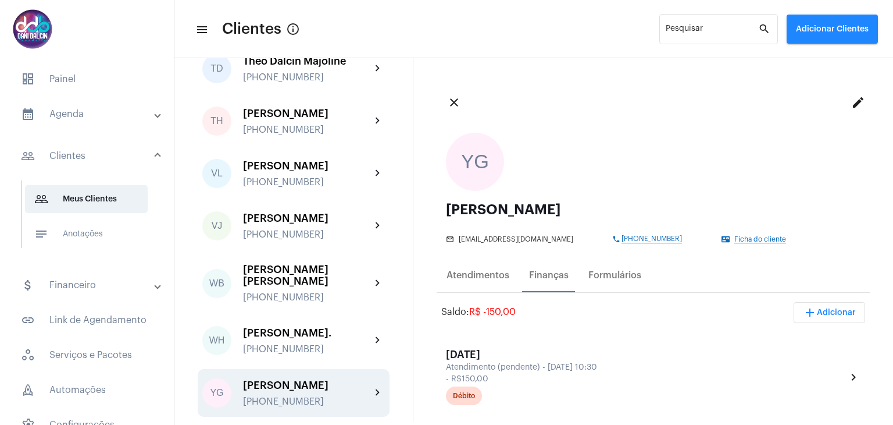
click at [70, 288] on mat-panel-title "attach_money Financeiro" at bounding box center [88, 285] width 134 height 14
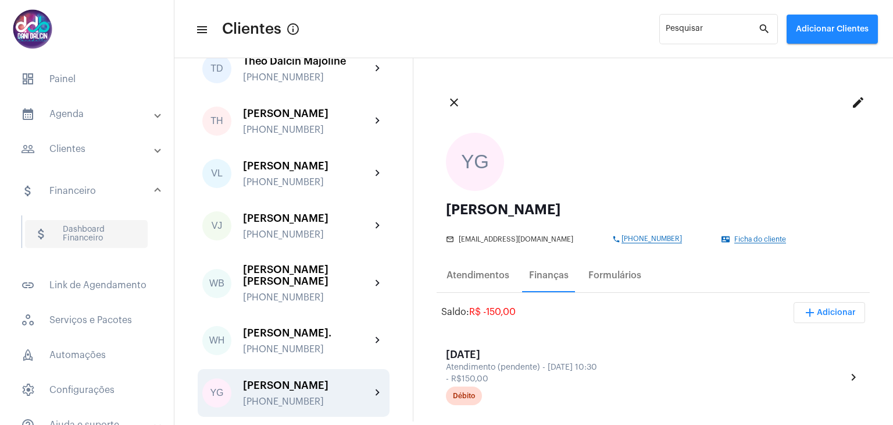
click at [88, 240] on span "attach_money Dashboard Financeiro" at bounding box center [86, 234] width 123 height 28
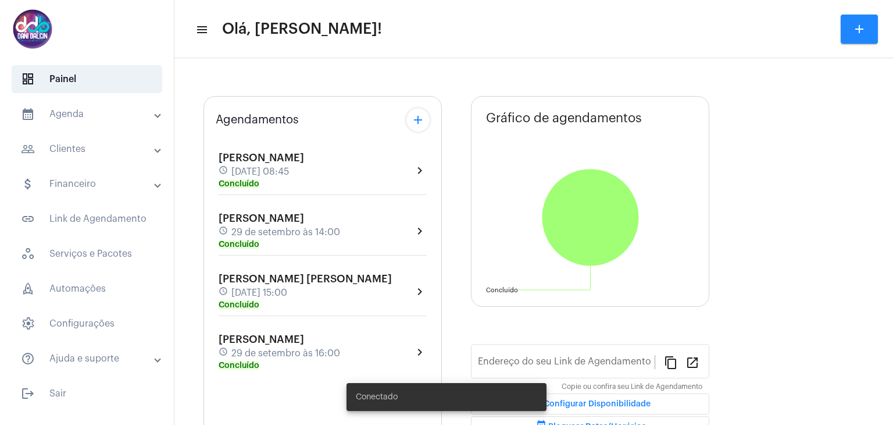
type input "[URL][DOMAIN_NAME]"
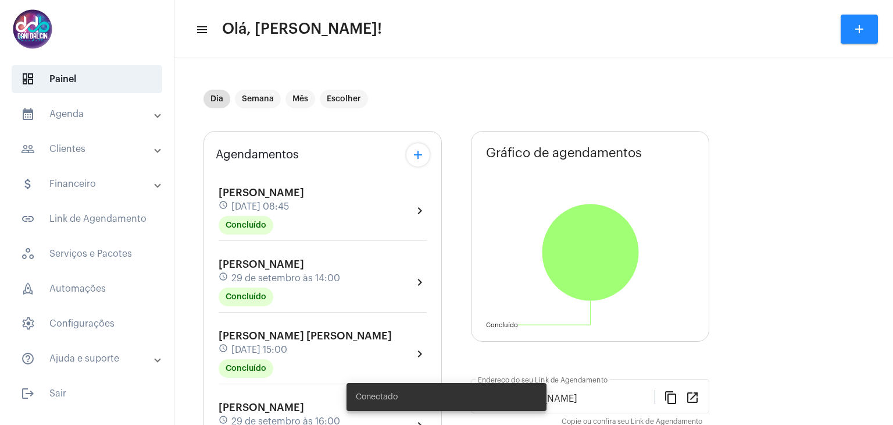
scroll to position [111, 0]
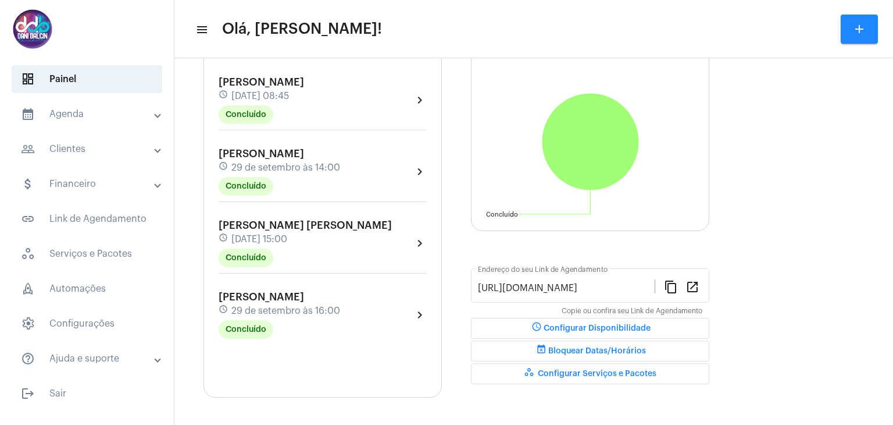
click at [81, 120] on mat-panel-title "calendar_month_outlined Agenda" at bounding box center [88, 114] width 134 height 14
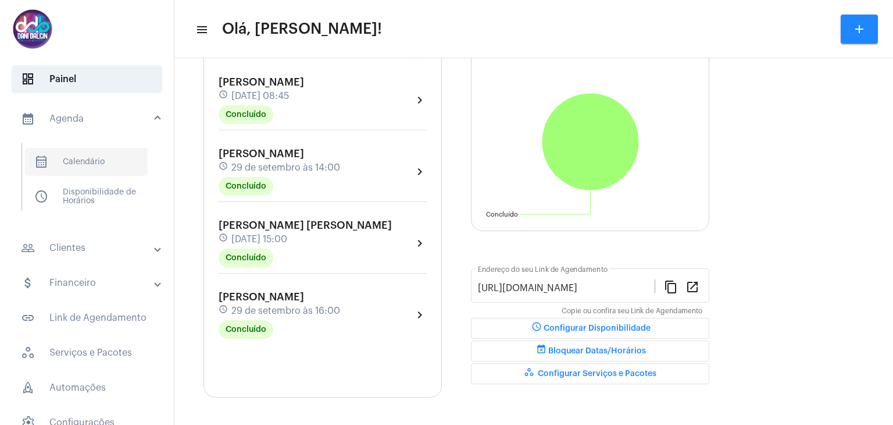
click at [87, 169] on span "calendar_month_outlined Calendário" at bounding box center [86, 162] width 123 height 28
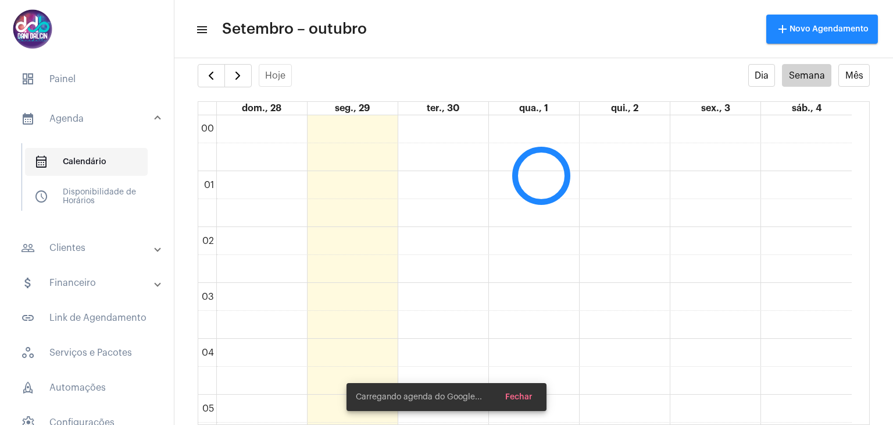
scroll to position [336, 0]
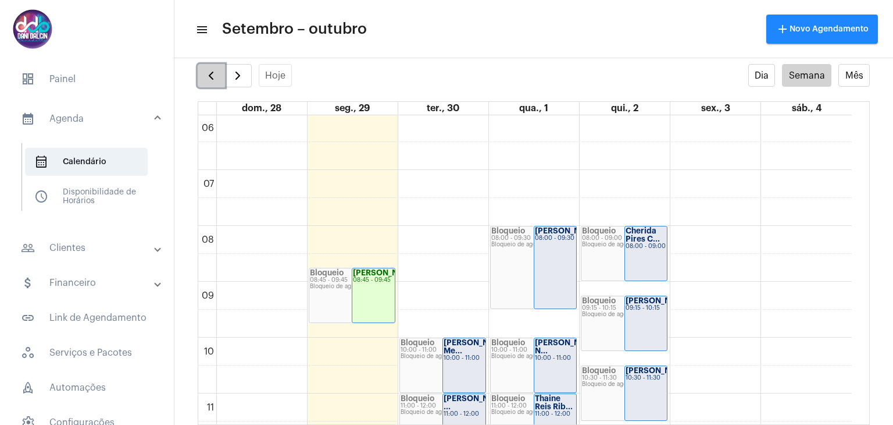
click at [213, 76] on span "button" at bounding box center [211, 76] width 14 height 14
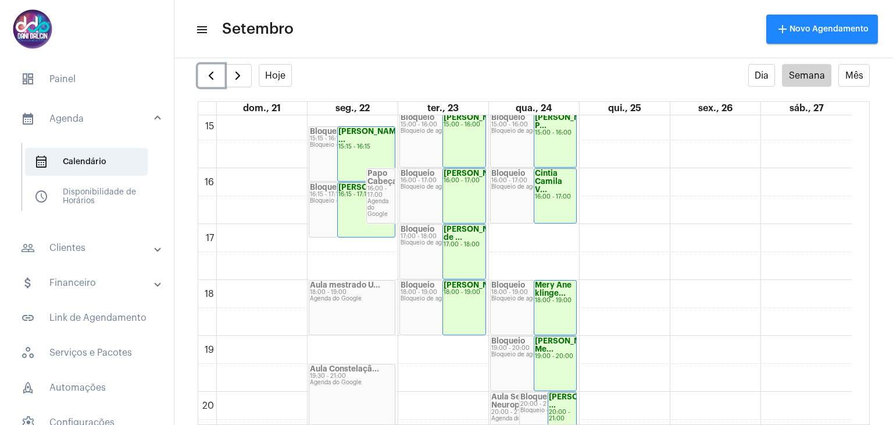
scroll to position [858, 0]
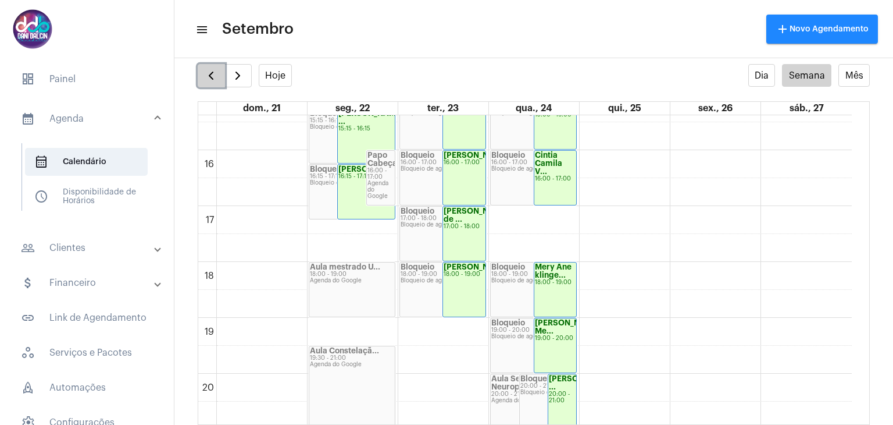
click at [205, 76] on span "button" at bounding box center [211, 76] width 14 height 14
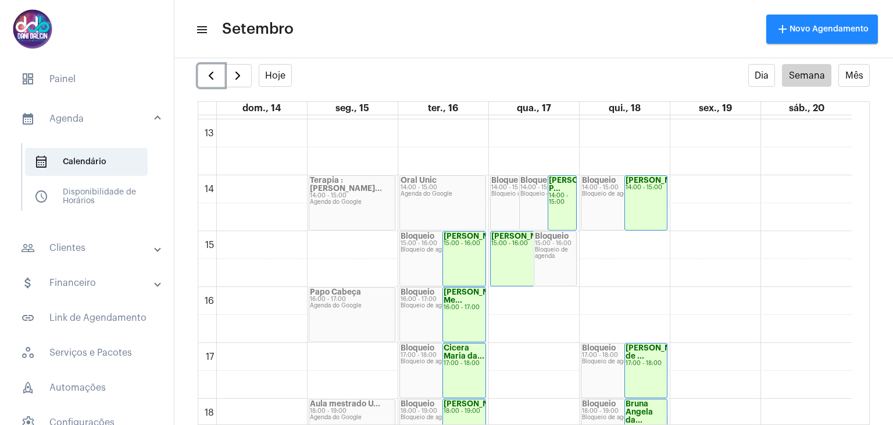
scroll to position [742, 0]
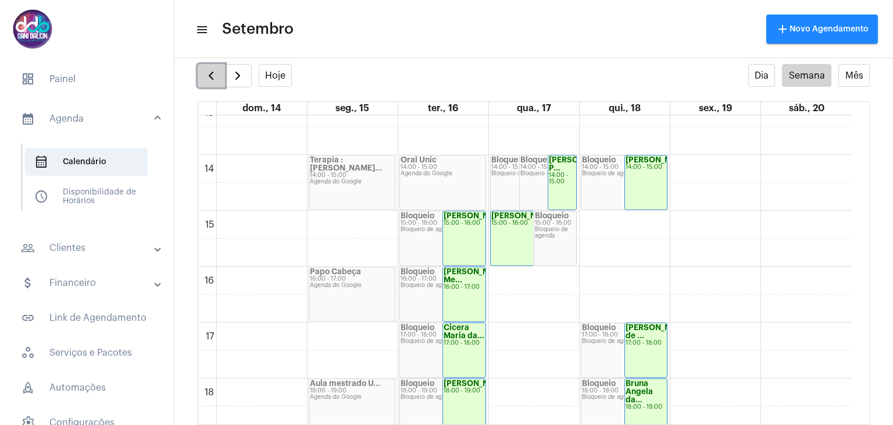
click at [216, 74] on span "button" at bounding box center [211, 76] width 14 height 14
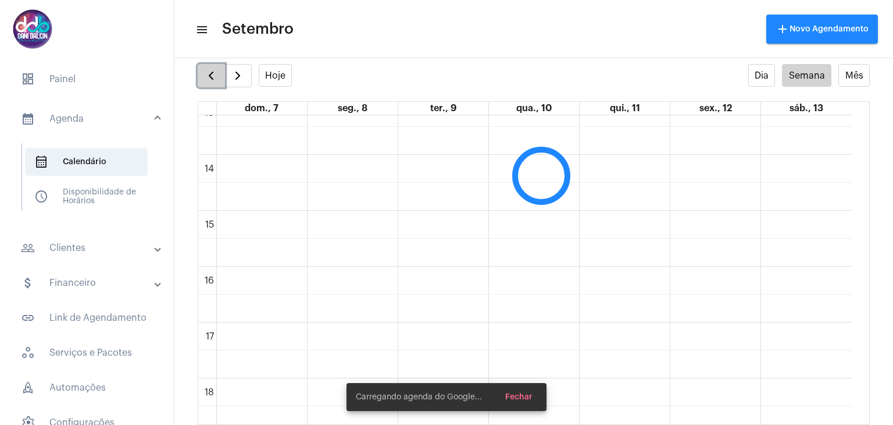
scroll to position [335, 0]
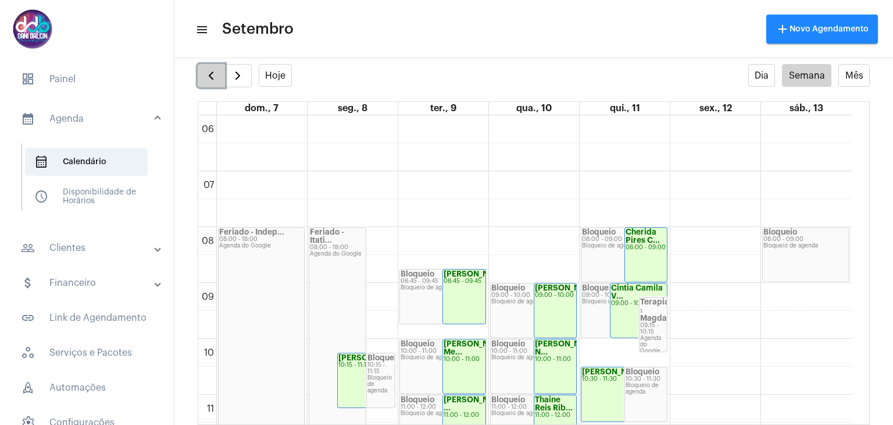
click at [202, 73] on button "button" at bounding box center [211, 75] width 27 height 23
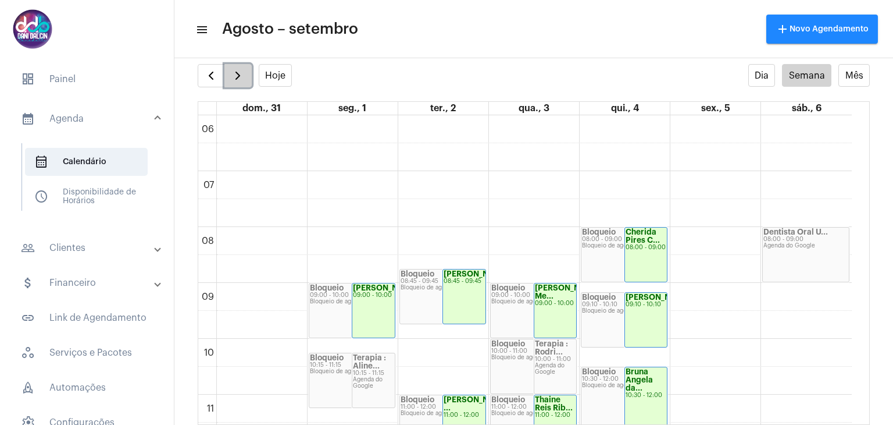
click at [235, 77] on span "button" at bounding box center [238, 76] width 14 height 14
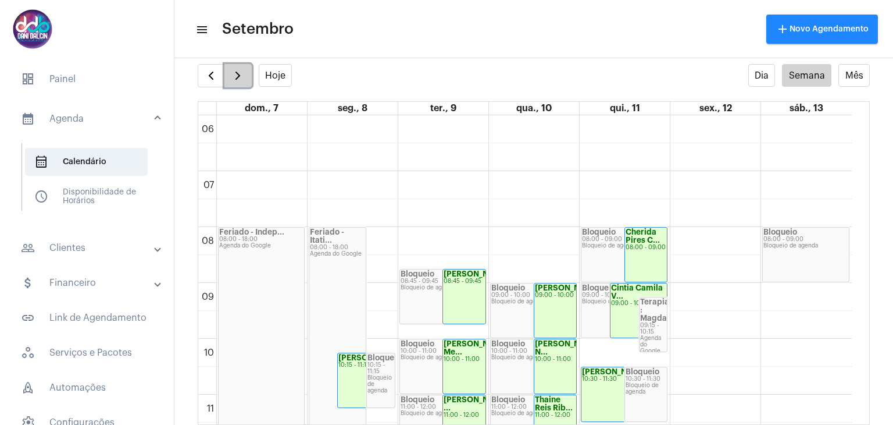
click at [235, 73] on span "button" at bounding box center [238, 76] width 14 height 14
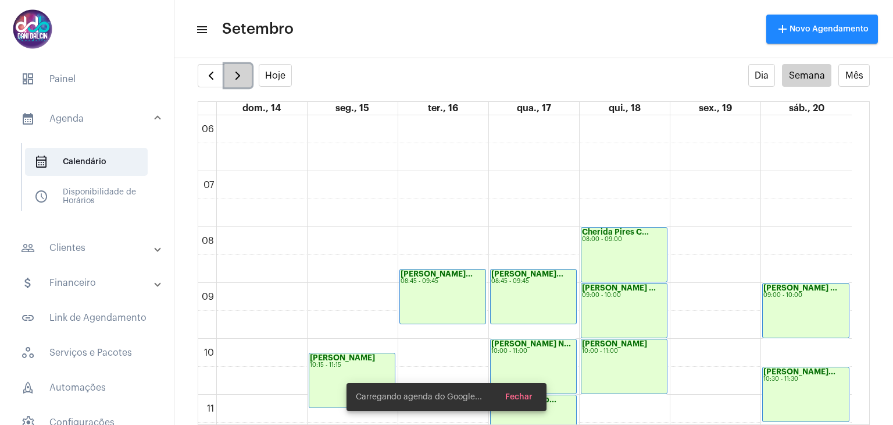
click at [235, 73] on span "button" at bounding box center [238, 76] width 14 height 14
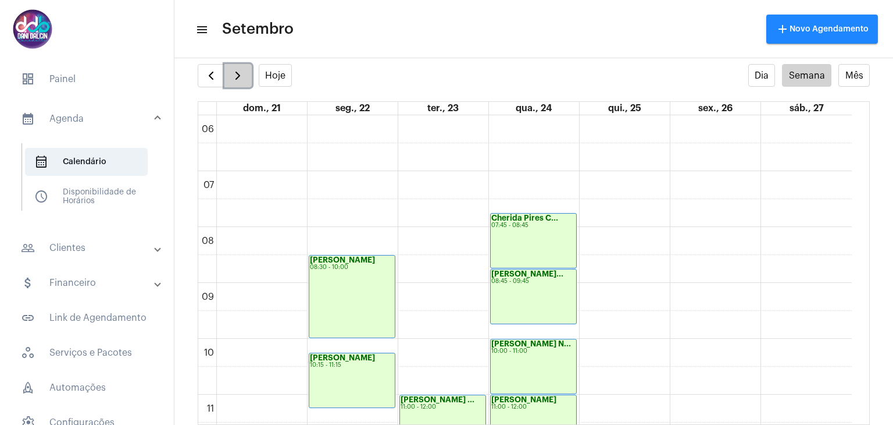
click at [235, 73] on span "button" at bounding box center [238, 76] width 14 height 14
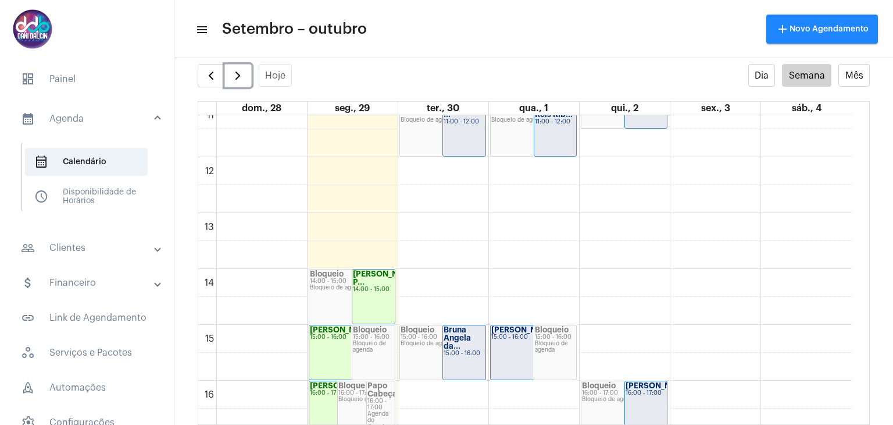
scroll to position [565, 0]
